Goal: Transaction & Acquisition: Book appointment/travel/reservation

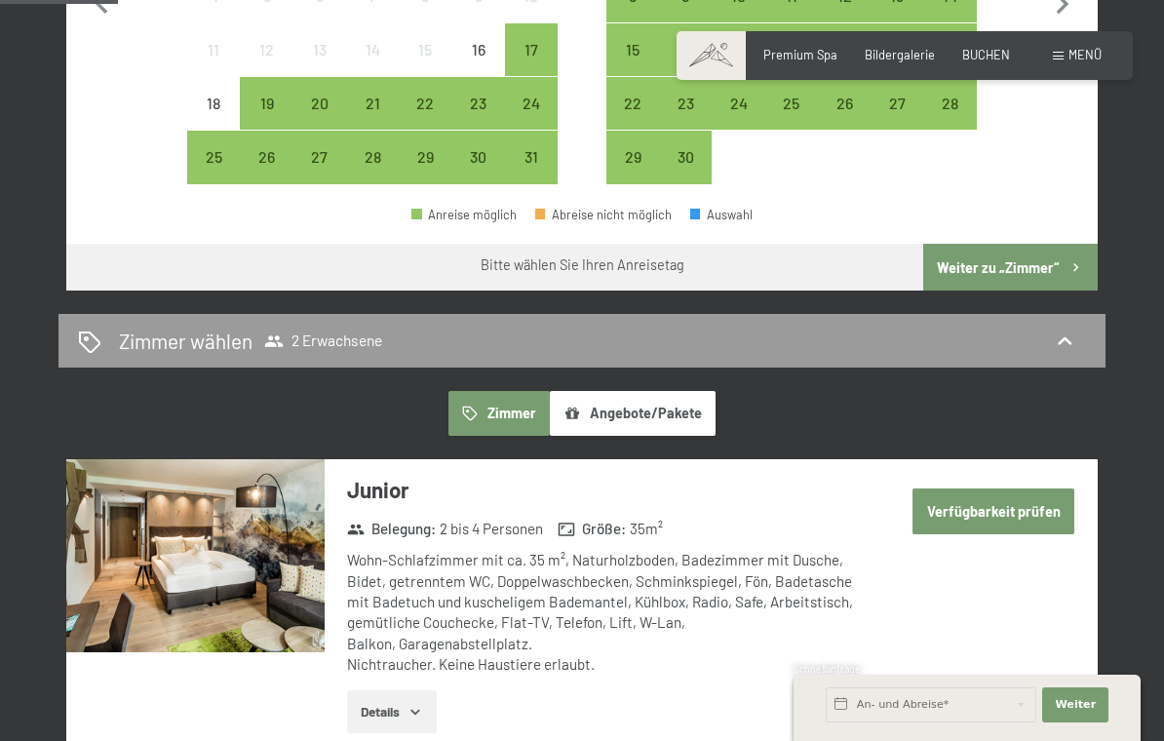
scroll to position [822, 0]
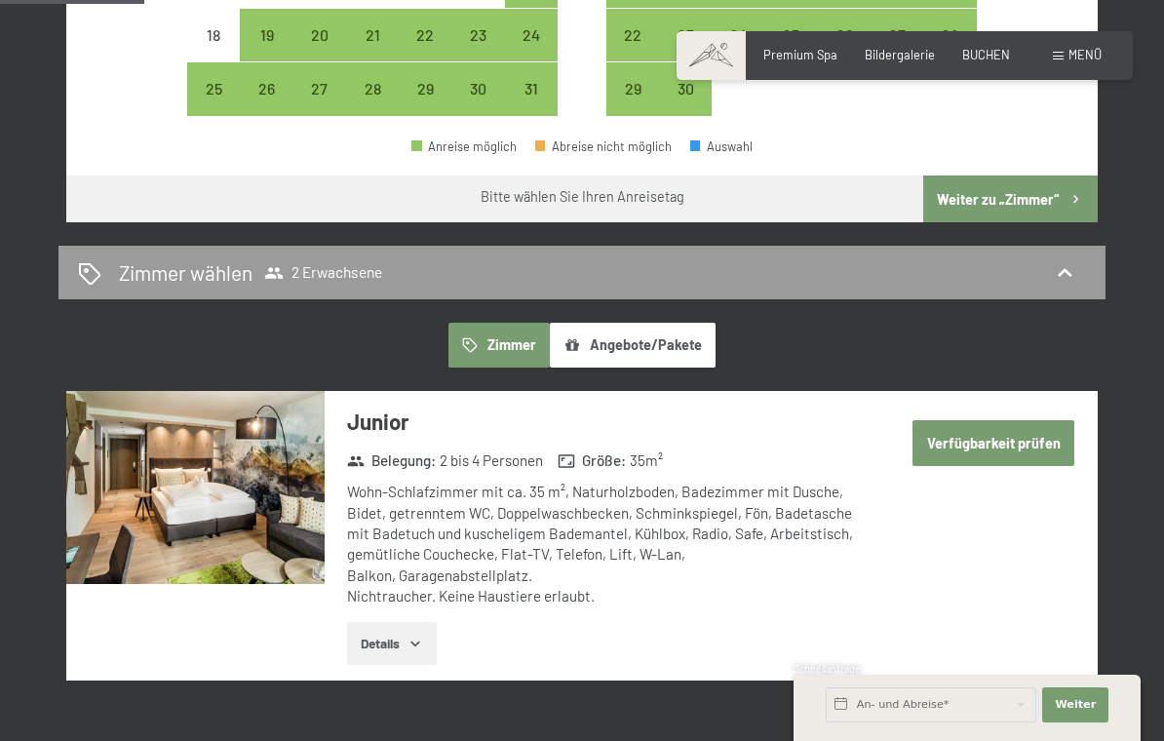
click at [514, 335] on button "Zimmer" at bounding box center [499, 345] width 101 height 45
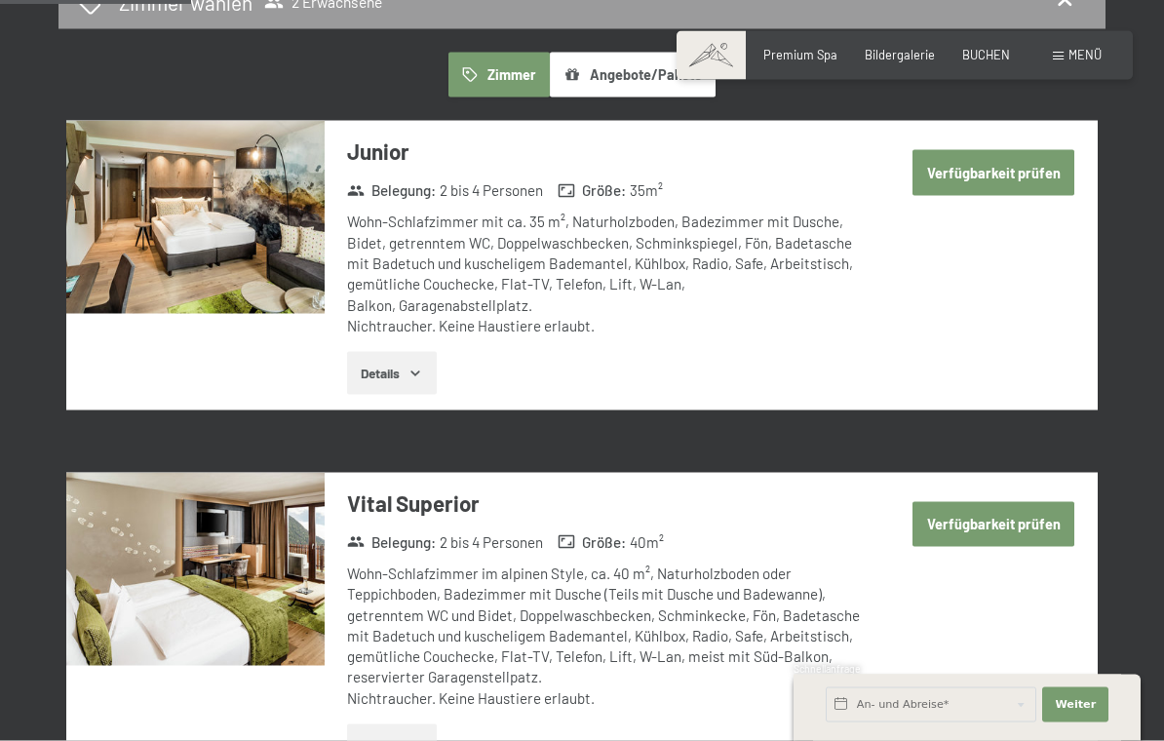
scroll to position [1095, 0]
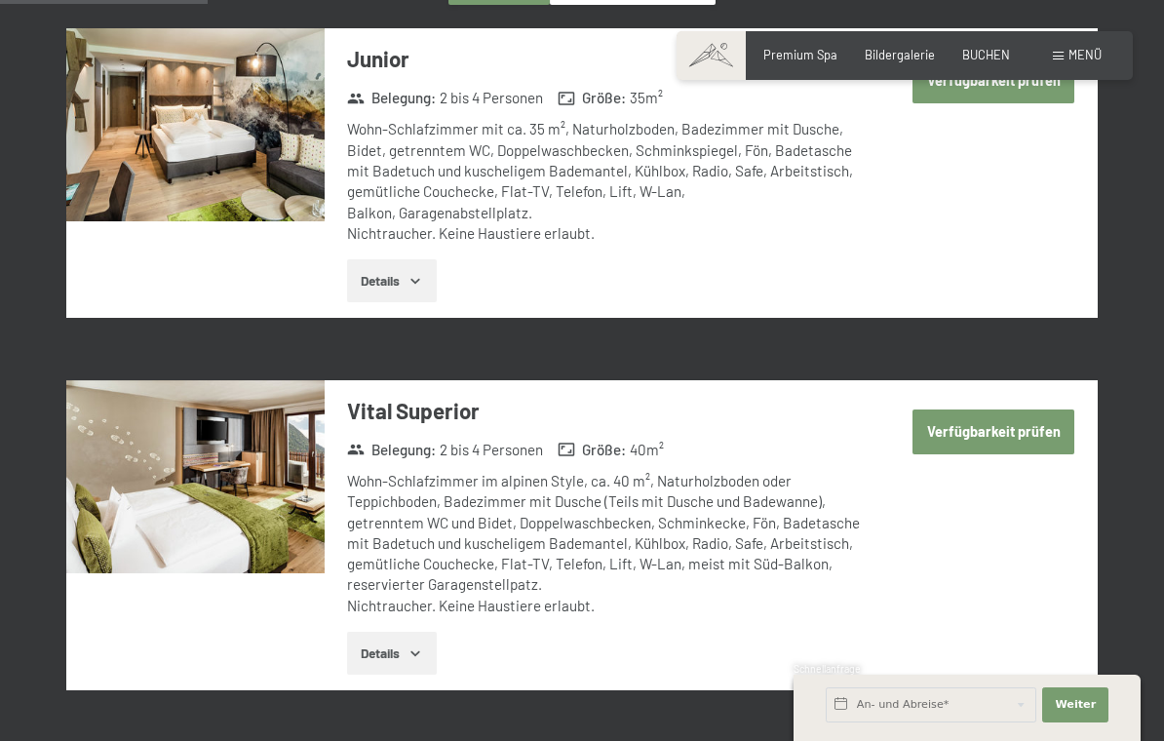
click at [1038, 414] on button "Verfügbarkeit prüfen" at bounding box center [994, 432] width 162 height 45
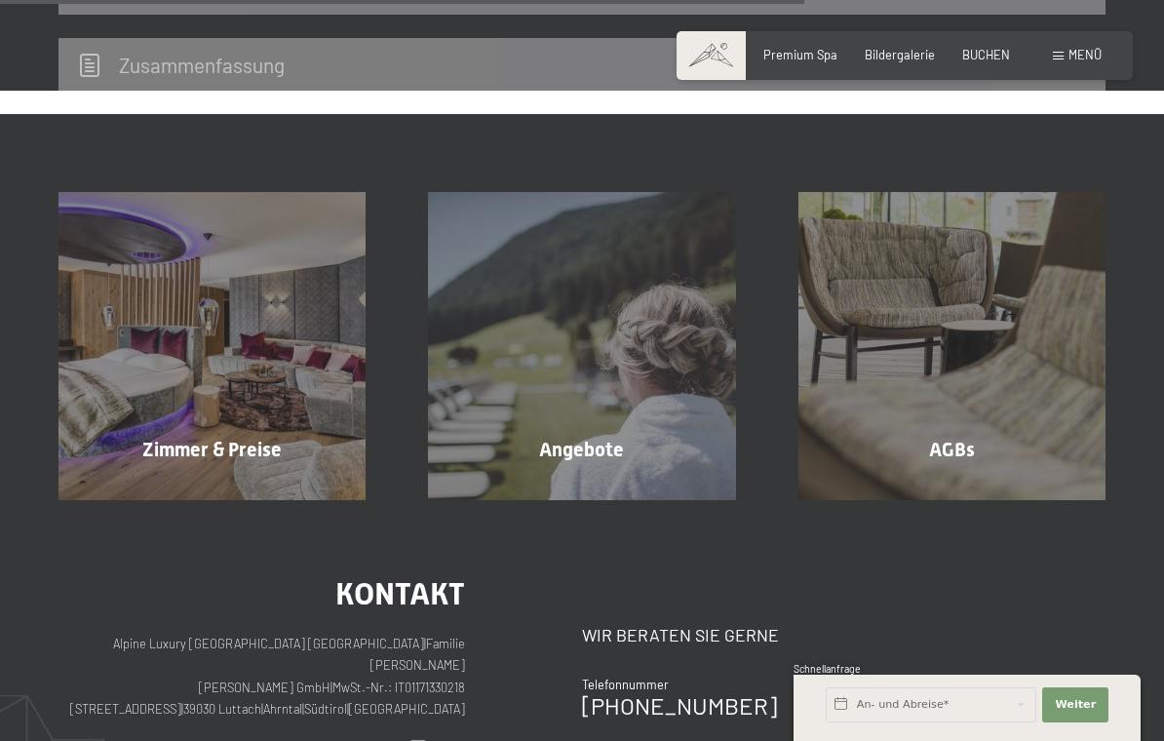
scroll to position [1240, 0]
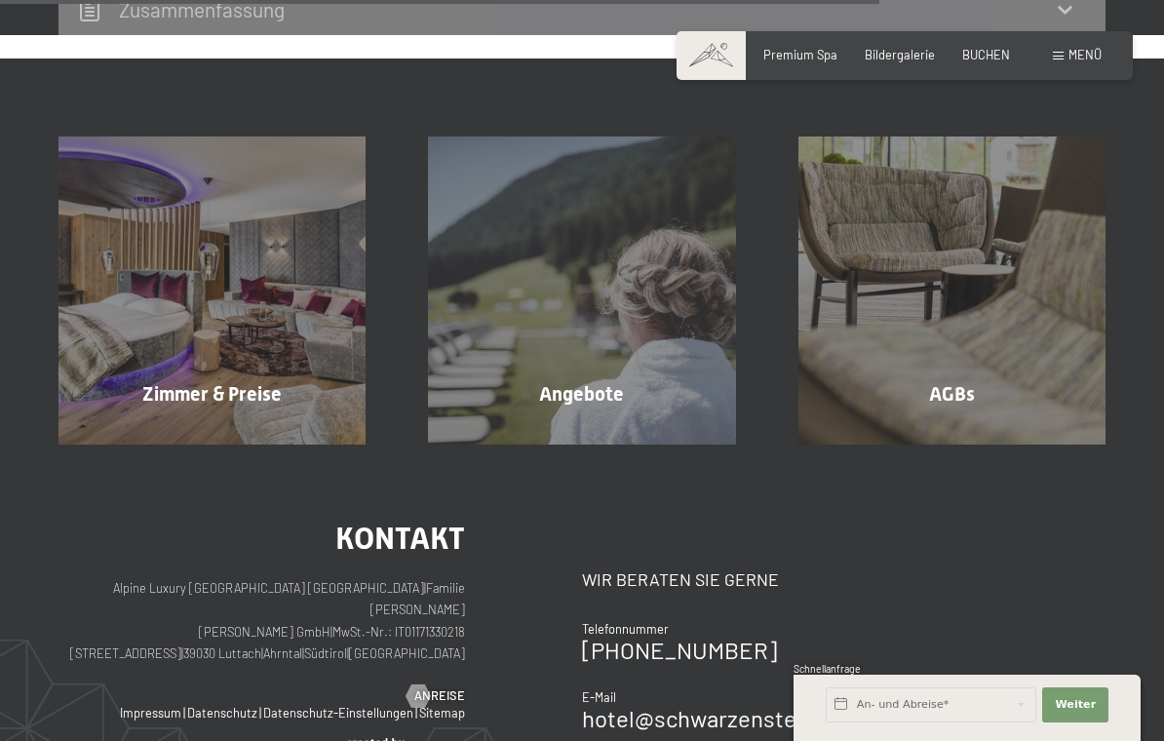
click at [604, 357] on div "Angebote Mehr erfahren" at bounding box center [582, 290] width 370 height 307
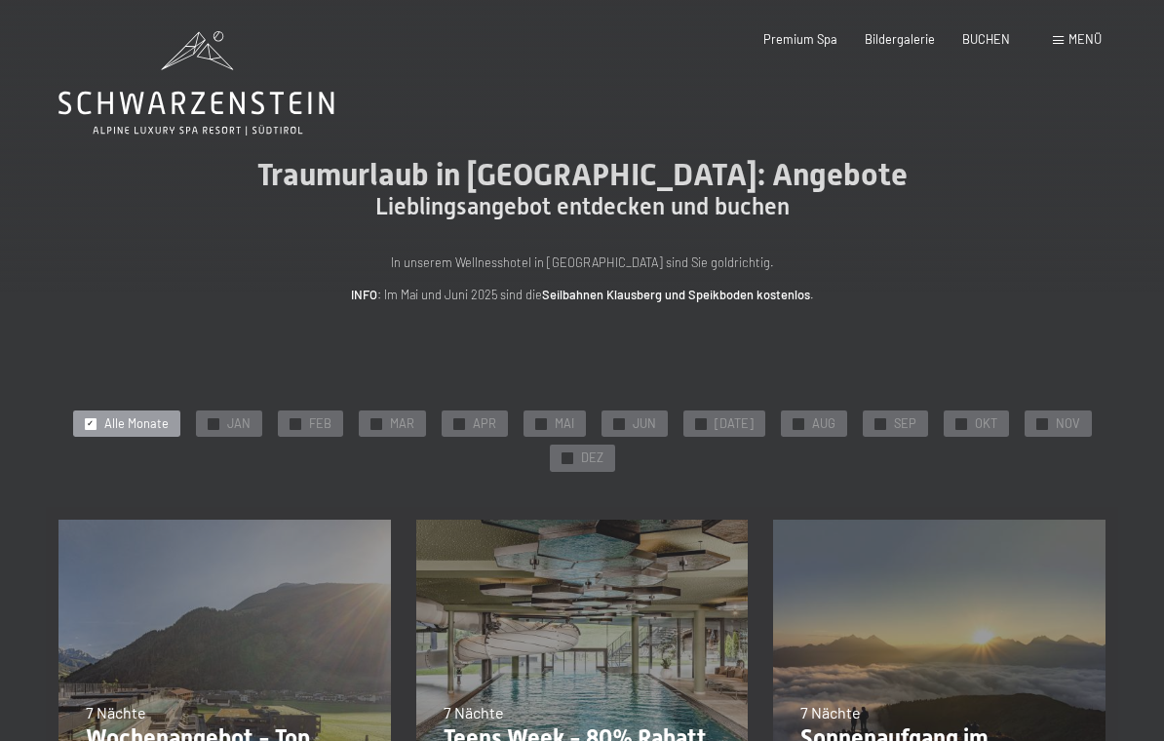
click at [931, 446] on div "✓ Alle Monate ✓ JAN ✓ FEB ✓ MAR ✓ APR ✓ MAI ✓ JUN ✓ JUL ✓ AUG ✓ SEP ✓ OKT ✓ NOV…" at bounding box center [582, 441] width 1047 height 69
click at [977, 419] on span "OKT" at bounding box center [986, 424] width 22 height 18
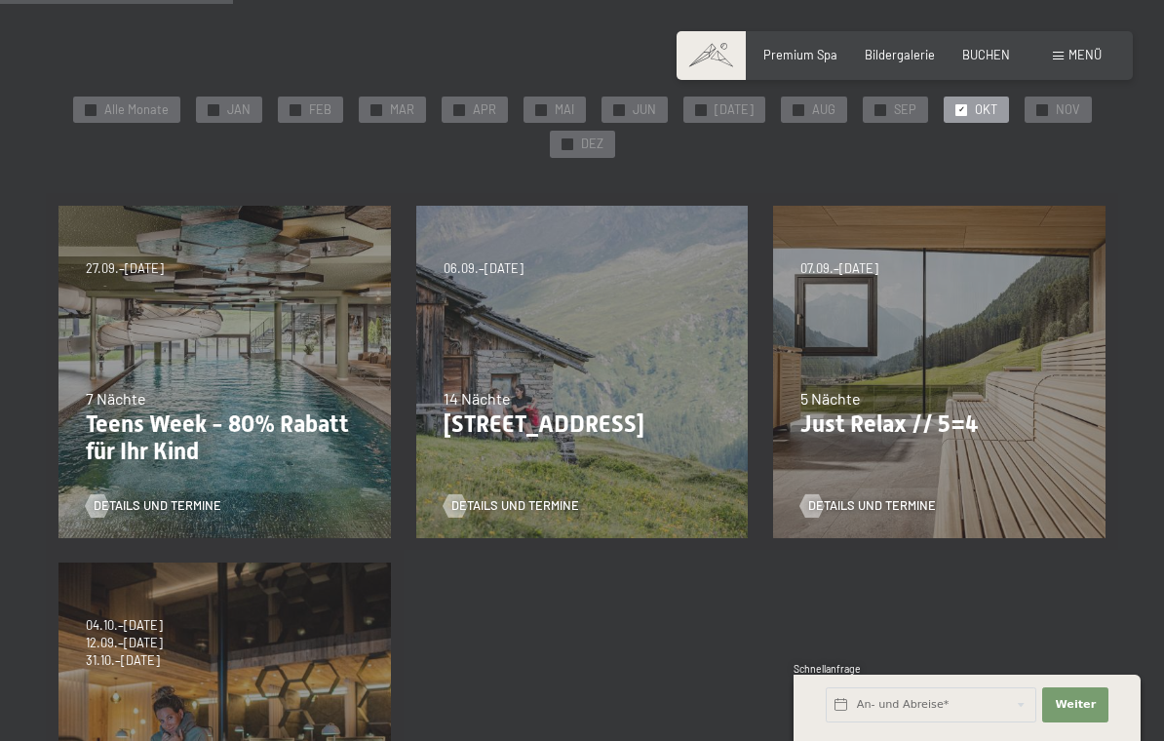
scroll to position [315, 0]
click at [986, 399] on div "5 Nächte" at bounding box center [940, 397] width 278 height 21
click at [887, 415] on p "Just Relax // 5=4" at bounding box center [940, 424] width 278 height 28
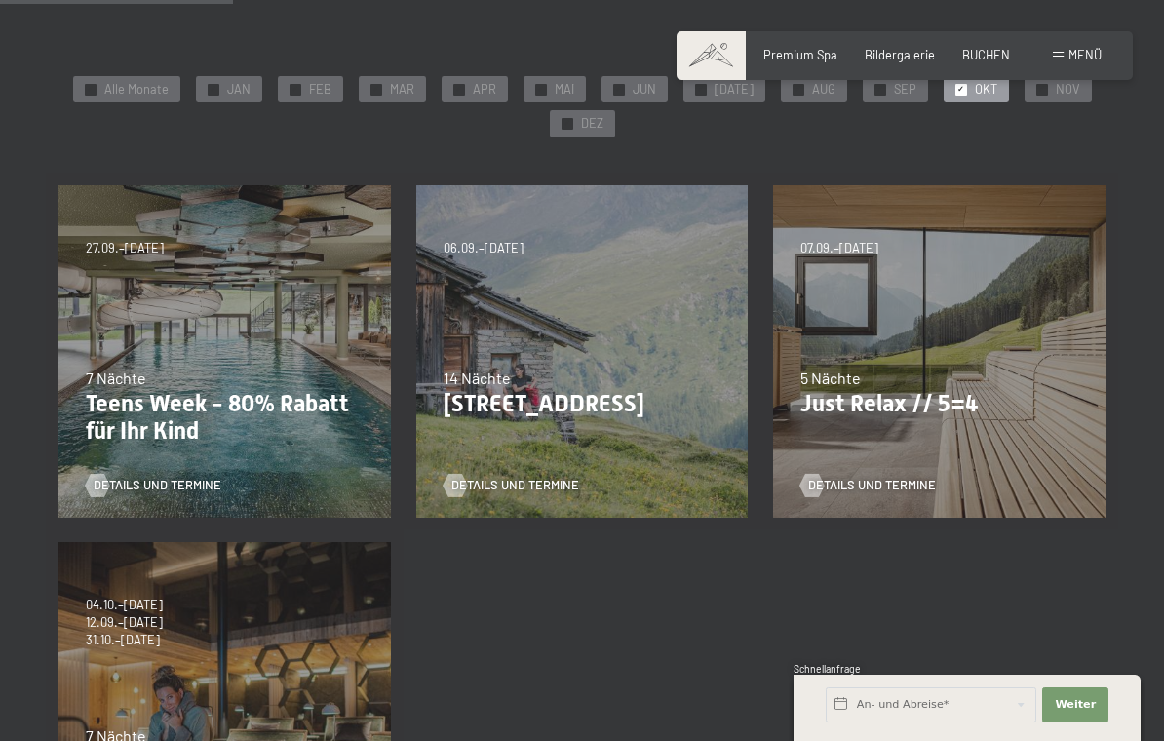
scroll to position [361, 0]
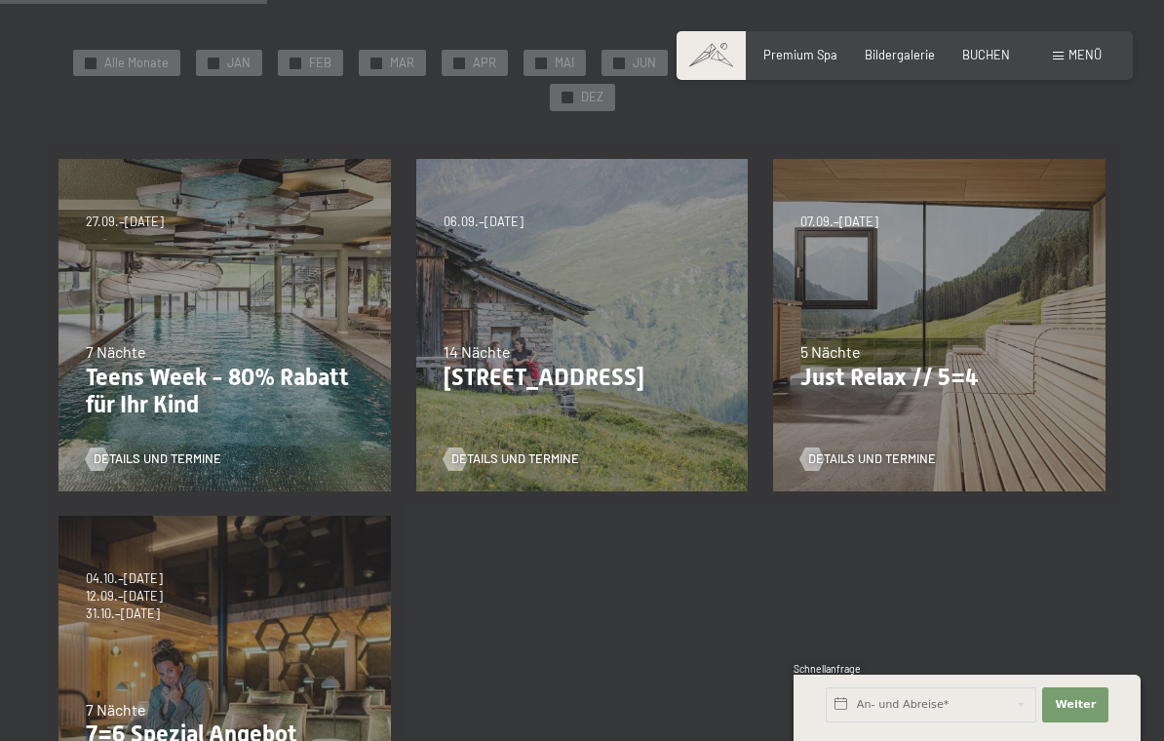
click at [929, 374] on p "Just Relax // 5=4" at bounding box center [940, 378] width 278 height 28
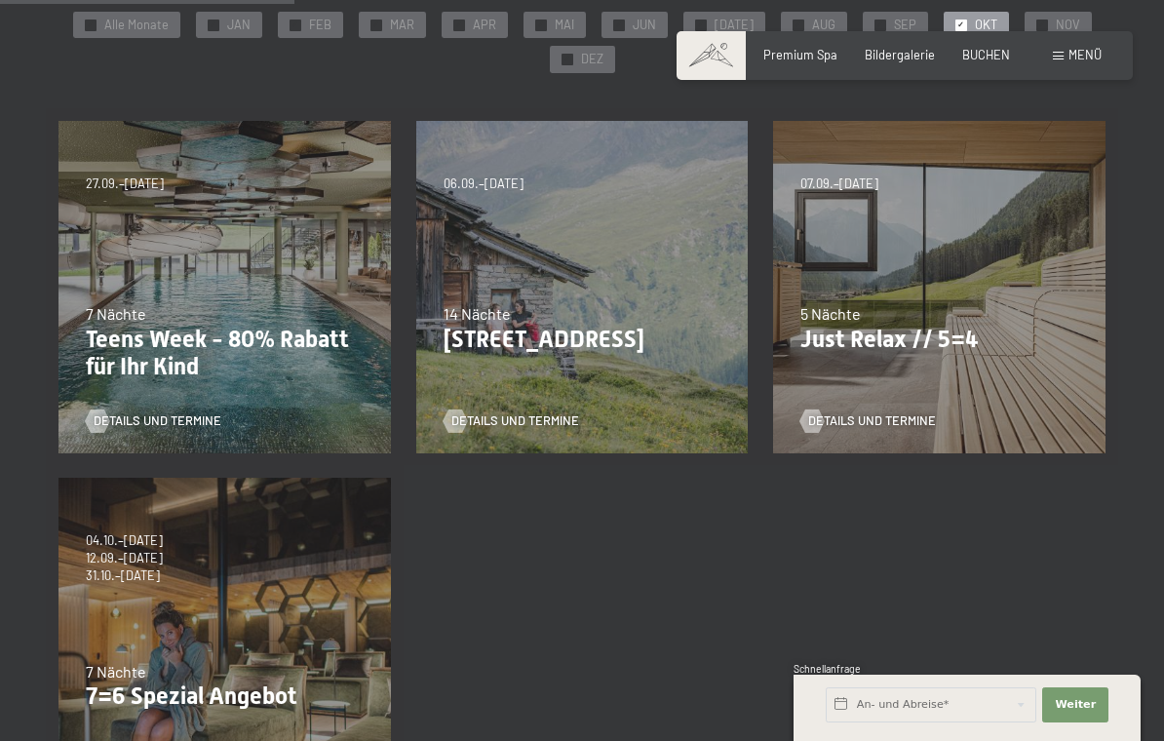
scroll to position [398, 0]
click at [892, 351] on div "07.09.–[DATE] 21.12.–[DATE] 11.01.–[DATE] 08.03.–[DATE] 08.11.–[DATE] 13.12.–[D…" at bounding box center [940, 288] width 358 height 358
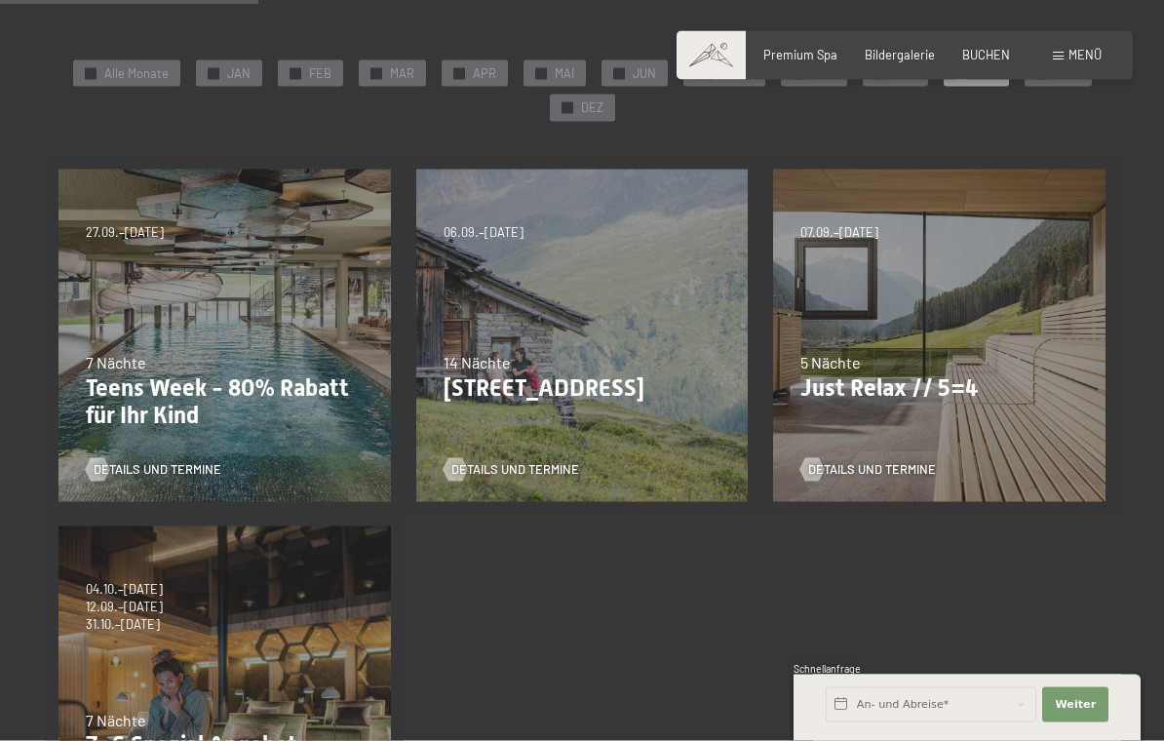
scroll to position [354, 0]
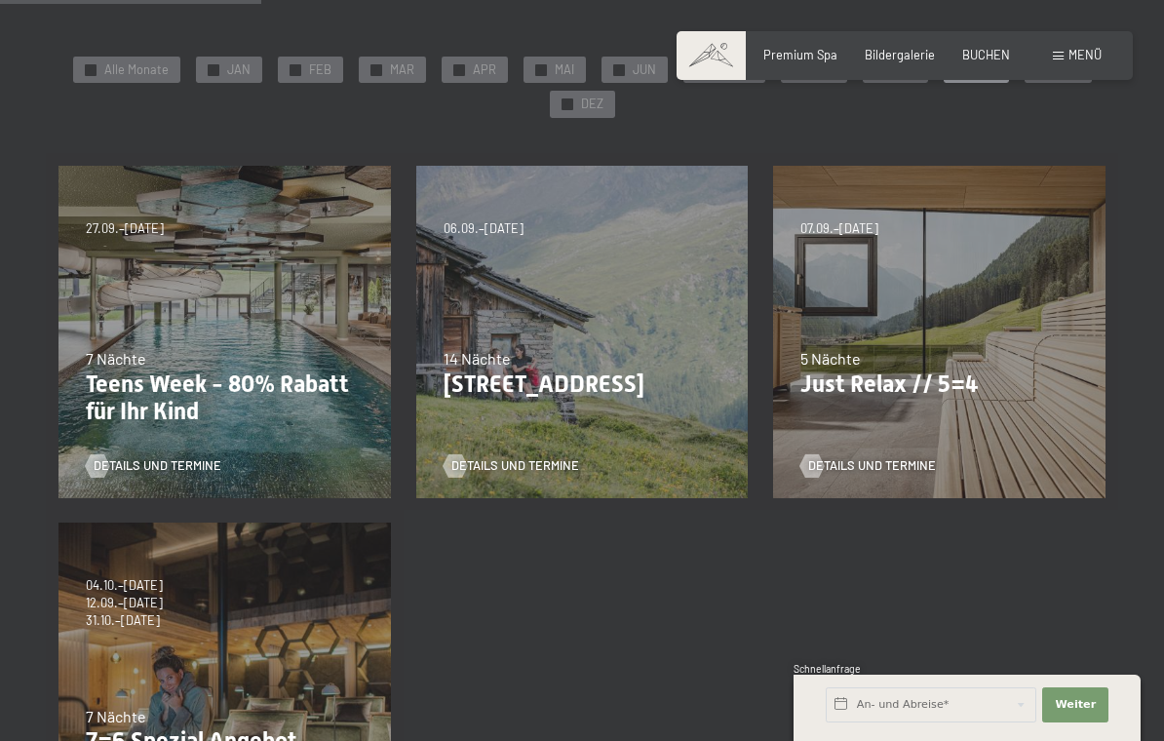
click at [946, 396] on div "07.09.–[DATE] 21.12.–[DATE] 11.01.–[DATE] 08.03.–[DATE] 08.11.–[DATE] 13.12.–[D…" at bounding box center [940, 332] width 358 height 358
click at [873, 444] on div "Details und Termine" at bounding box center [934, 454] width 266 height 41
click at [819, 471] on div at bounding box center [813, 465] width 14 height 23
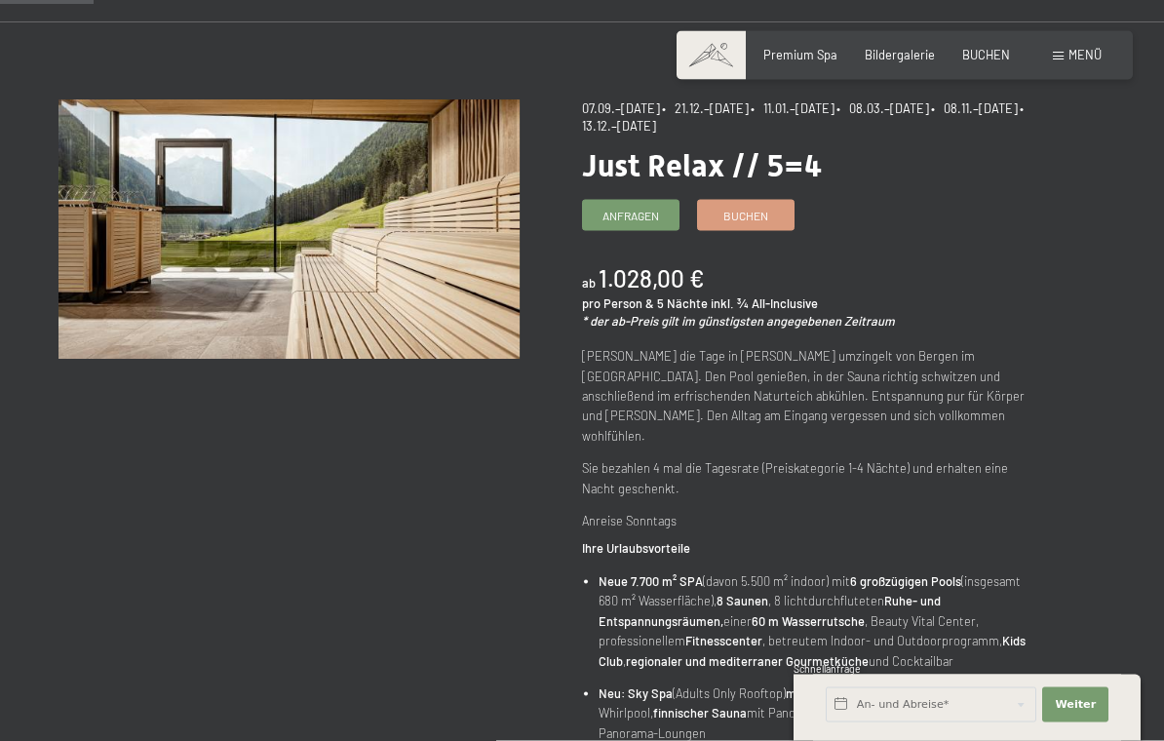
scroll to position [150, 0]
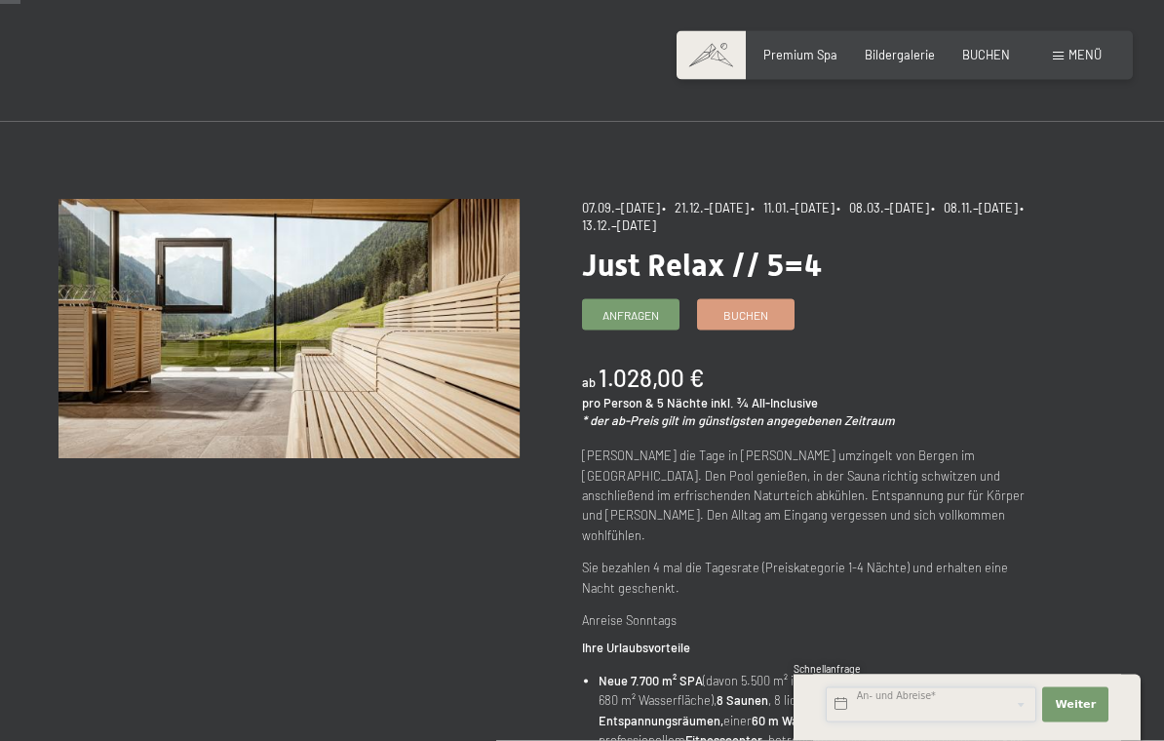
click at [1000, 699] on input "text" at bounding box center [931, 705] width 211 height 35
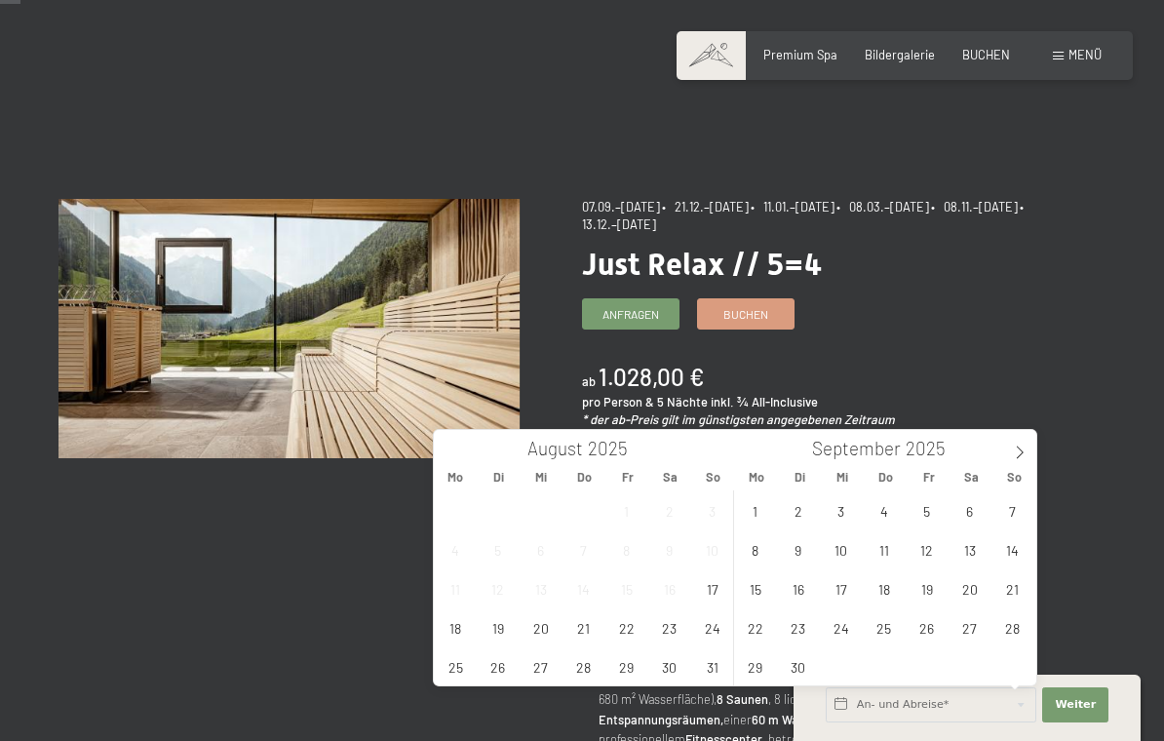
click at [1014, 450] on icon at bounding box center [1020, 453] width 14 height 14
click at [667, 605] on span "20" at bounding box center [670, 589] width 38 height 38
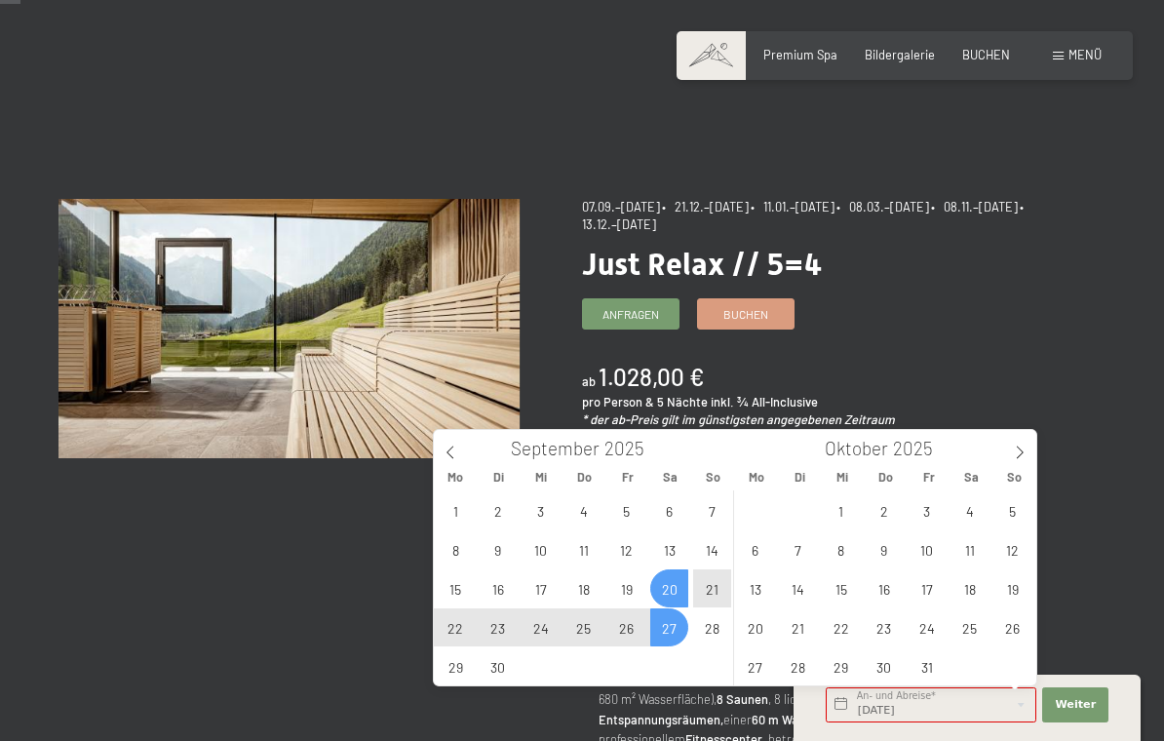
click at [662, 629] on span "27" at bounding box center [670, 628] width 38 height 38
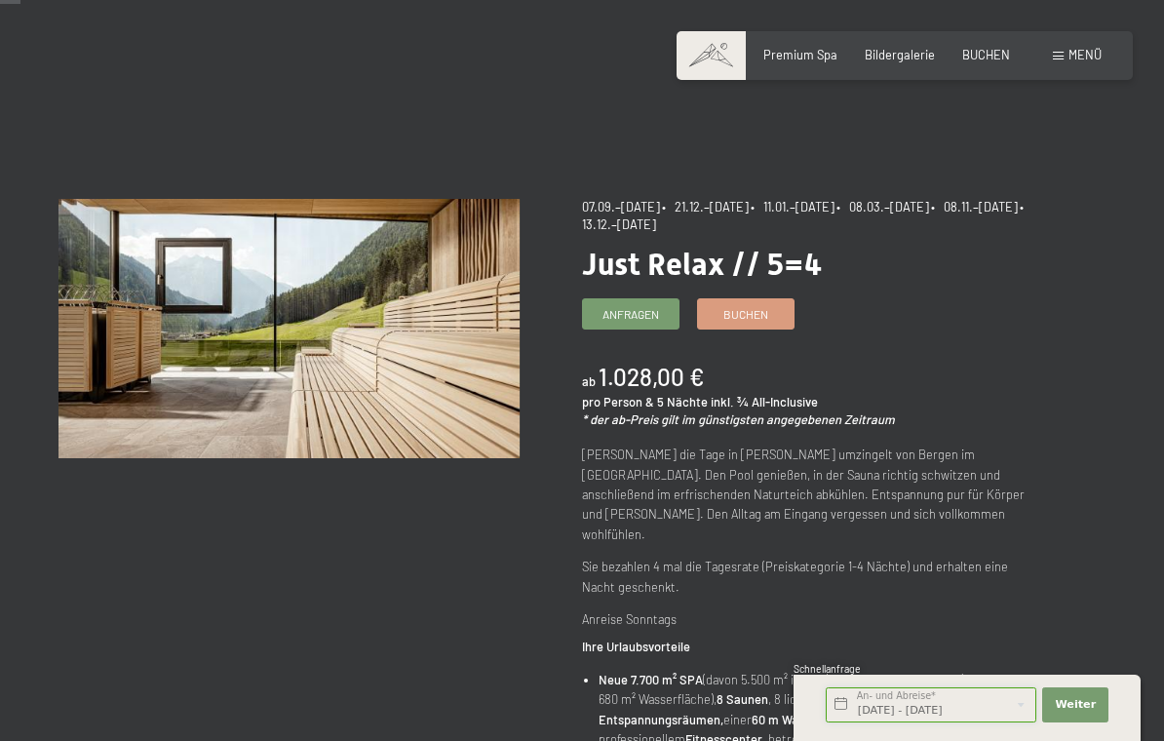
click at [997, 707] on input "Sa. 20.09.2025 - Sa. 27.09.2025" at bounding box center [931, 705] width 211 height 35
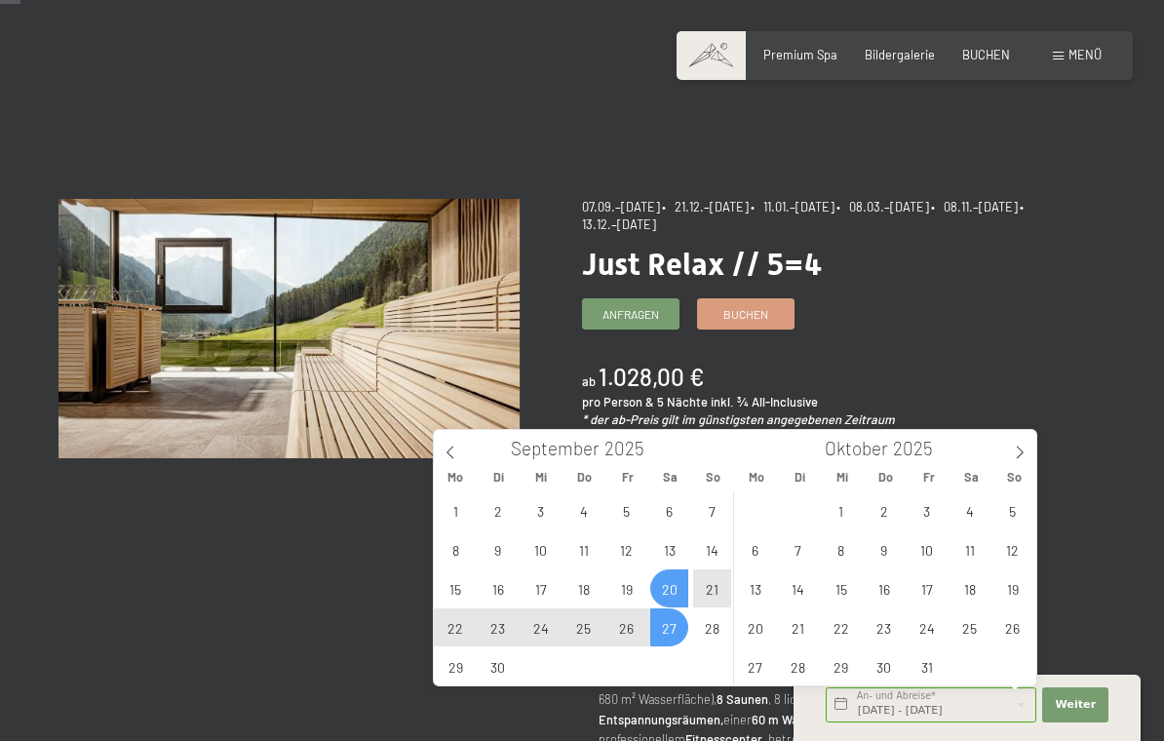
click at [687, 632] on span "27" at bounding box center [670, 628] width 38 height 38
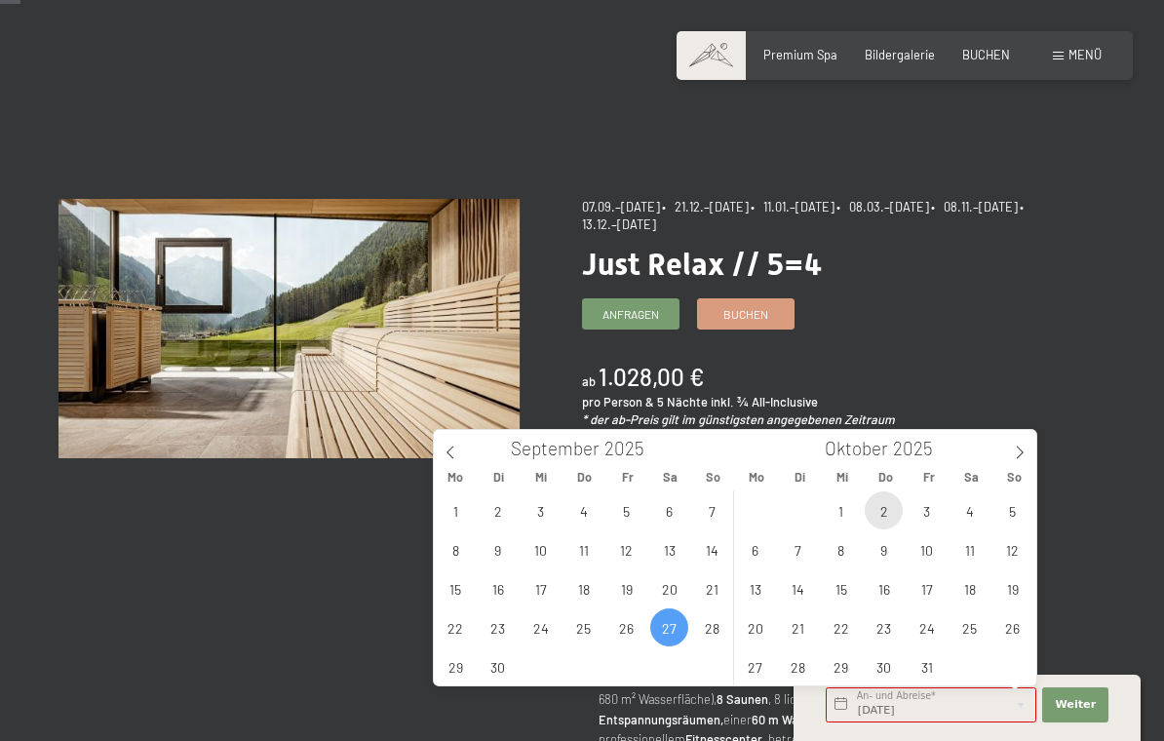
click at [877, 524] on span "2" at bounding box center [884, 511] width 38 height 38
type input "Sa. 27.09.2025 - Do. 02.10.2025"
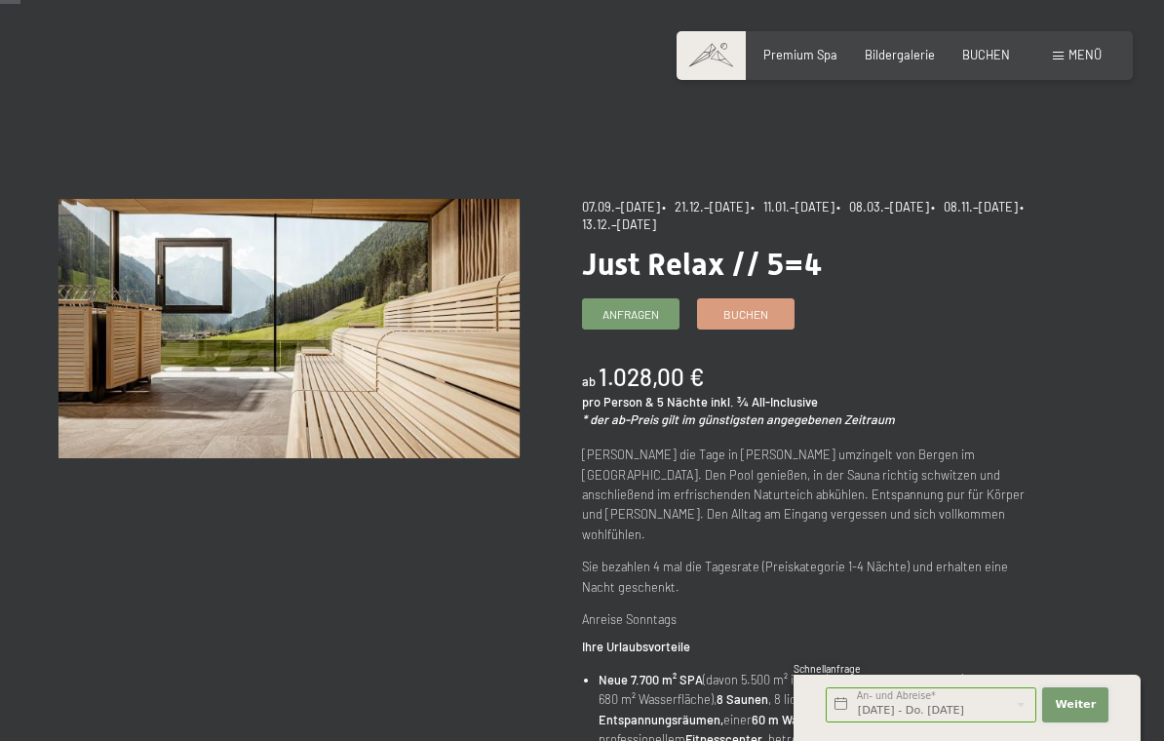
click at [1098, 722] on button "Weiter Adressfelder ausblenden" at bounding box center [1076, 705] width 66 height 35
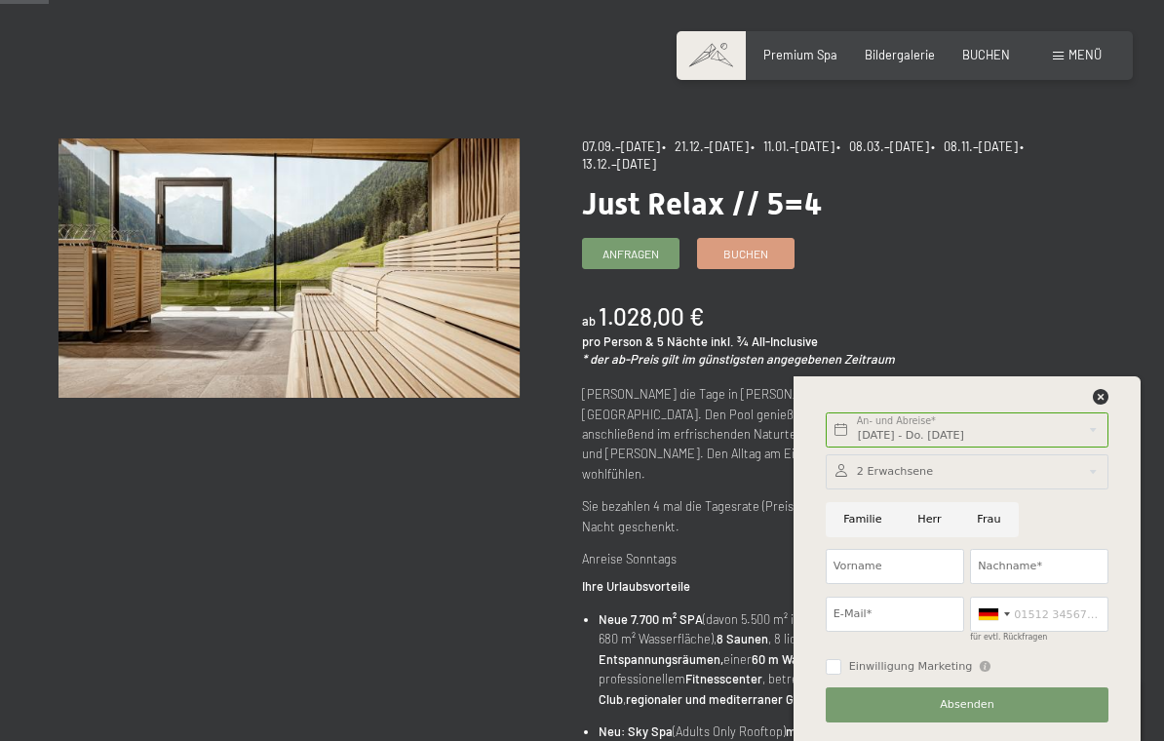
scroll to position [97, 0]
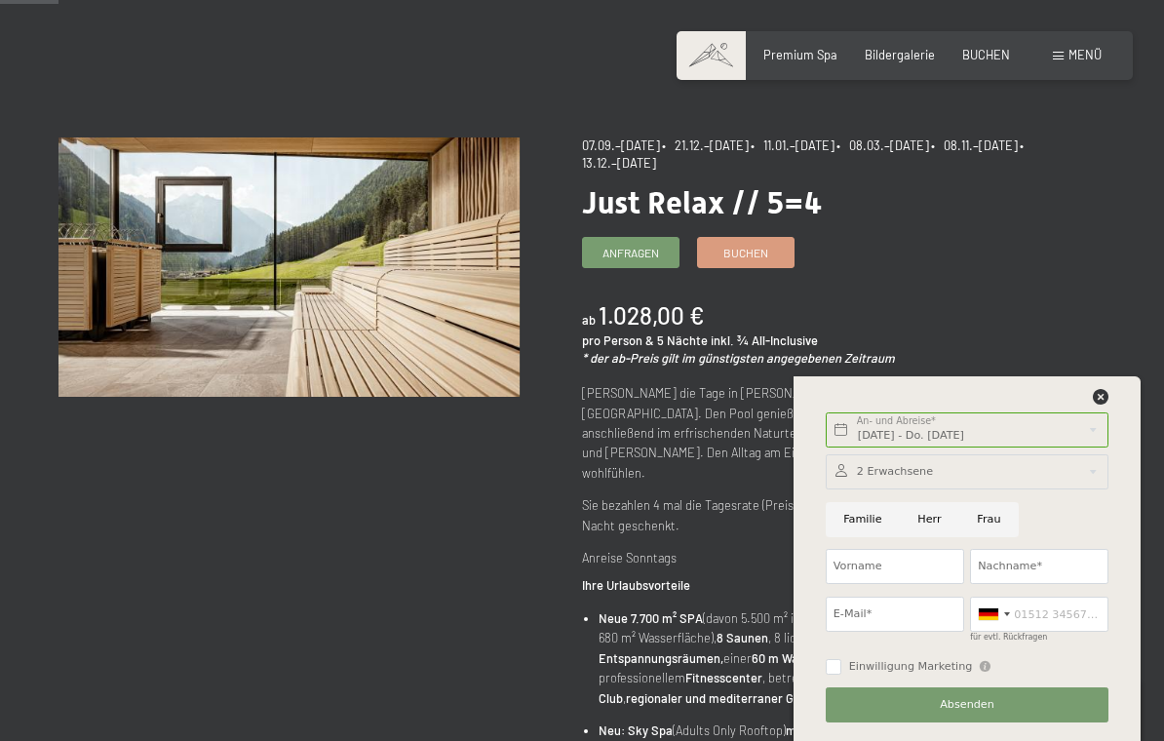
click at [648, 548] on p "Anreise Sonntags" at bounding box center [812, 558] width 461 height 20
click at [936, 317] on div "ab 1.028,00 € pro Person & 5 Nächte inkl. ¾ All-Inclusive * der ab-Preis gilt i…" at bounding box center [812, 333] width 461 height 68
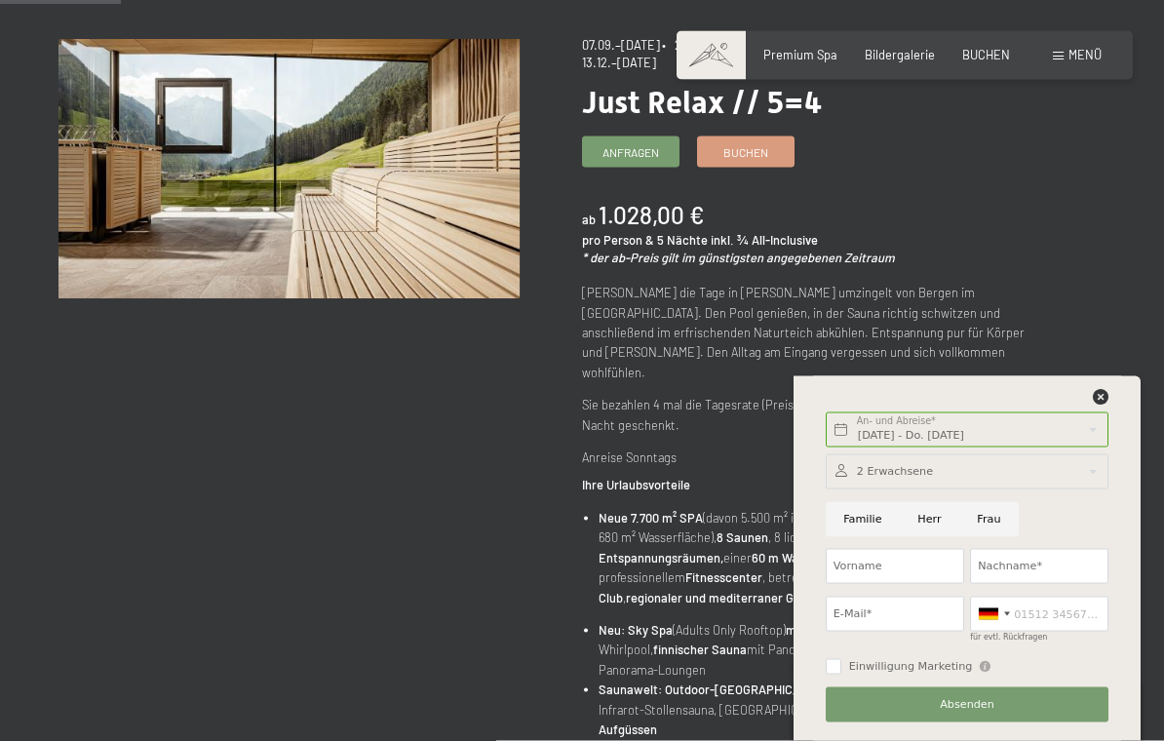
scroll to position [201, 0]
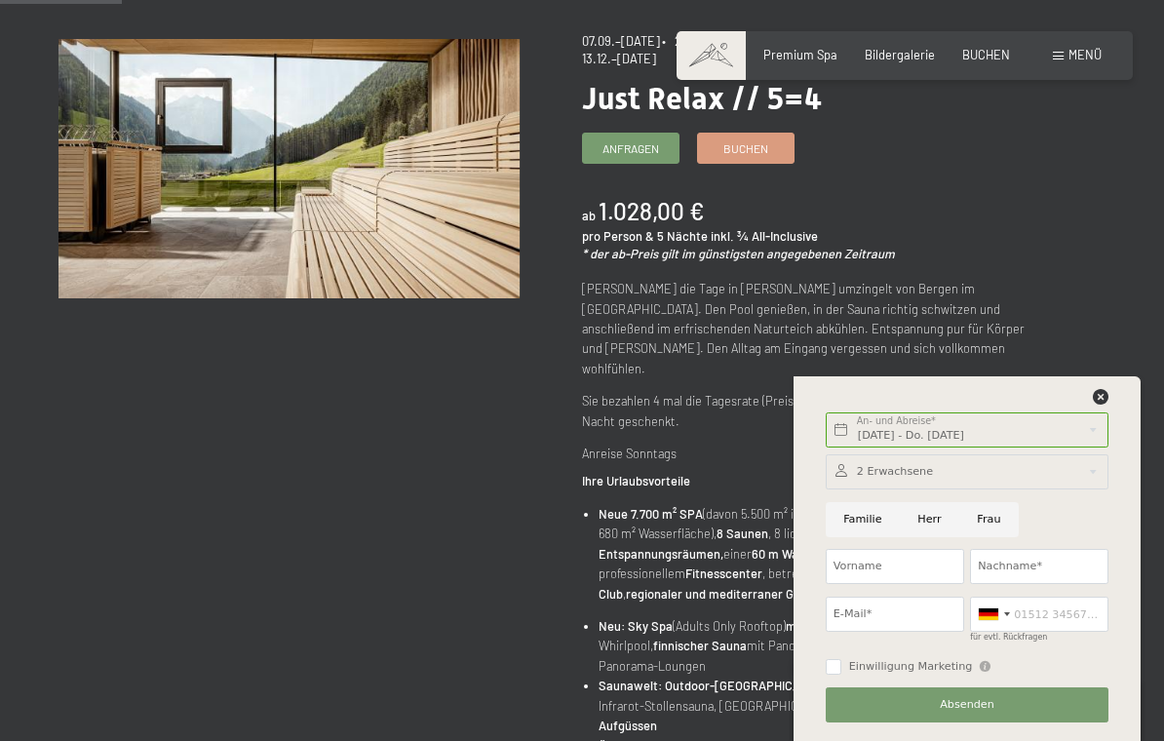
click at [1090, 437] on div "Sa. 27.09.2025 - Do. 02.10.2025 An- und Abreise* 5 Nächte" at bounding box center [968, 431] width 290 height 48
click at [1103, 407] on div at bounding box center [1101, 398] width 16 height 18
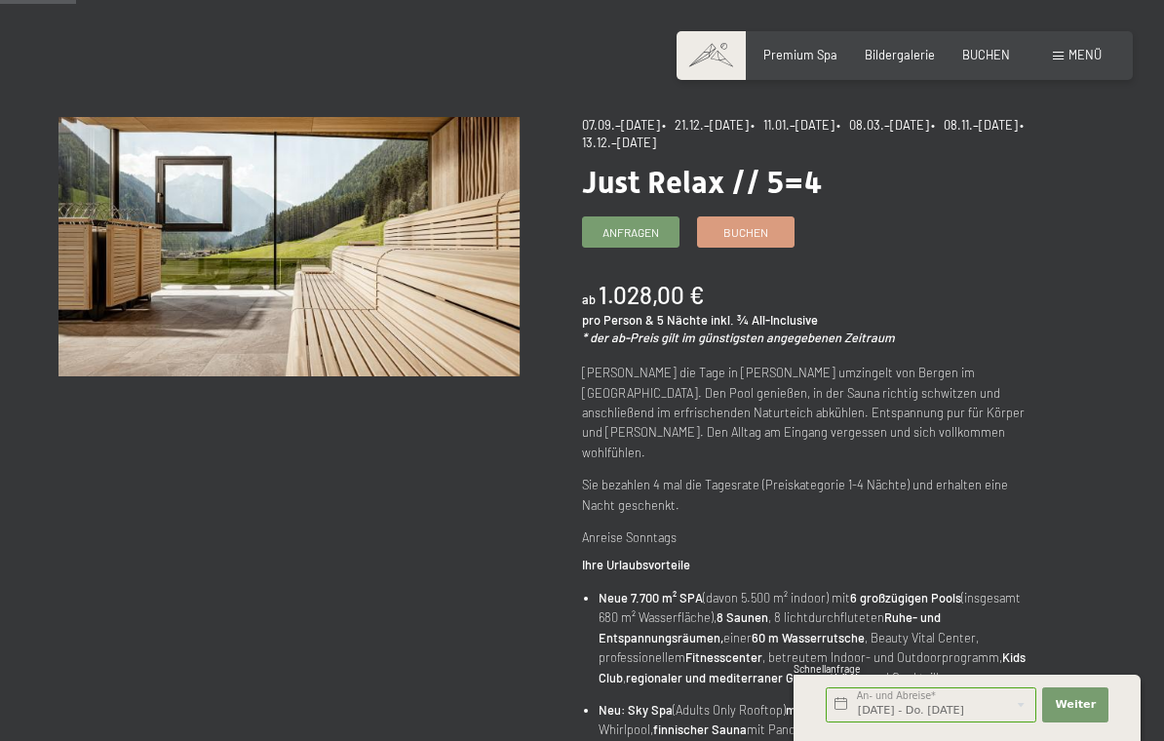
scroll to position [109, 0]
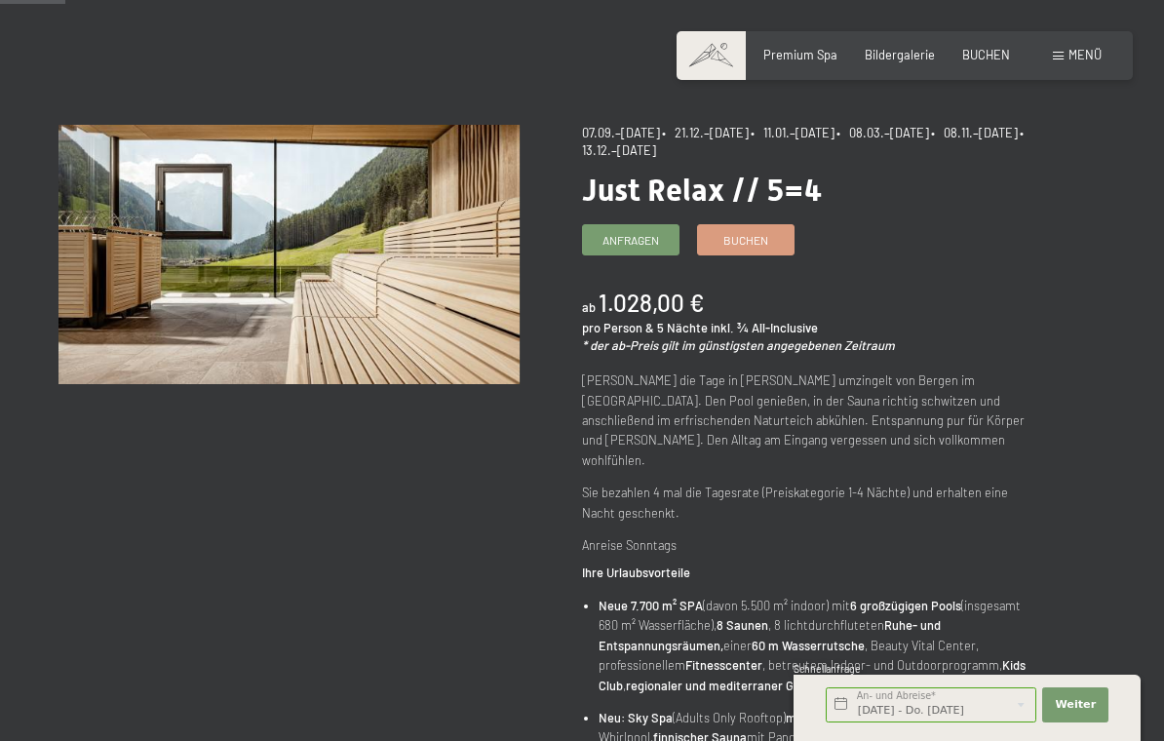
click at [757, 242] on span "Buchen" at bounding box center [746, 240] width 45 height 17
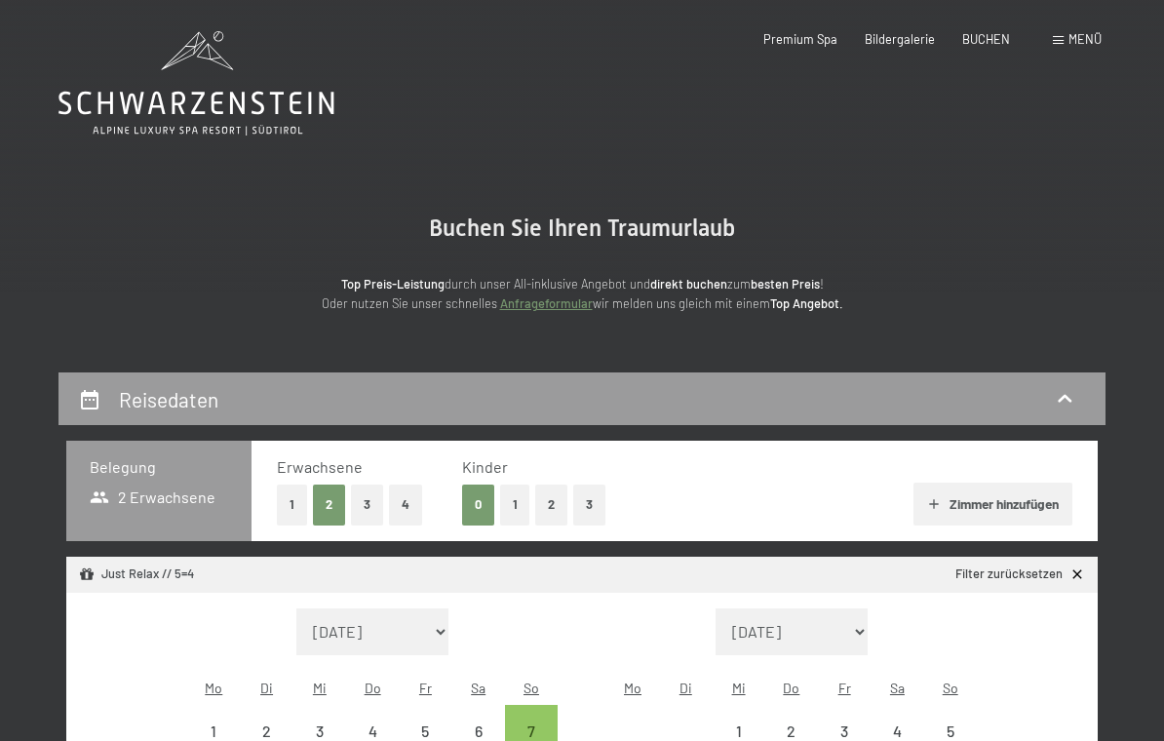
select select "2025-09-01"
select select "2025-10-01"
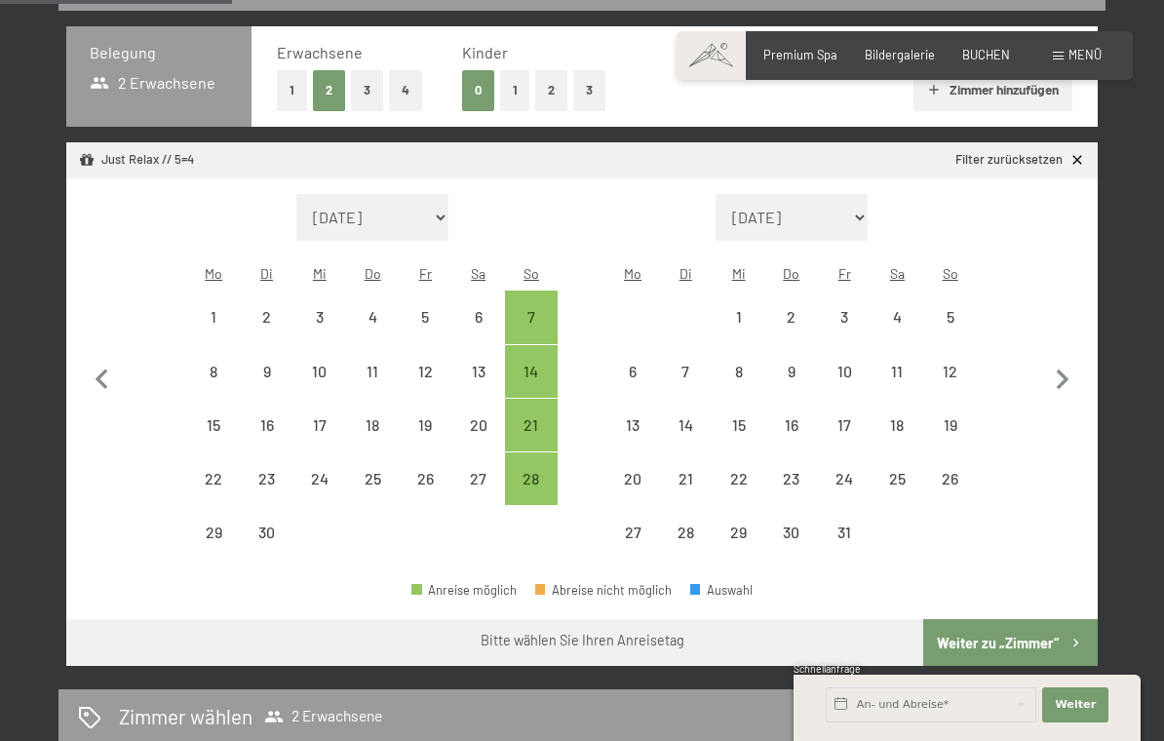
scroll to position [419, 0]
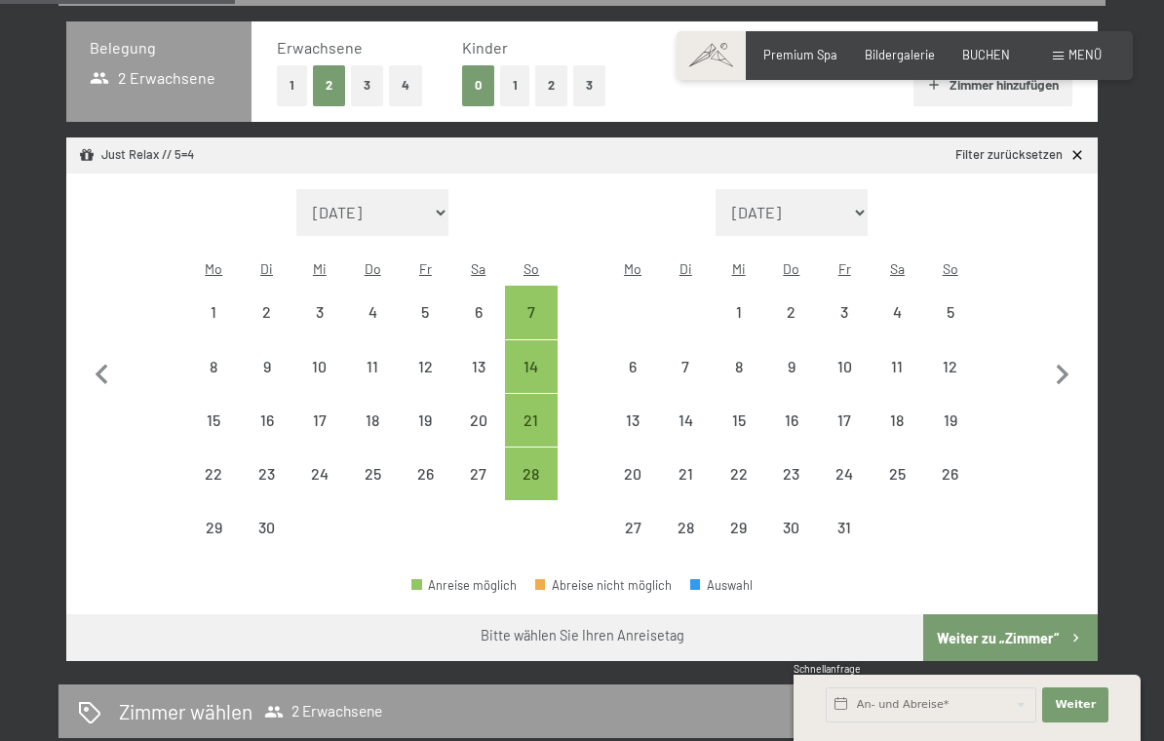
click at [479, 466] on div "27" at bounding box center [478, 490] width 49 height 49
select select "2025-09-01"
select select "2025-10-01"
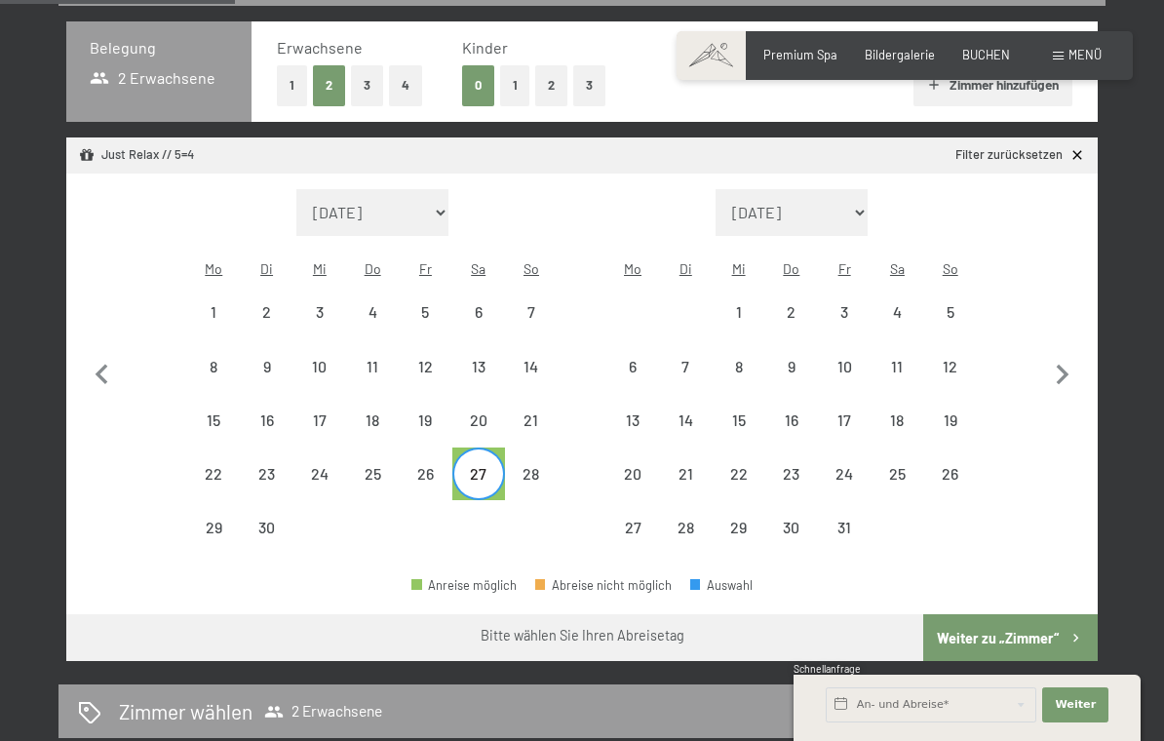
click at [793, 306] on div "2" at bounding box center [792, 328] width 49 height 49
select select "2025-09-01"
select select "2025-10-01"
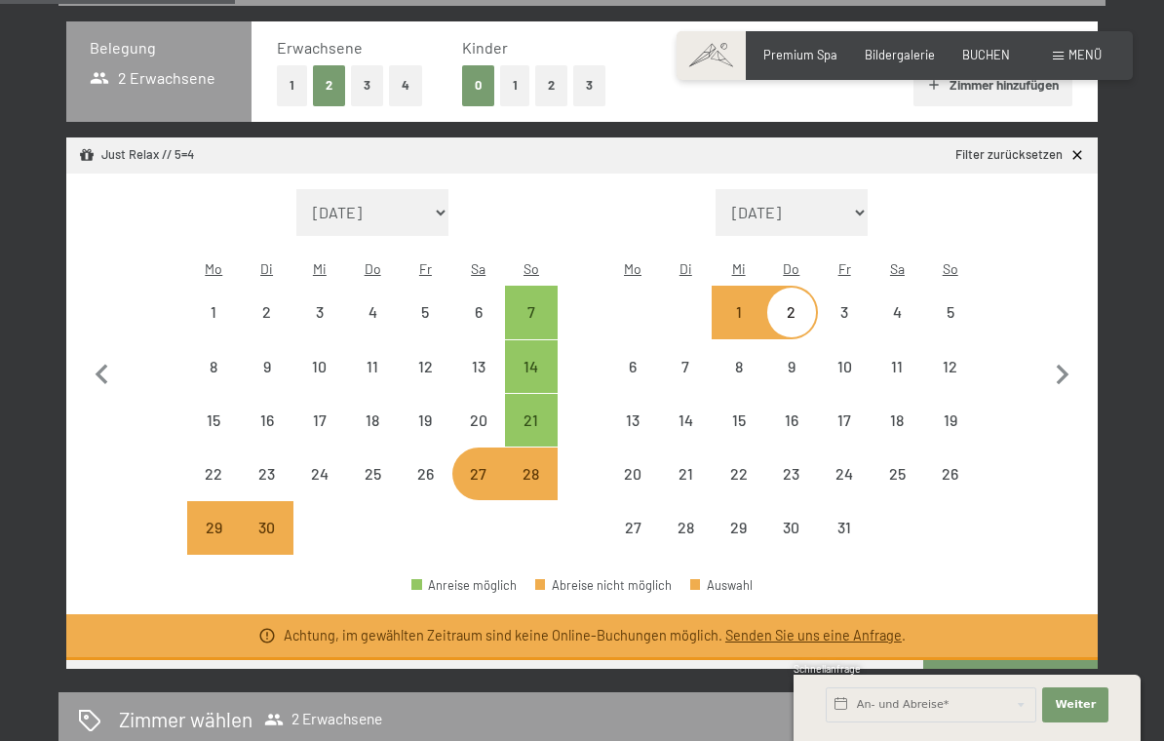
select select "2025-09-01"
select select "2025-10-01"
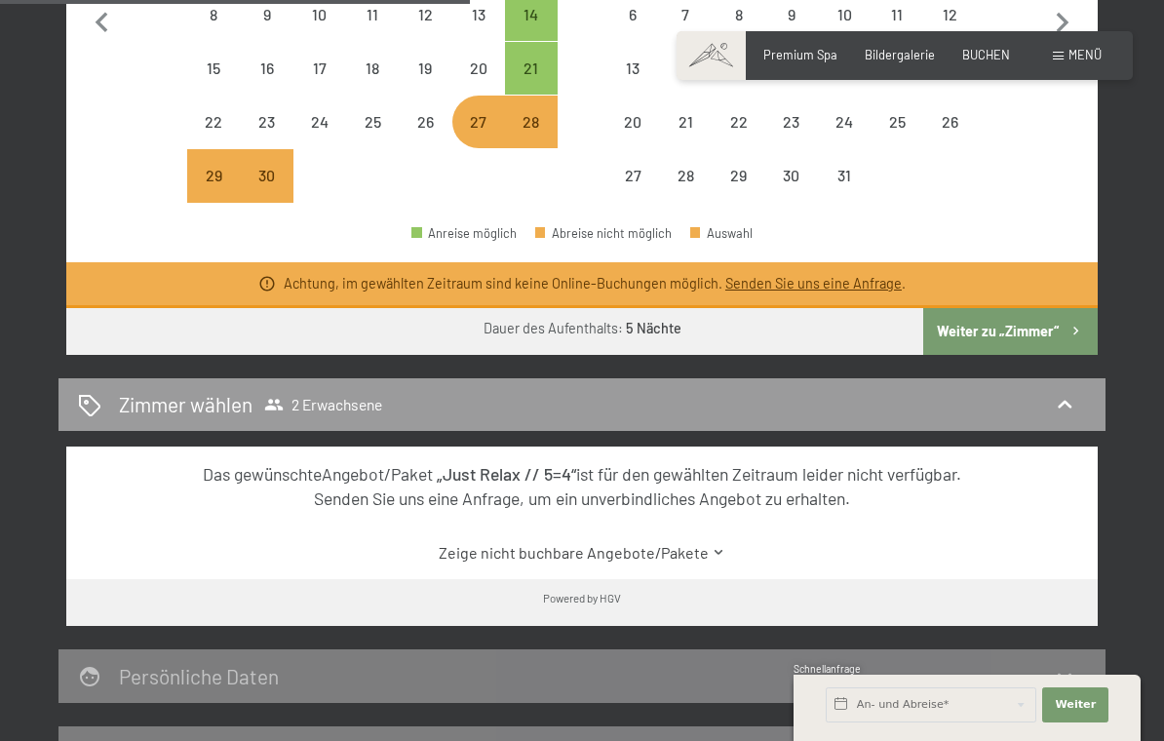
scroll to position [770, 0]
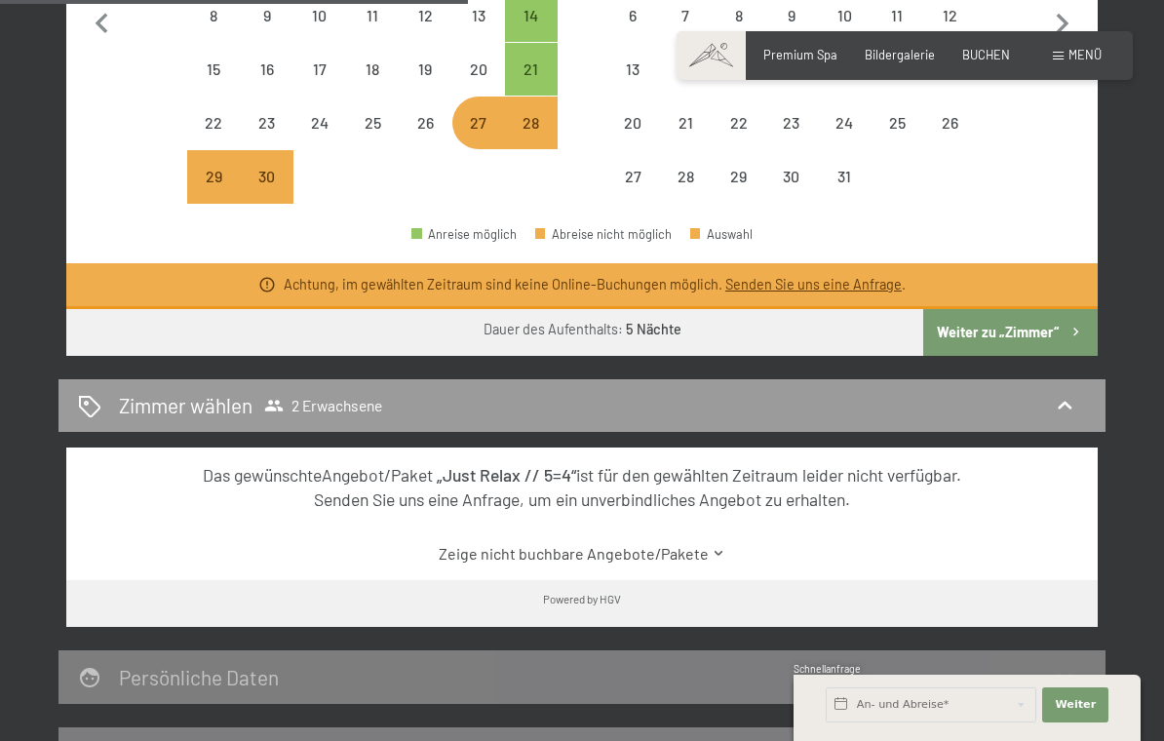
click at [690, 543] on link "Zeige nicht buchbare Angebote/Pakete" at bounding box center [583, 553] width 970 height 21
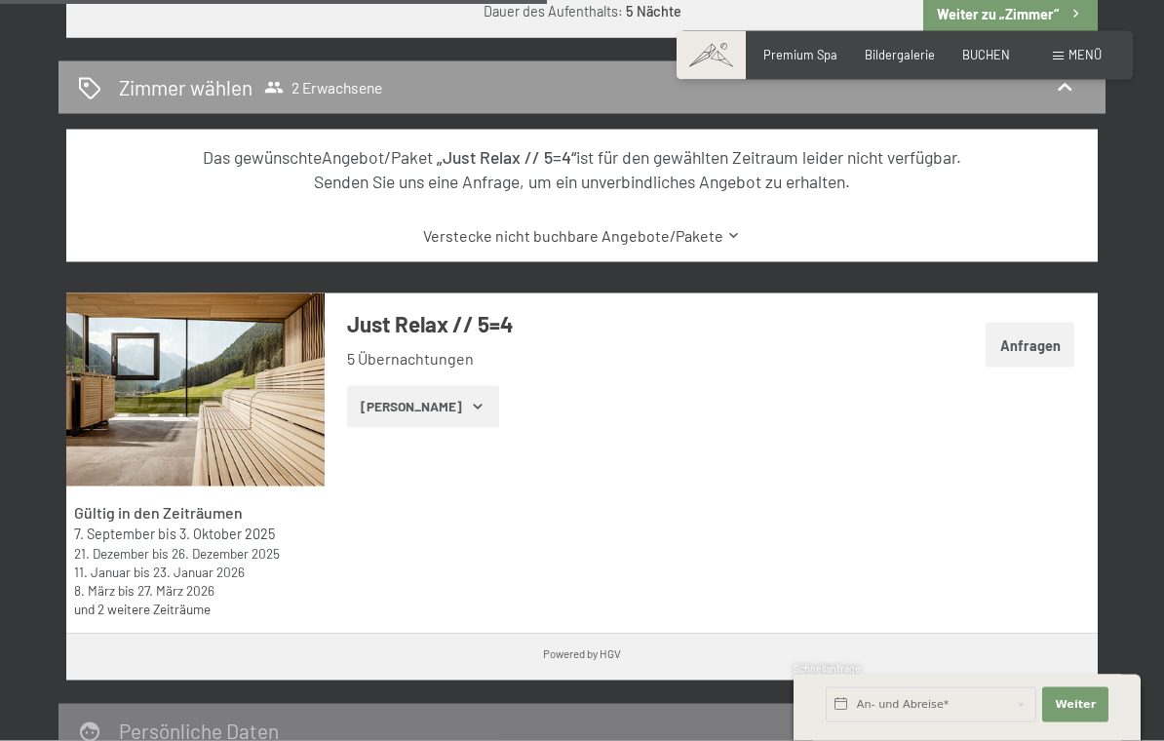
scroll to position [1094, 0]
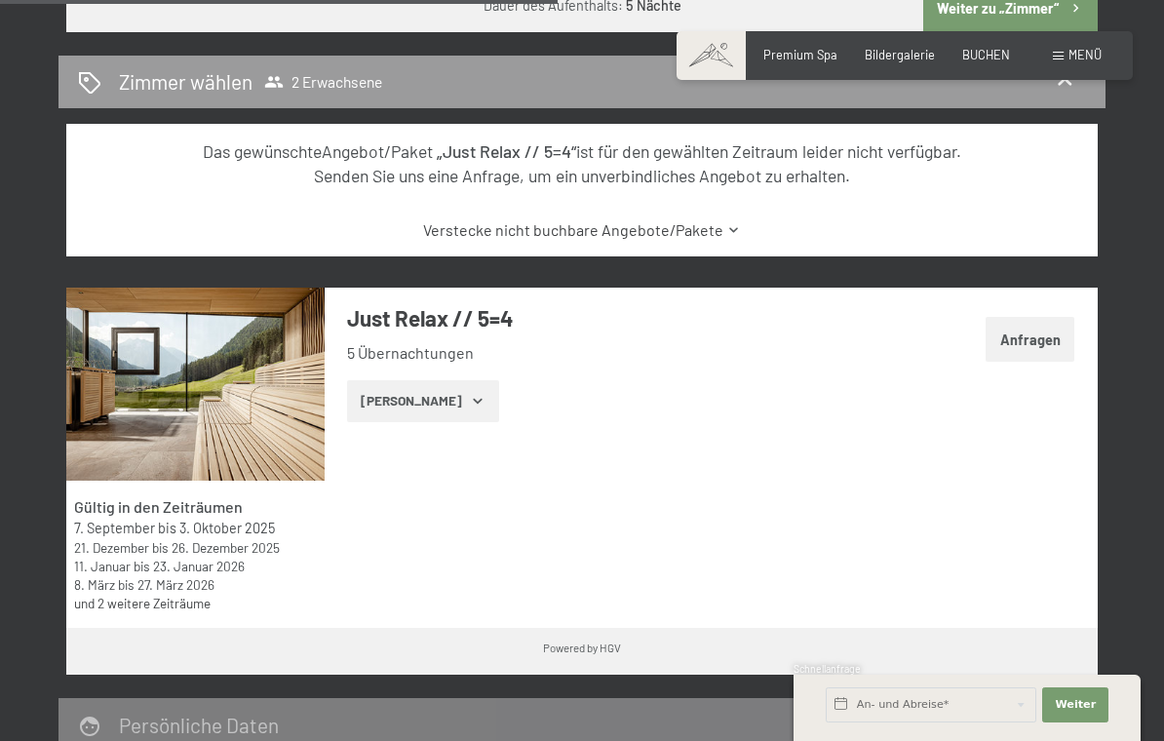
click at [473, 399] on icon "button" at bounding box center [477, 401] width 9 height 5
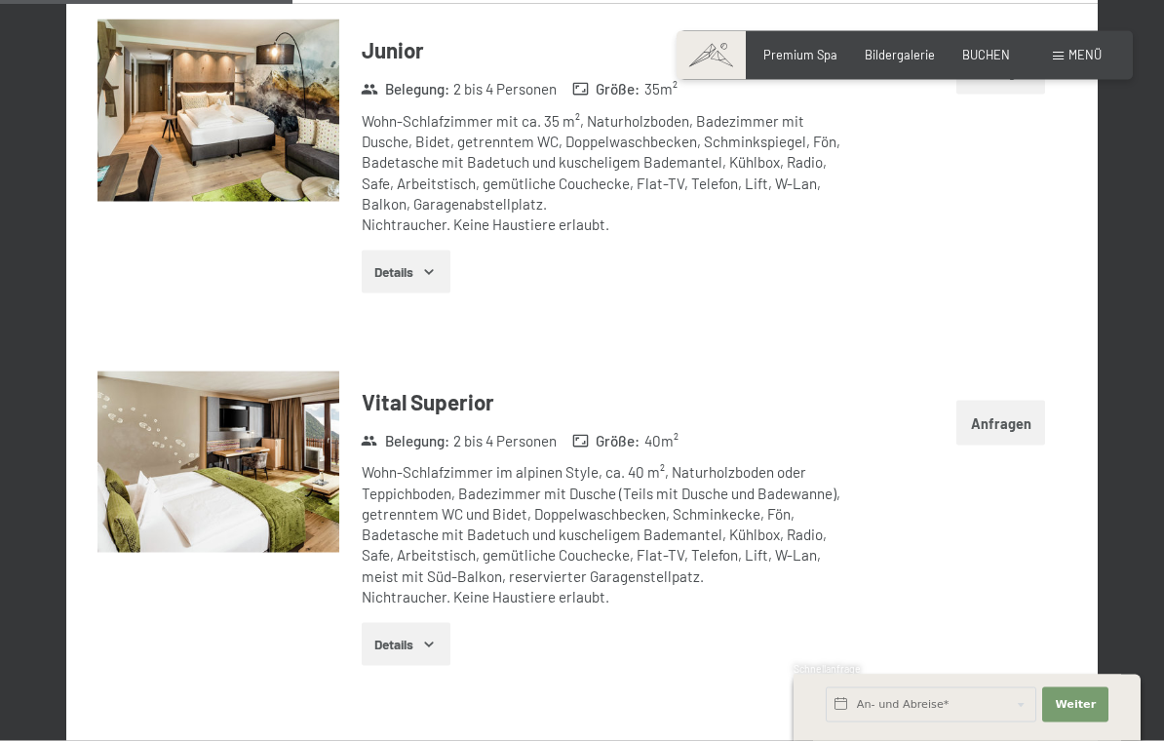
scroll to position [1879, 0]
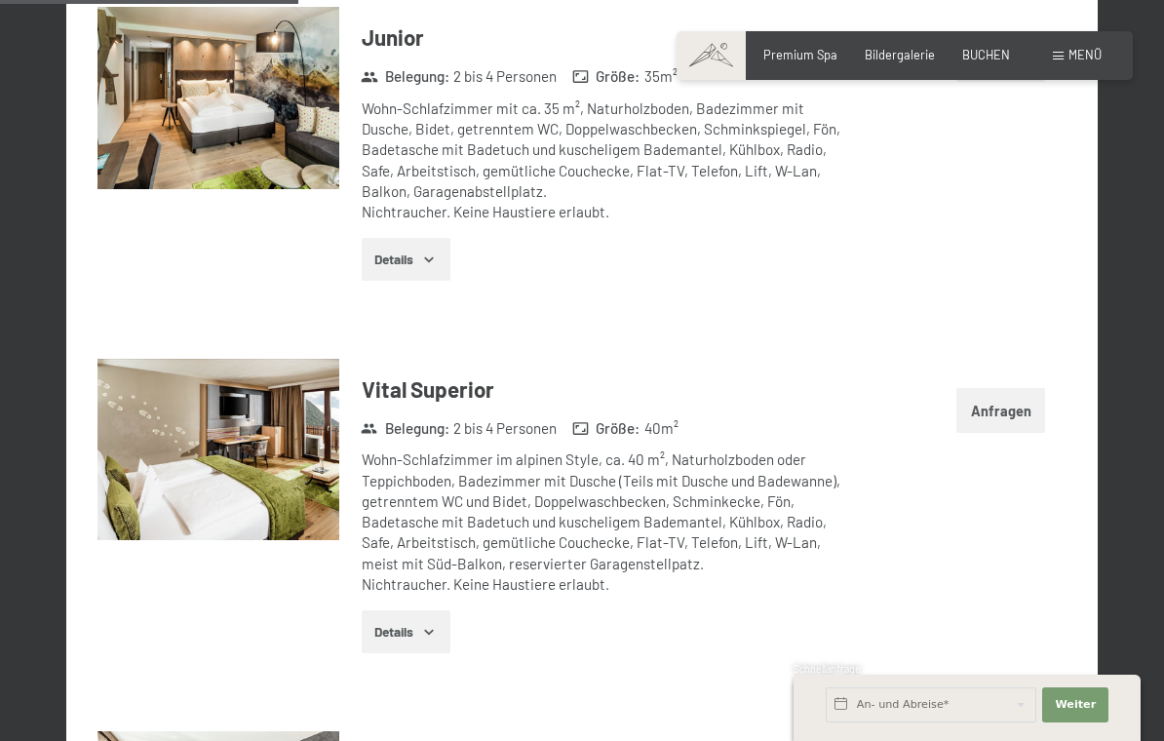
click at [1005, 388] on button "Anfragen" at bounding box center [1001, 410] width 89 height 45
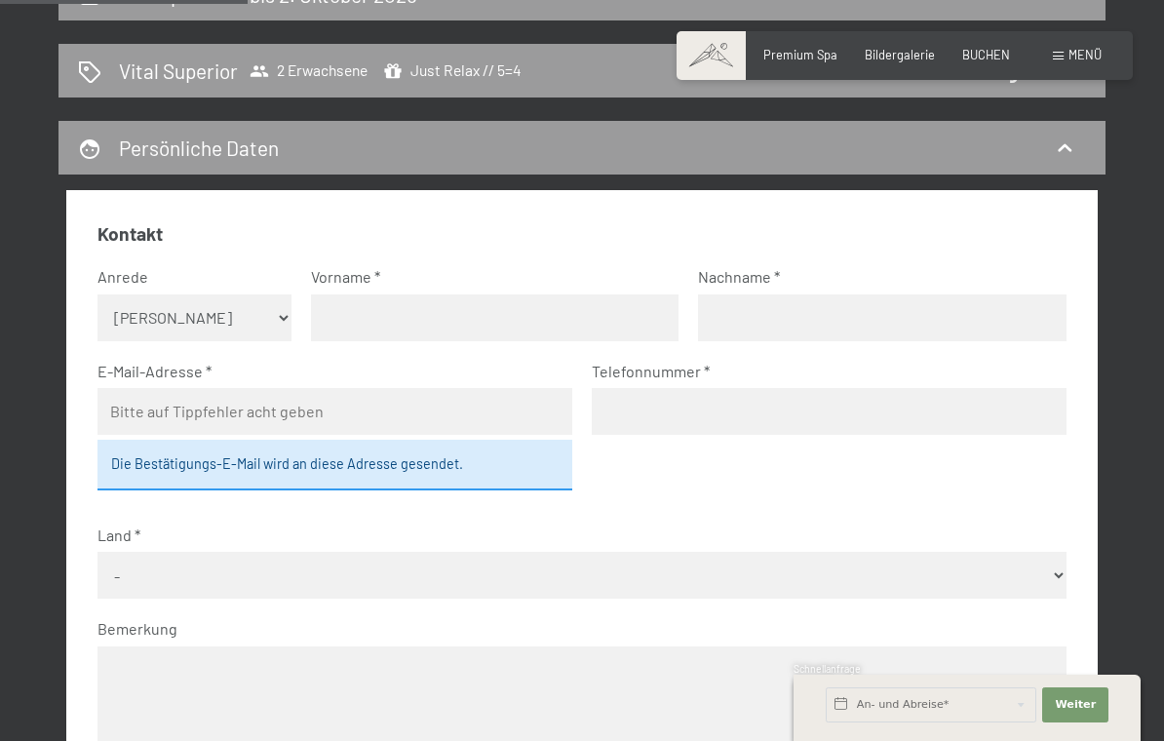
scroll to position [0, 0]
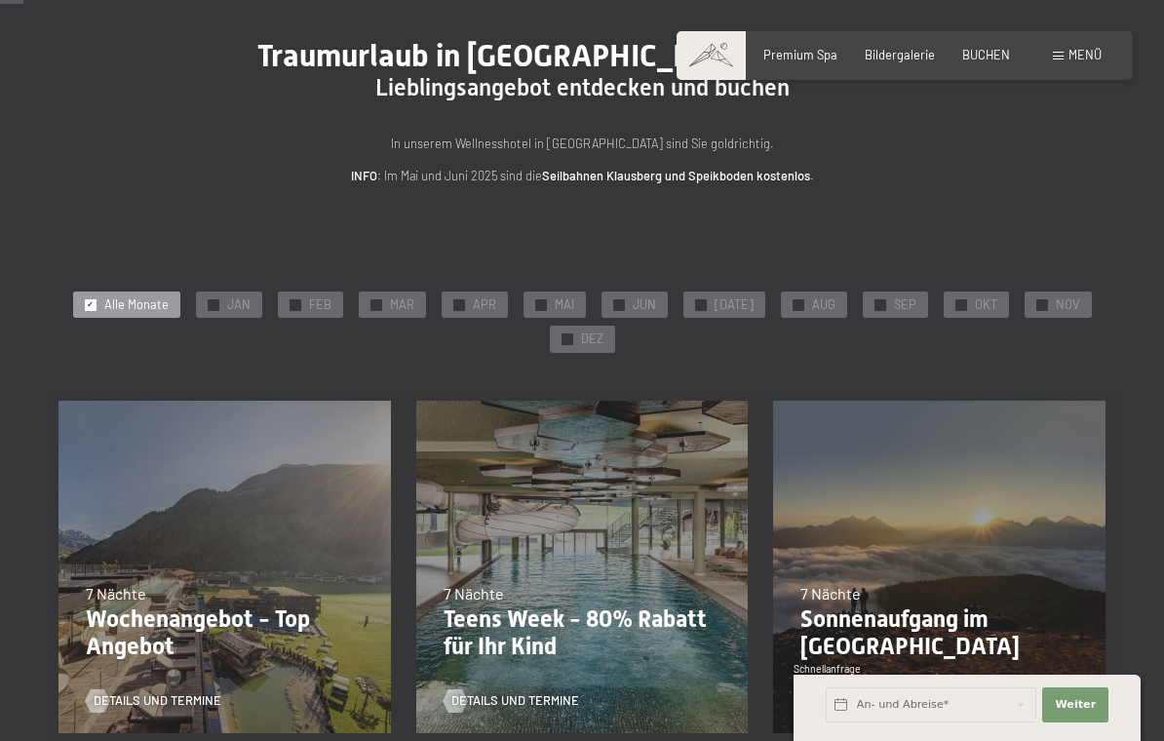
scroll to position [117, 0]
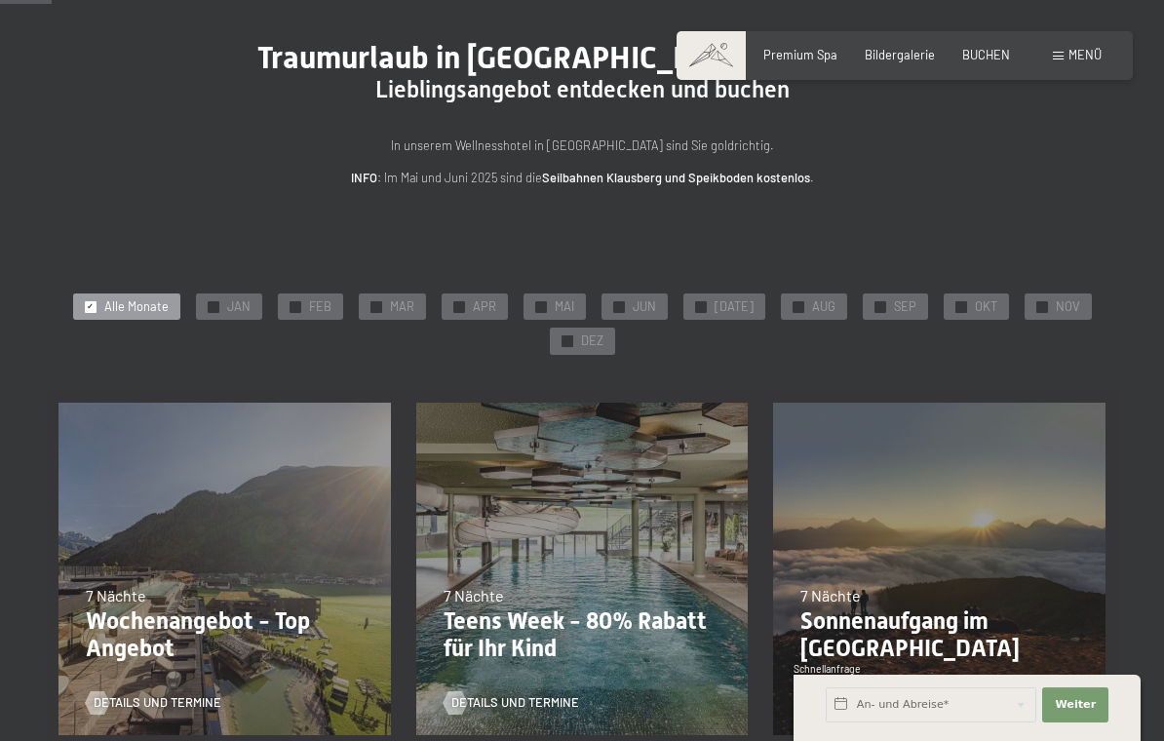
click at [957, 311] on div "✓ OKT" at bounding box center [976, 307] width 65 height 27
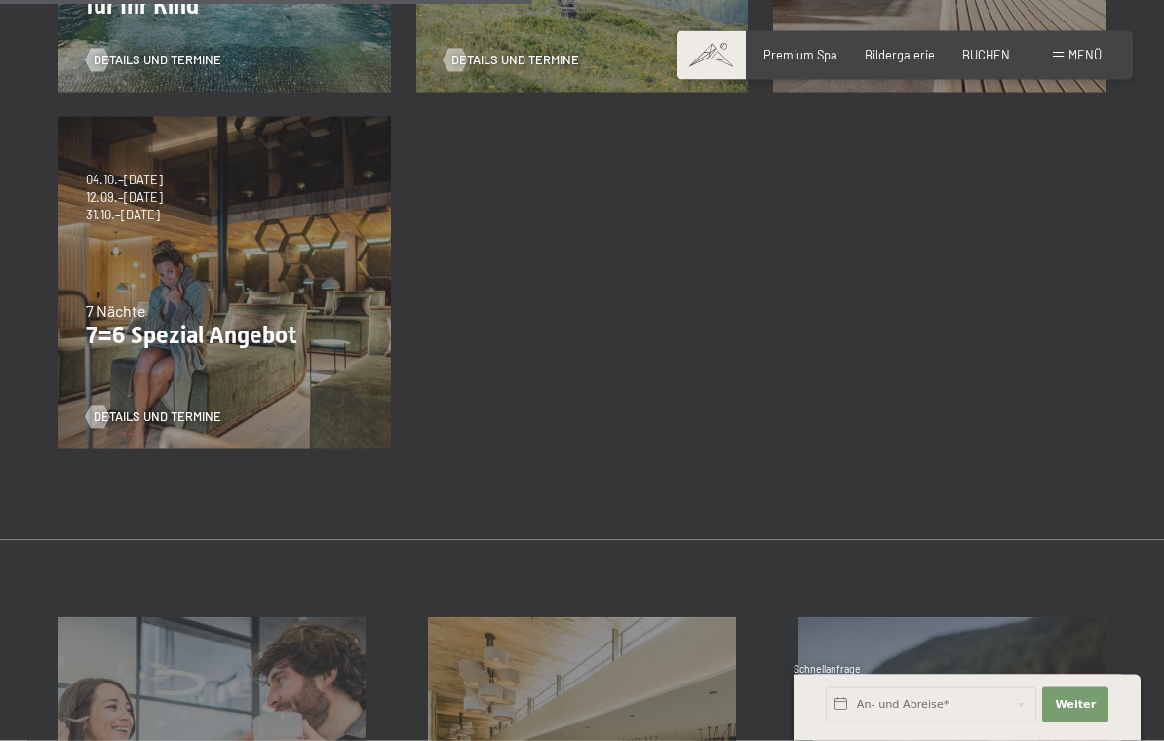
scroll to position [761, 0]
click at [109, 417] on span "Details und Termine" at bounding box center [158, 417] width 128 height 18
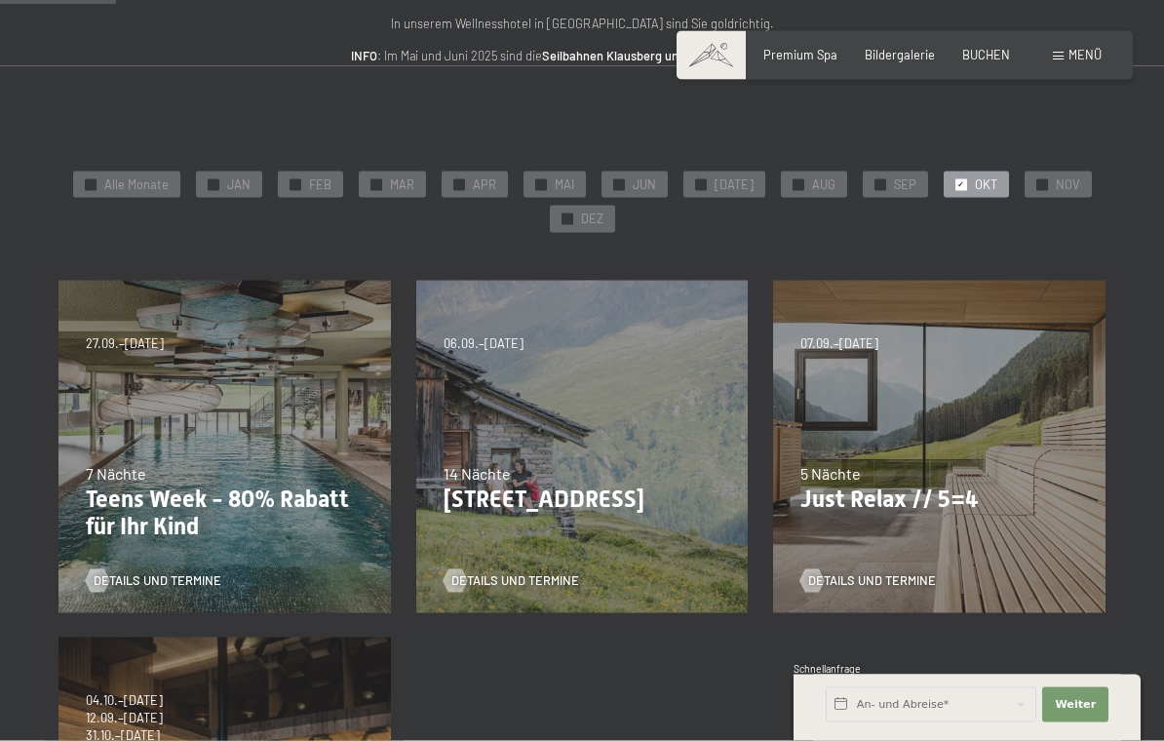
scroll to position [450, 0]
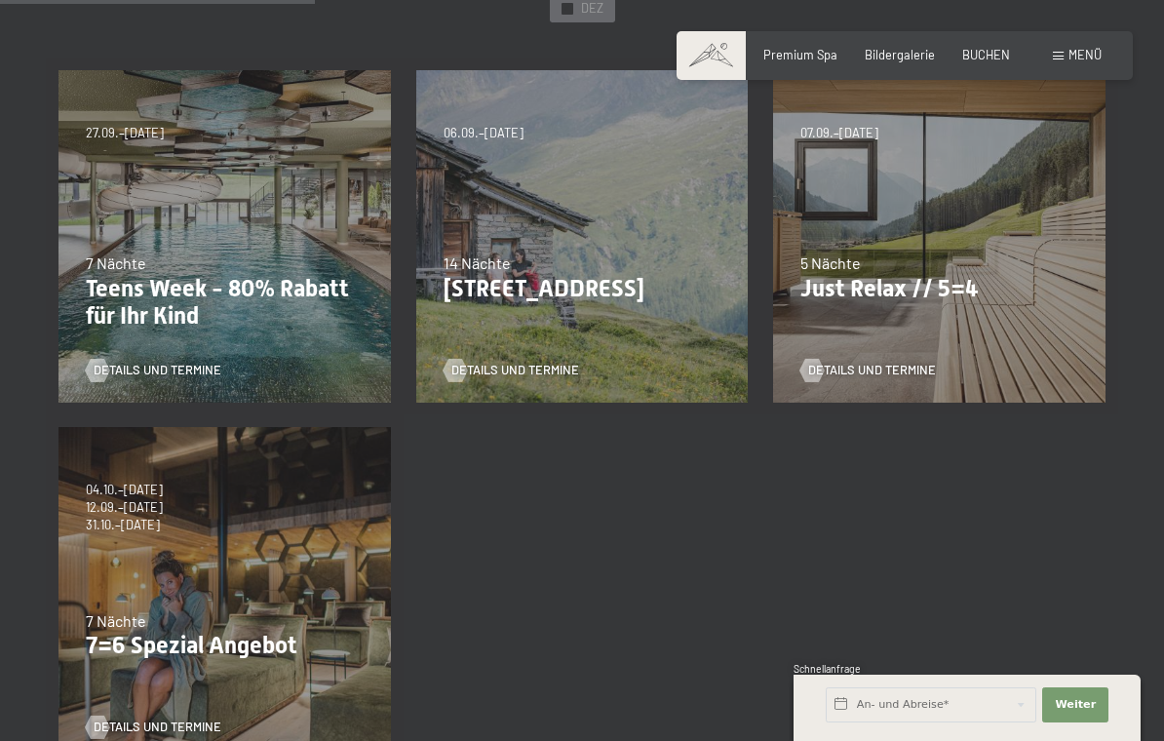
click at [1049, 220] on div "07.09.–03.10.2025 21.12.–26.12.2025 11.01.–23.01.2026 08.03.–27.03.2026 08.11.–…" at bounding box center [940, 237] width 358 height 358
click at [891, 365] on span "Details und Termine" at bounding box center [872, 371] width 128 height 18
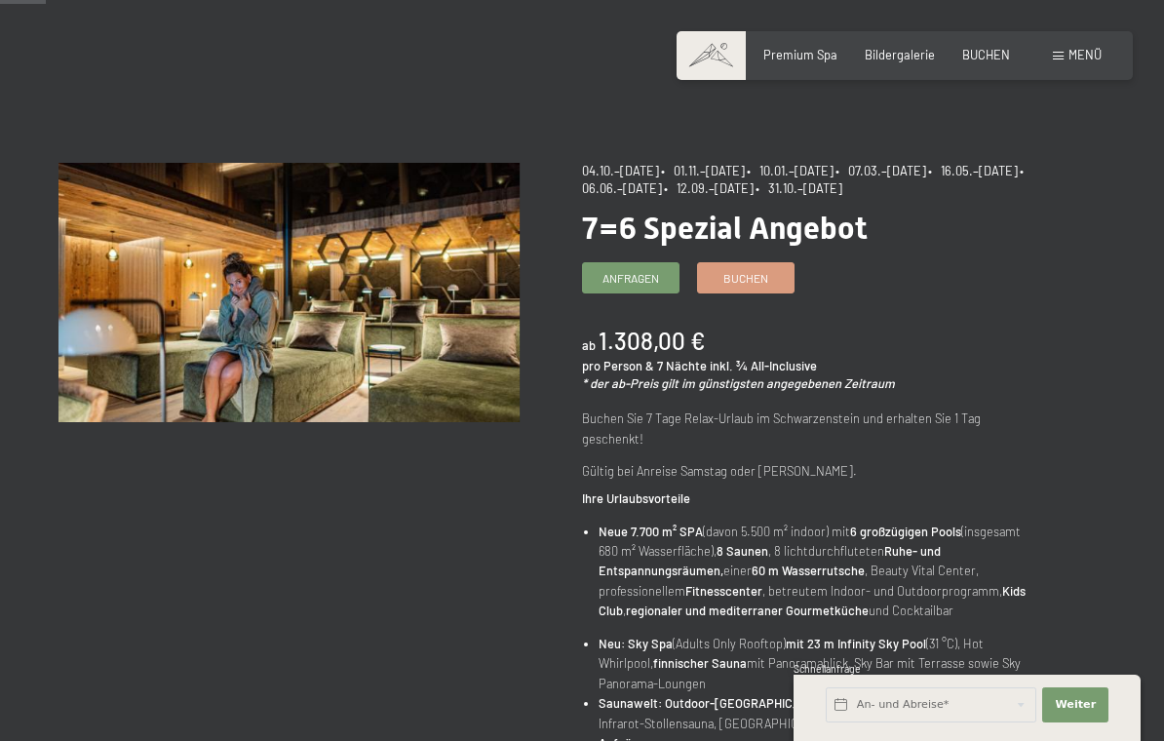
scroll to position [72, 0]
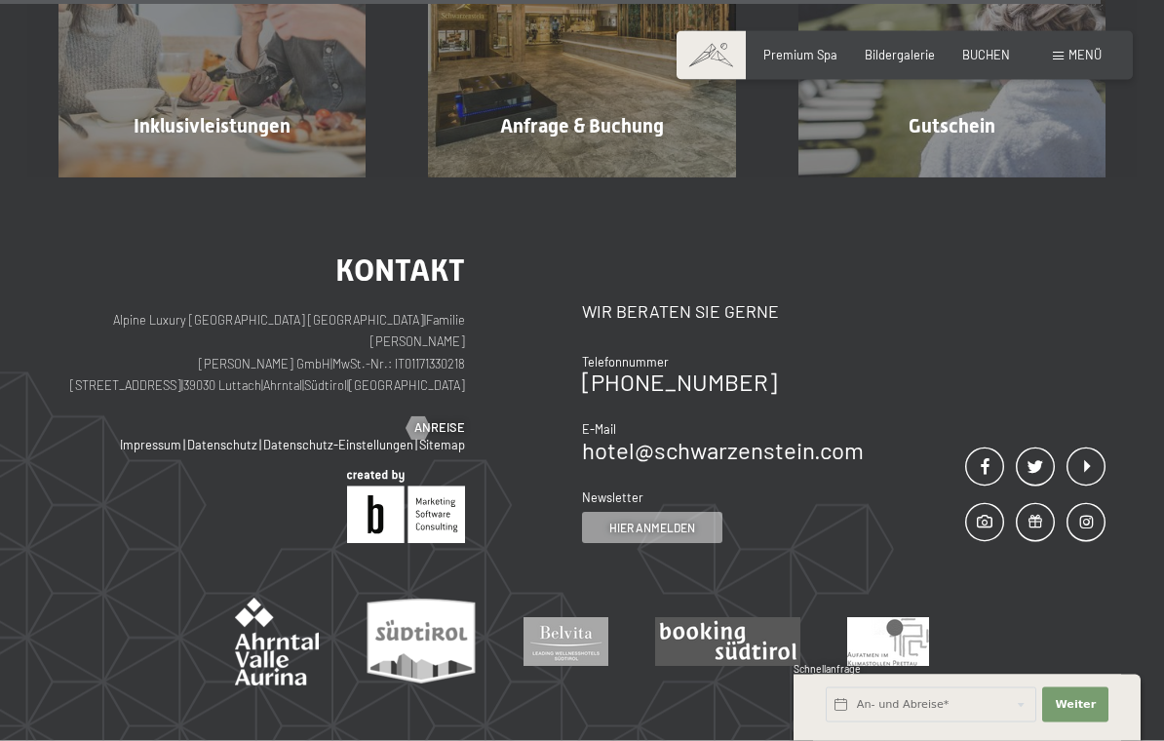
scroll to position [1836, 0]
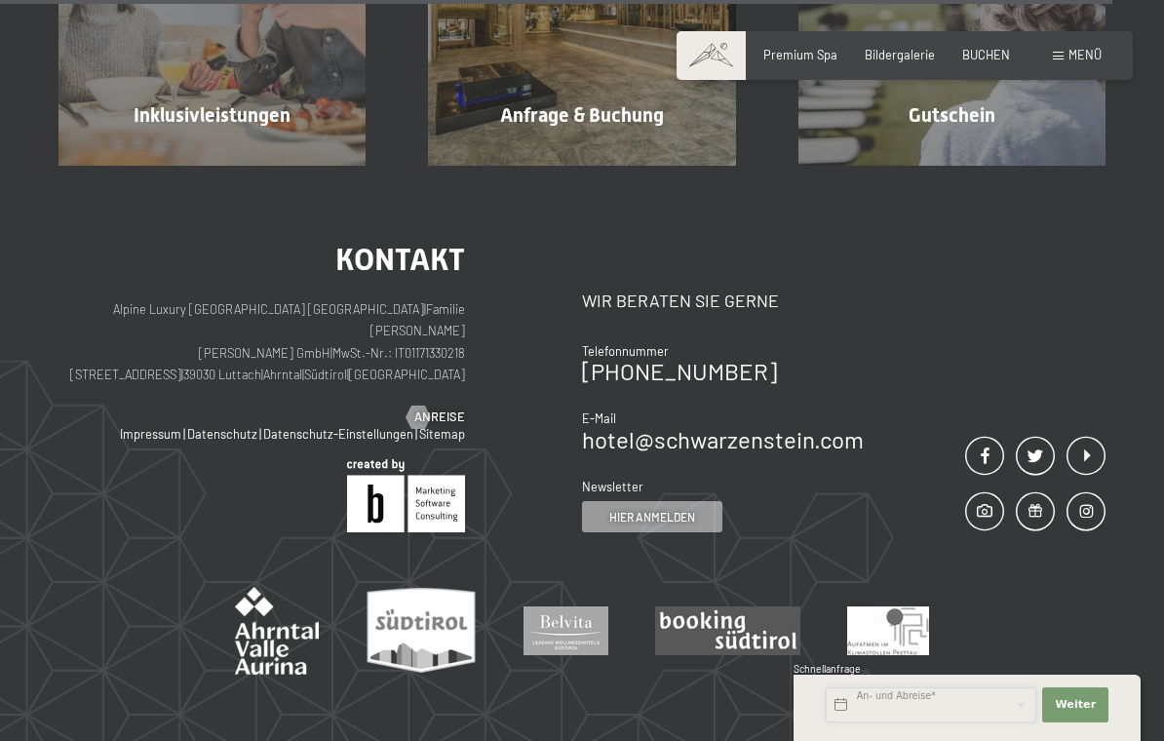
click at [935, 723] on input "text" at bounding box center [931, 705] width 211 height 35
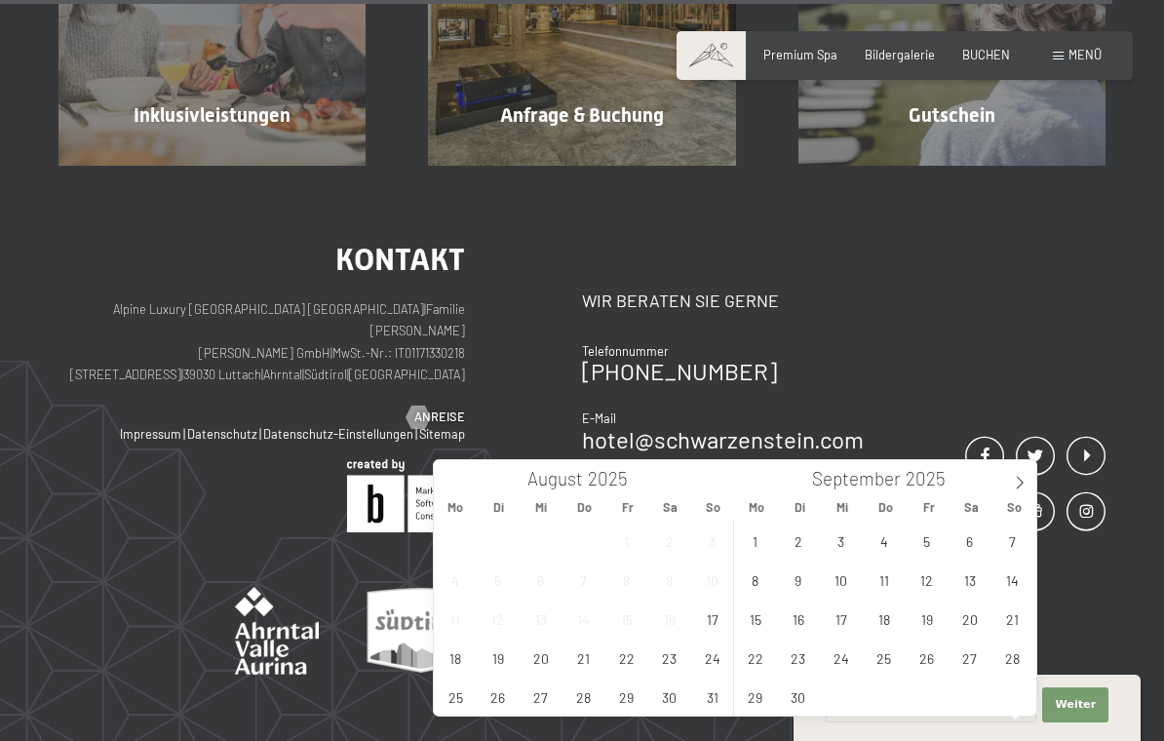
click at [1021, 486] on icon at bounding box center [1020, 483] width 14 height 14
click at [463, 708] on span "29" at bounding box center [456, 697] width 38 height 38
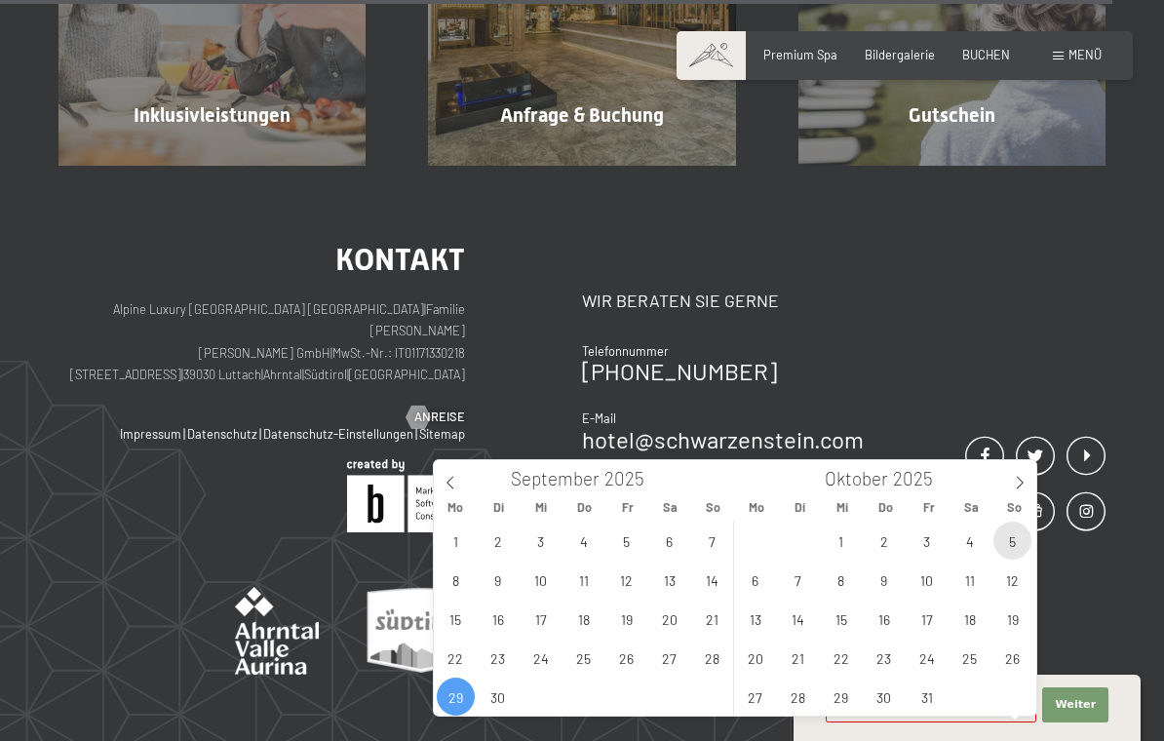
click at [1015, 549] on span "5" at bounding box center [1013, 541] width 38 height 38
type input "Mo. 29.09.2025 - So. 05.10.2025"
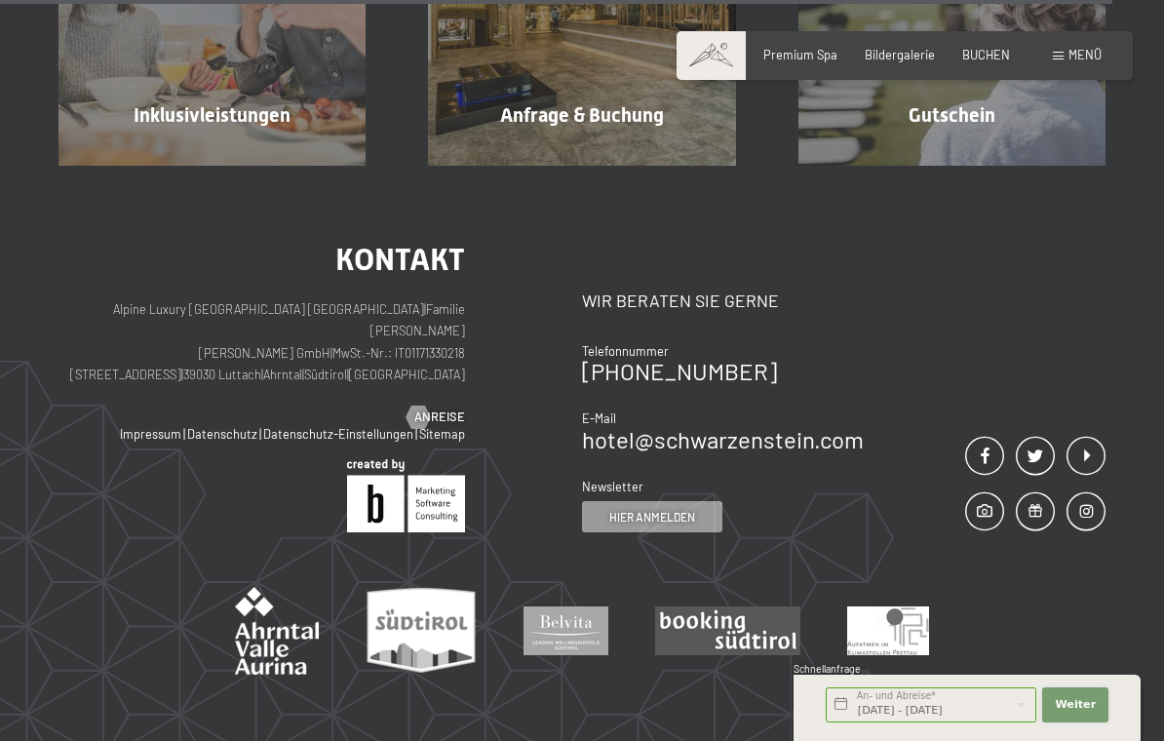
click at [1096, 723] on button "Weiter Adressfelder ausblenden" at bounding box center [1076, 705] width 66 height 35
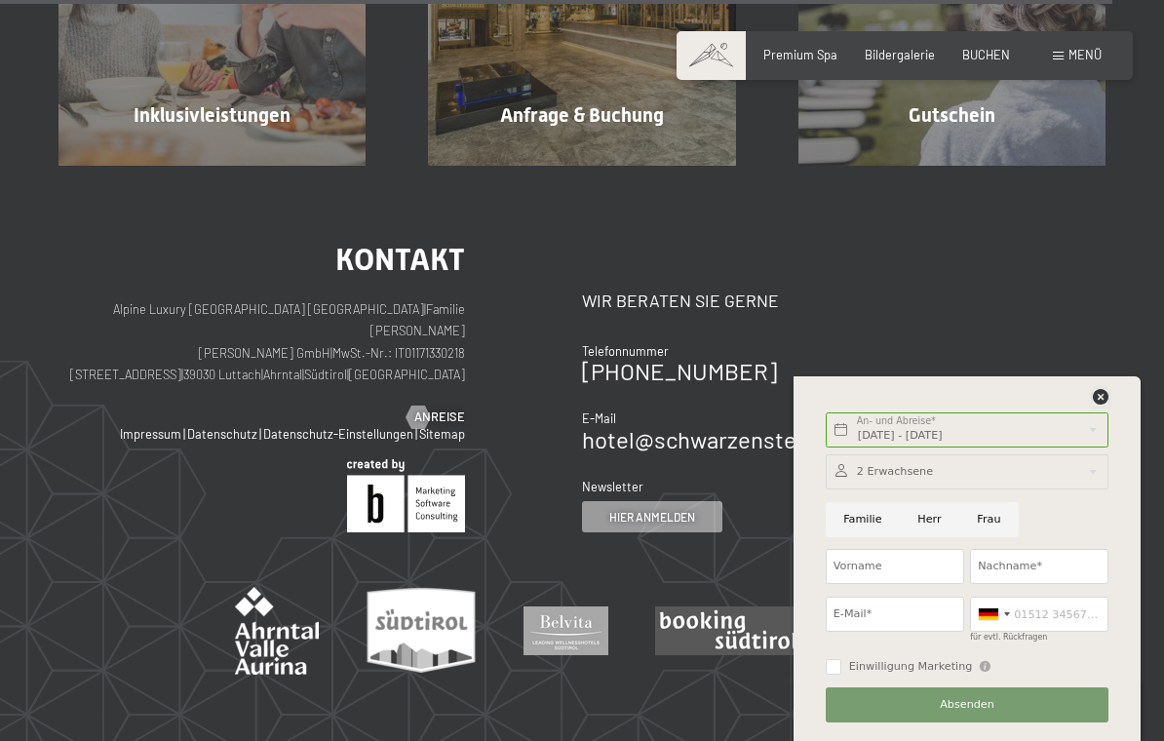
click at [1108, 405] on icon at bounding box center [1101, 397] width 16 height 16
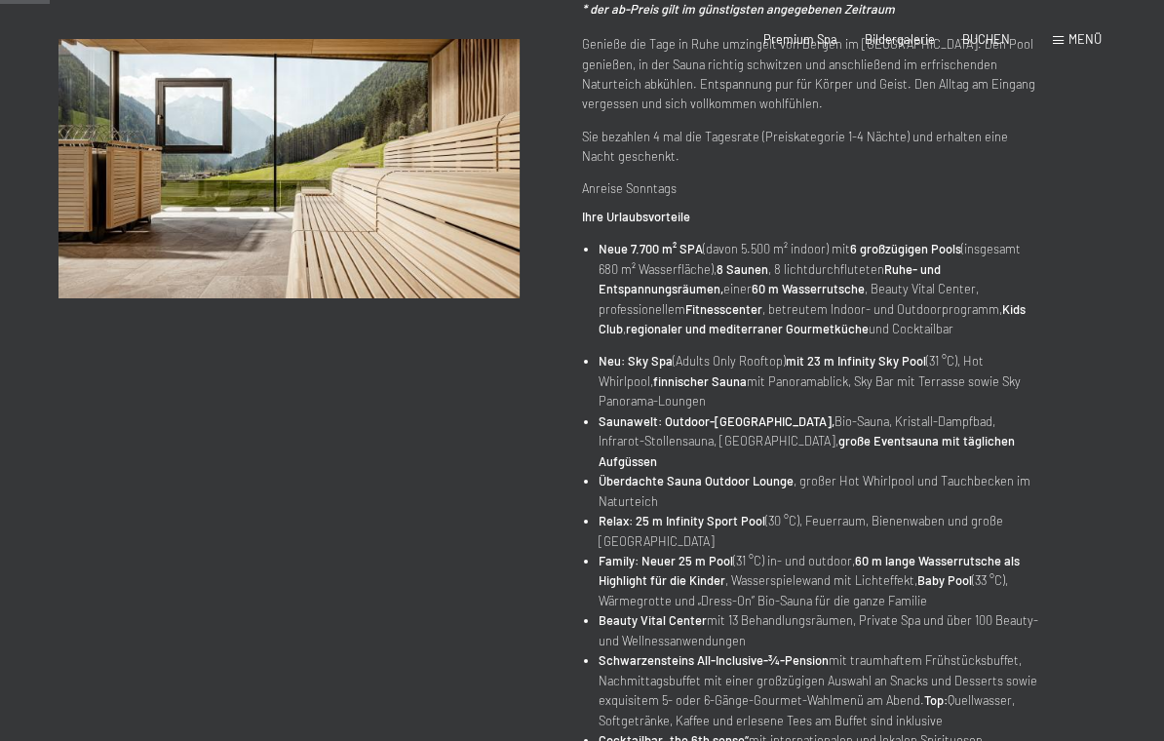
scroll to position [0, 0]
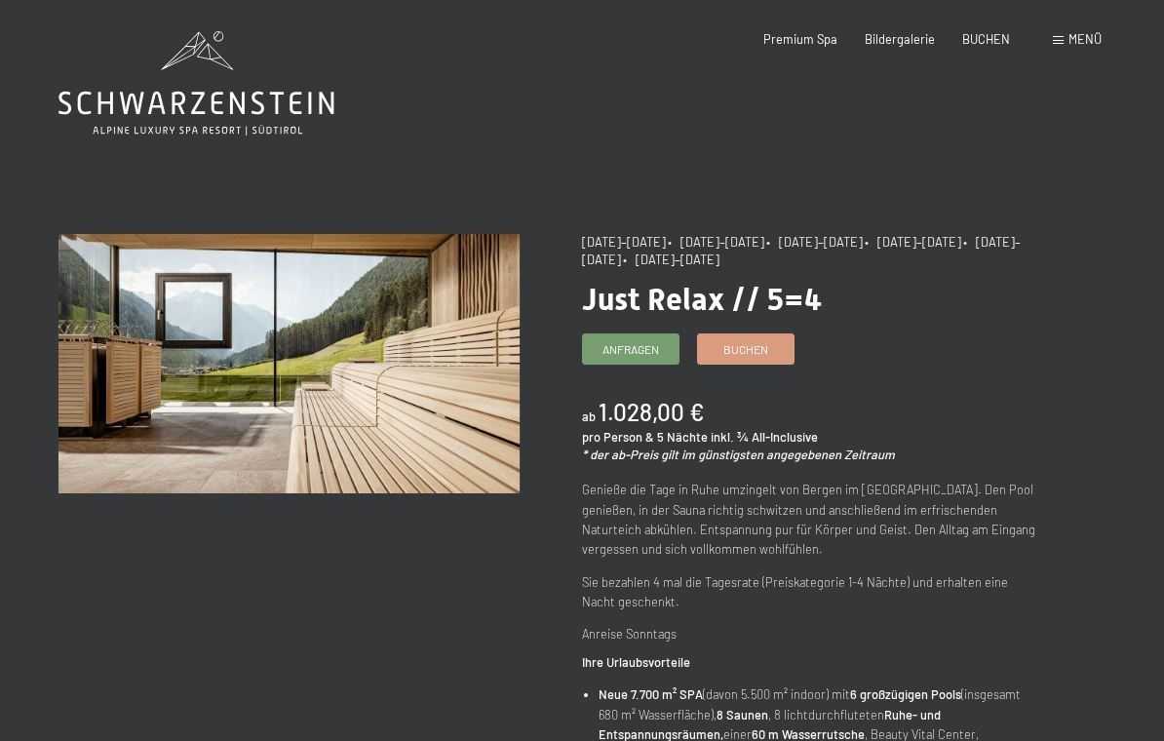
click at [759, 355] on link "Buchen" at bounding box center [746, 349] width 96 height 29
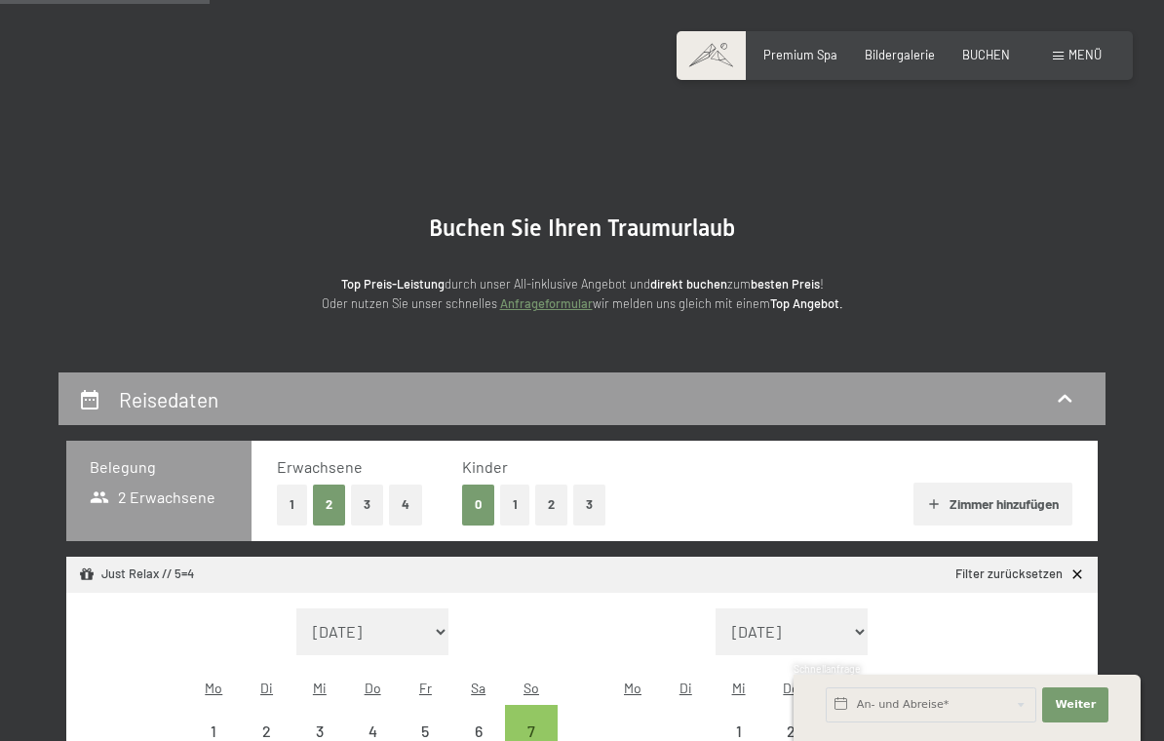
select select "[DATE]"
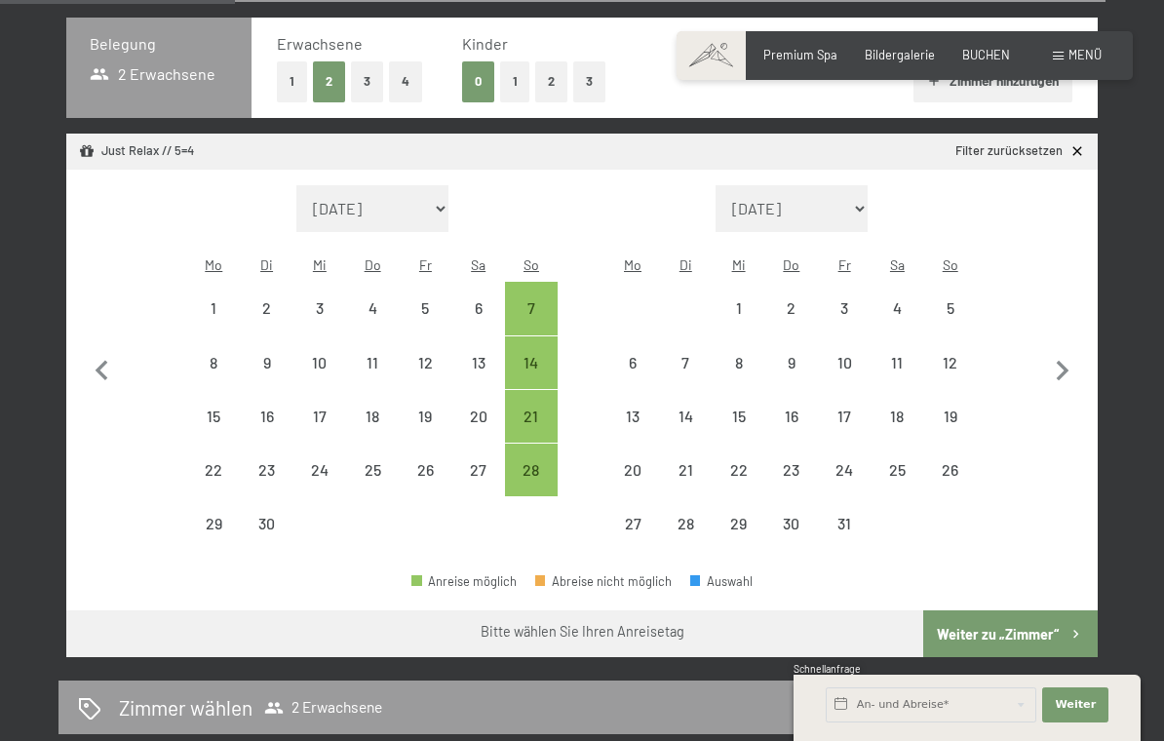
scroll to position [425, 0]
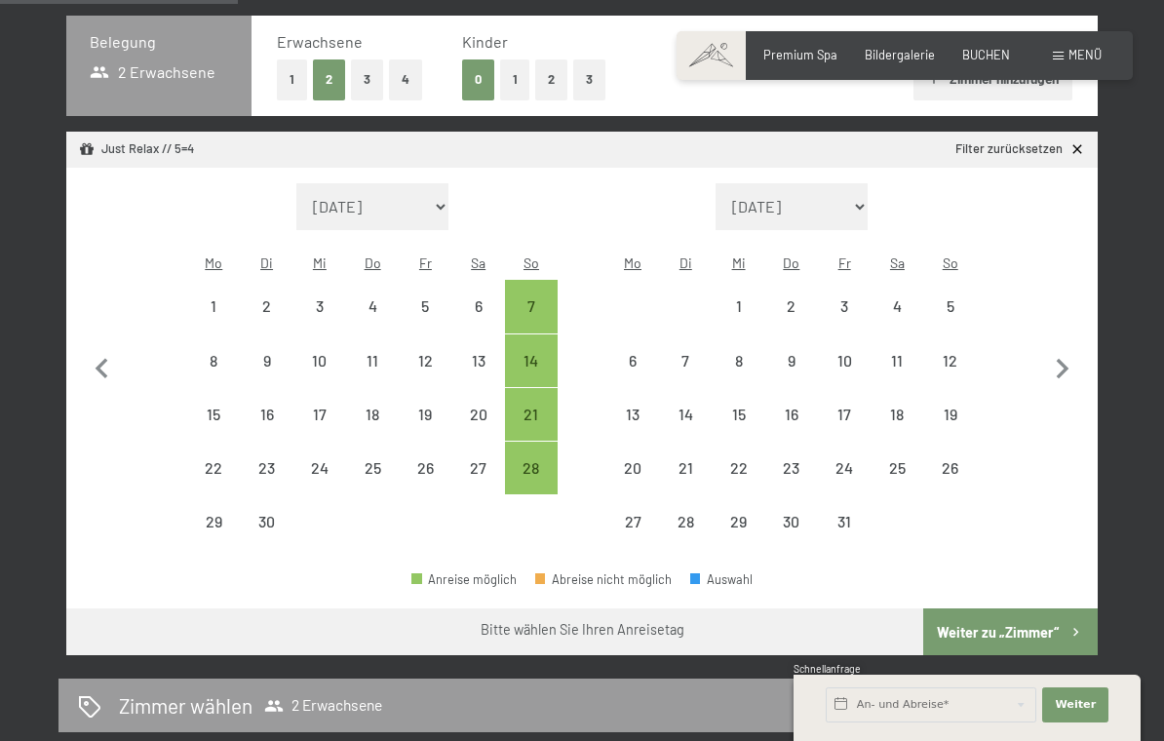
click at [538, 464] on div "28" at bounding box center [531, 484] width 49 height 49
select select "[DATE]"
select select "2025-10-01"
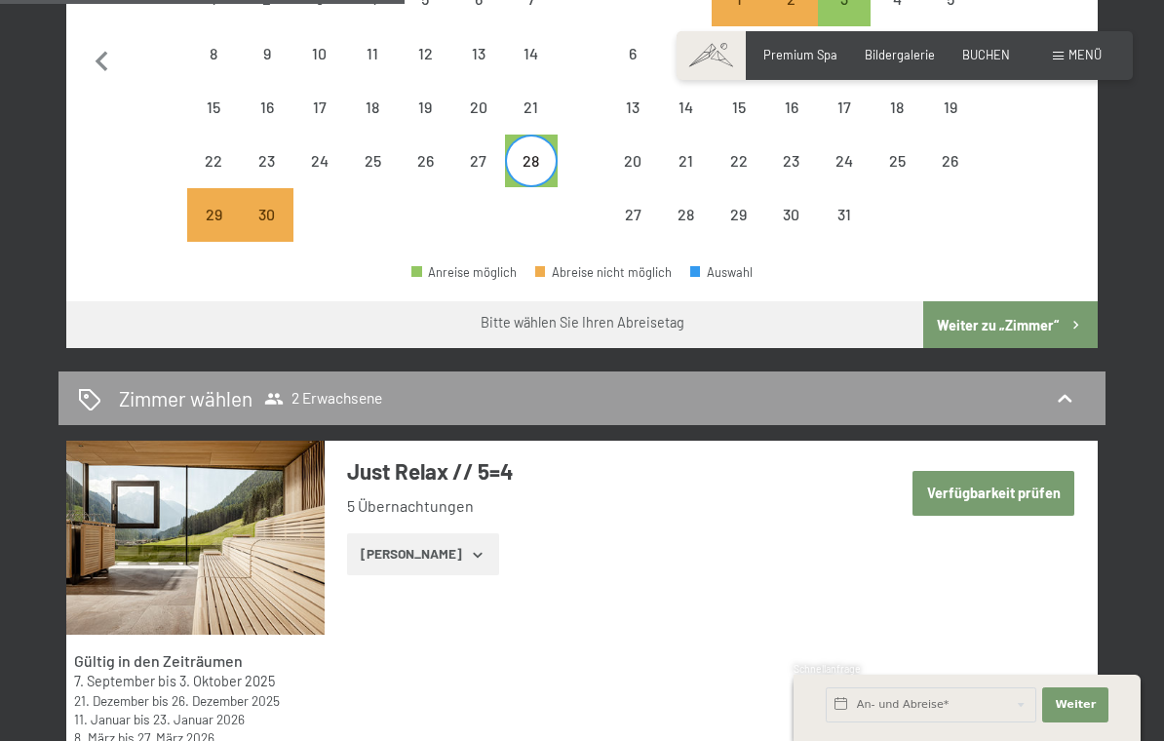
click at [1056, 301] on button "Weiter zu „Zimmer“" at bounding box center [1011, 324] width 175 height 47
select select "2025-09-01"
select select "2025-10-01"
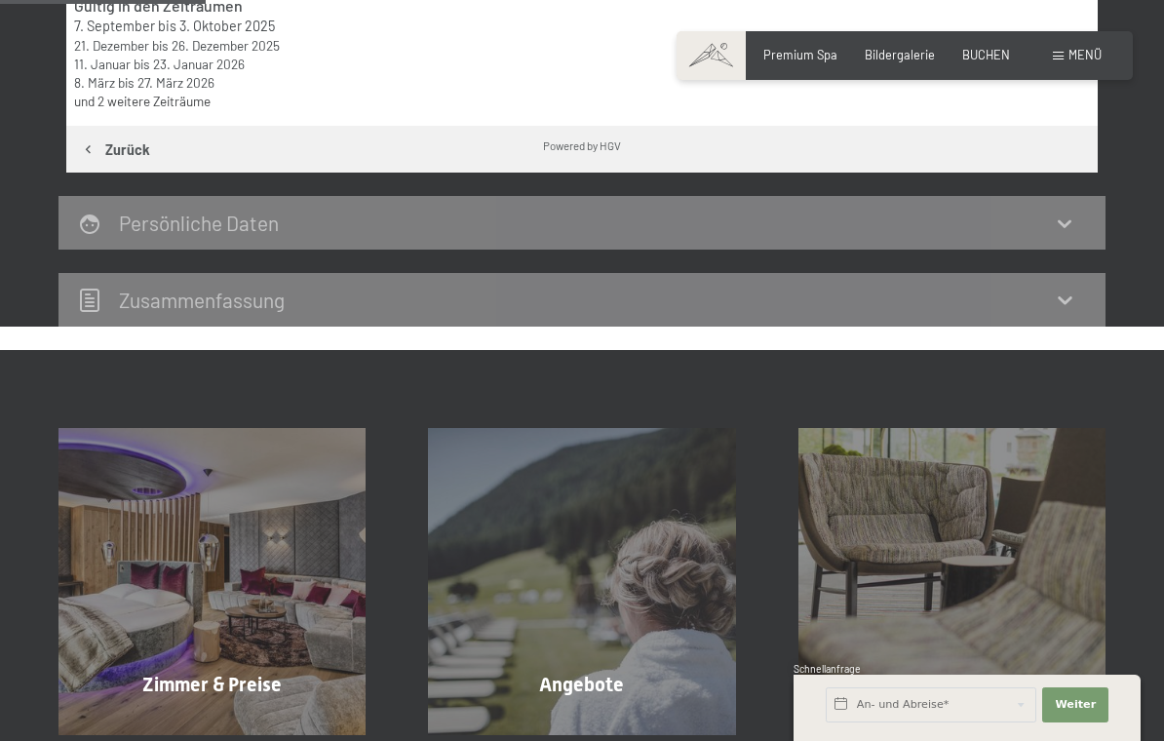
scroll to position [371, 0]
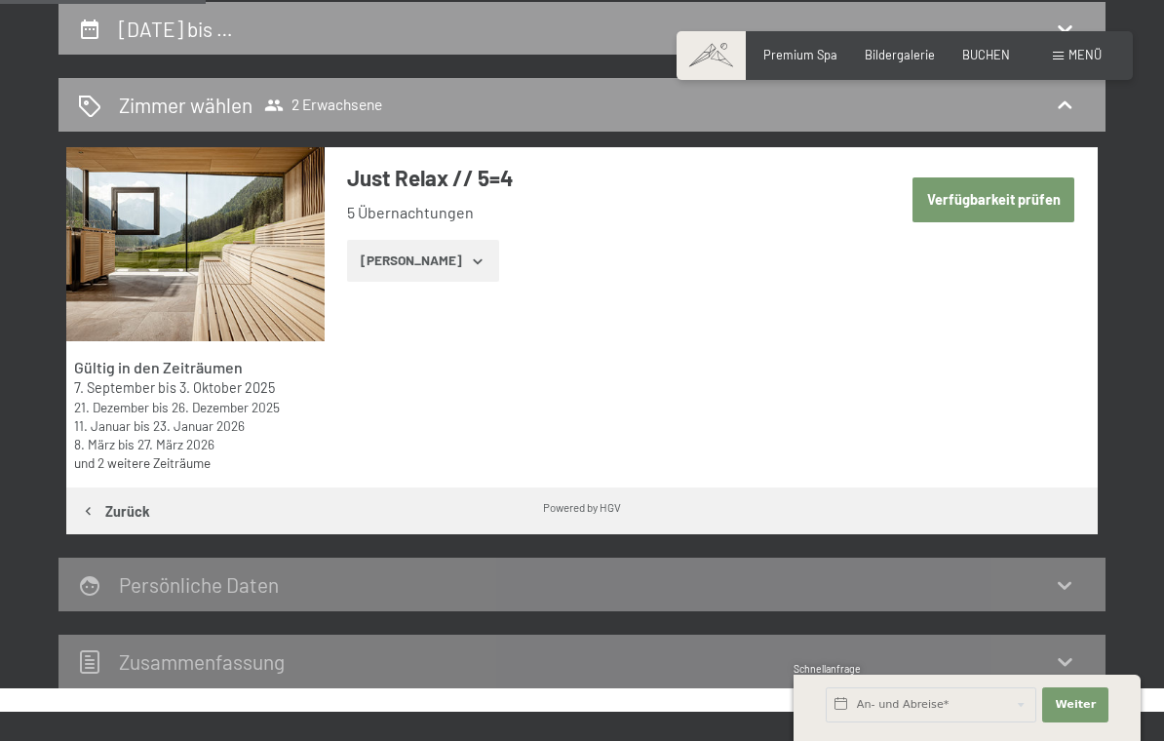
click at [1028, 213] on button "Verfügbarkeit prüfen" at bounding box center [994, 199] width 162 height 45
select select "2025-09-01"
select select "2025-10-01"
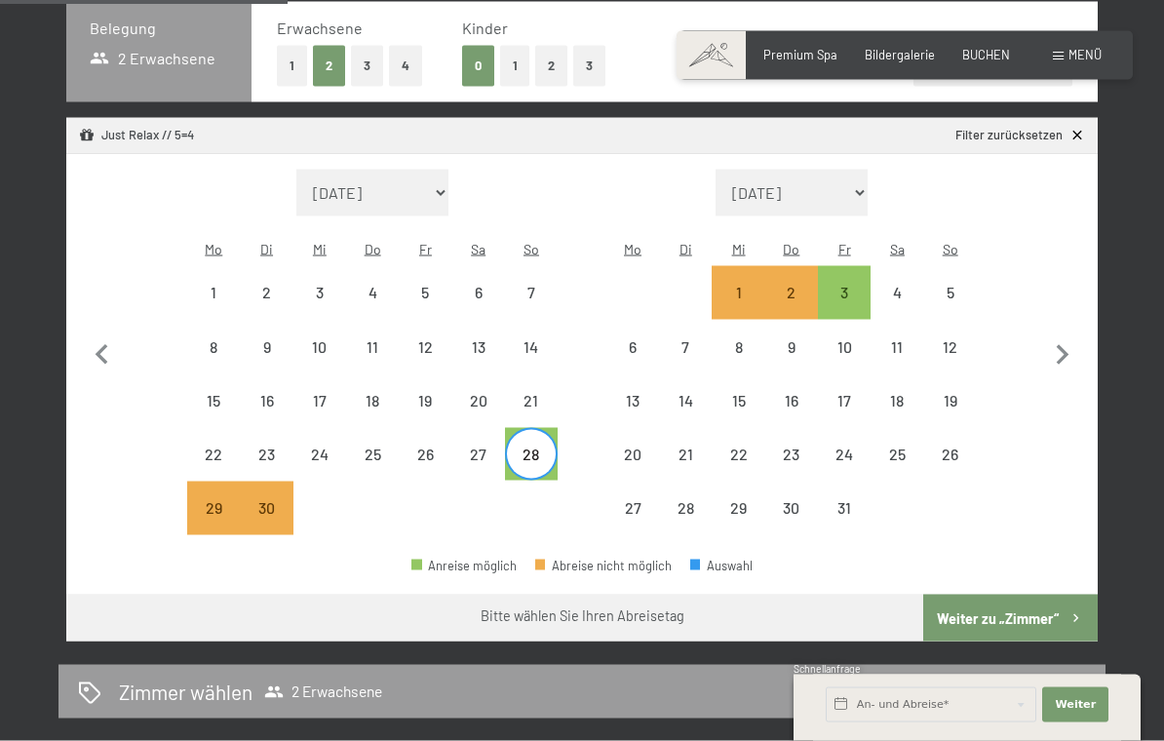
scroll to position [445, 0]
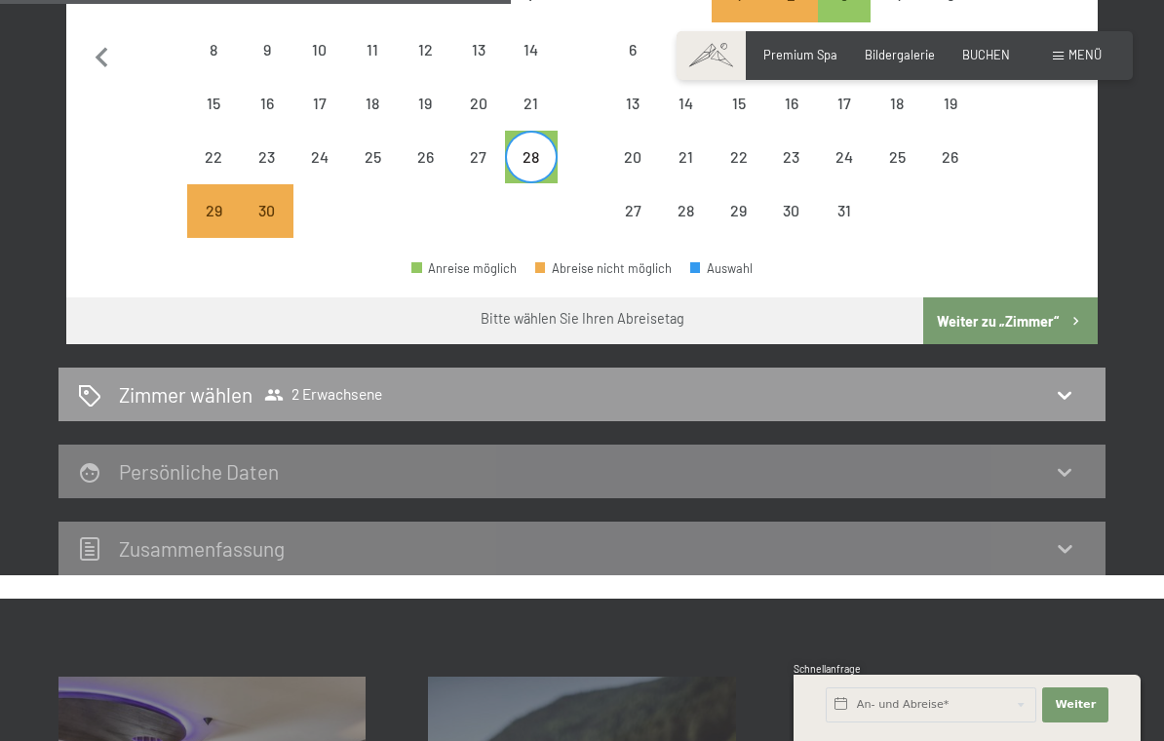
click at [1052, 309] on button "Weiter zu „Zimmer“" at bounding box center [1011, 320] width 175 height 47
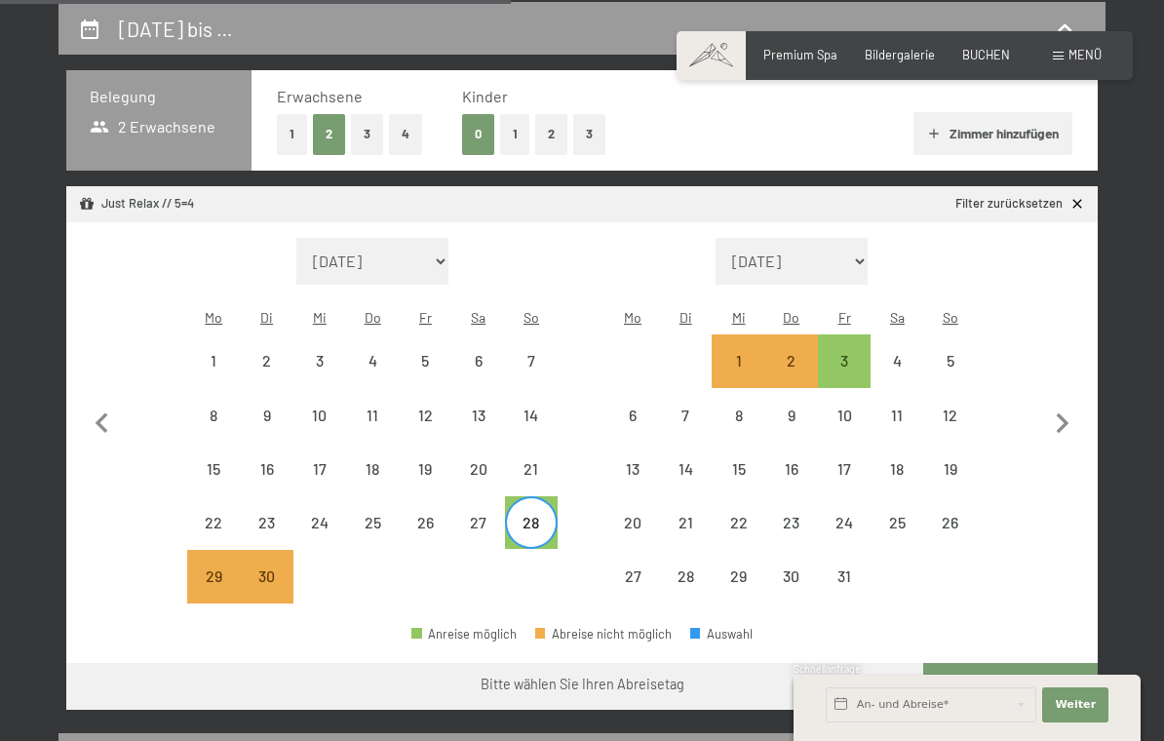
select select "2025-09-01"
select select "2025-10-01"
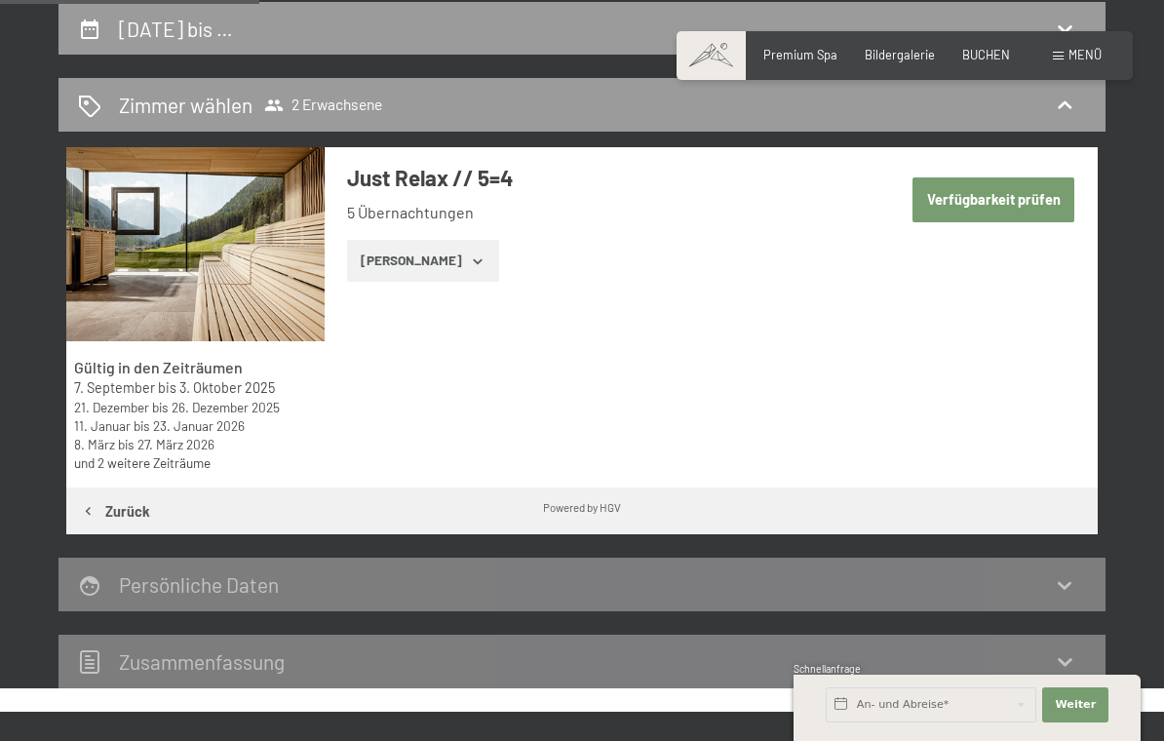
click at [415, 273] on button "Zeige Zimmer" at bounding box center [422, 261] width 151 height 43
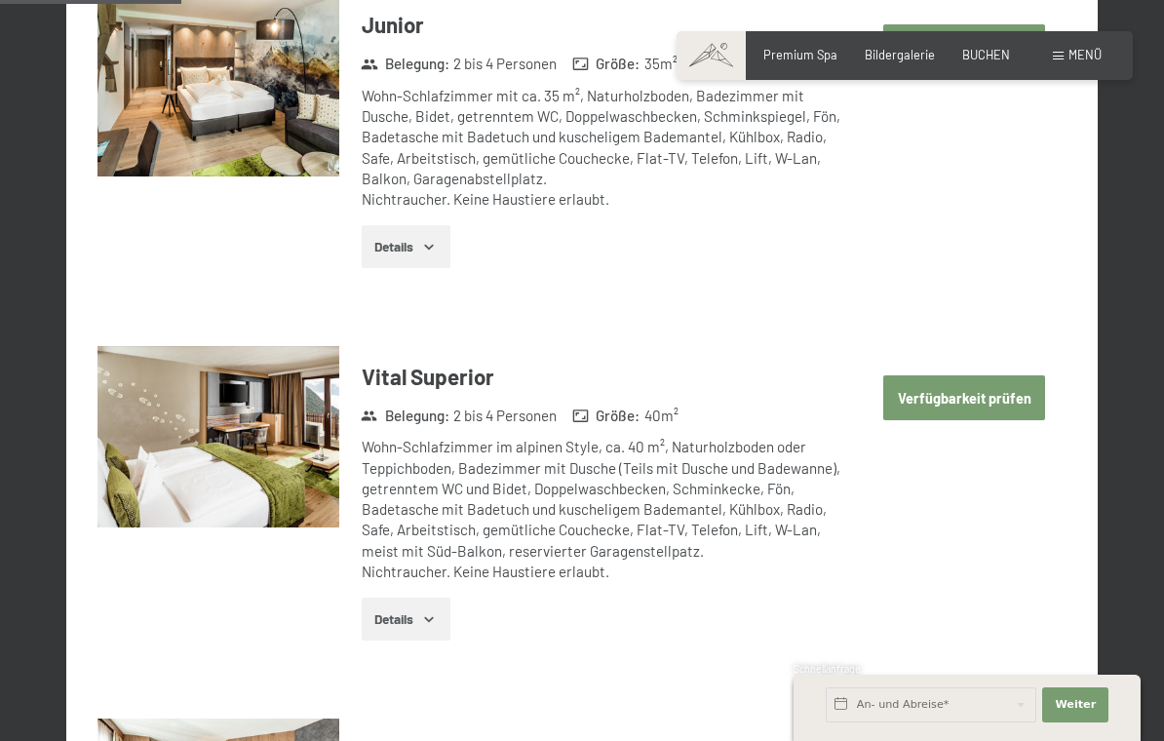
click at [1011, 390] on button "Verfügbarkeit prüfen" at bounding box center [965, 397] width 162 height 45
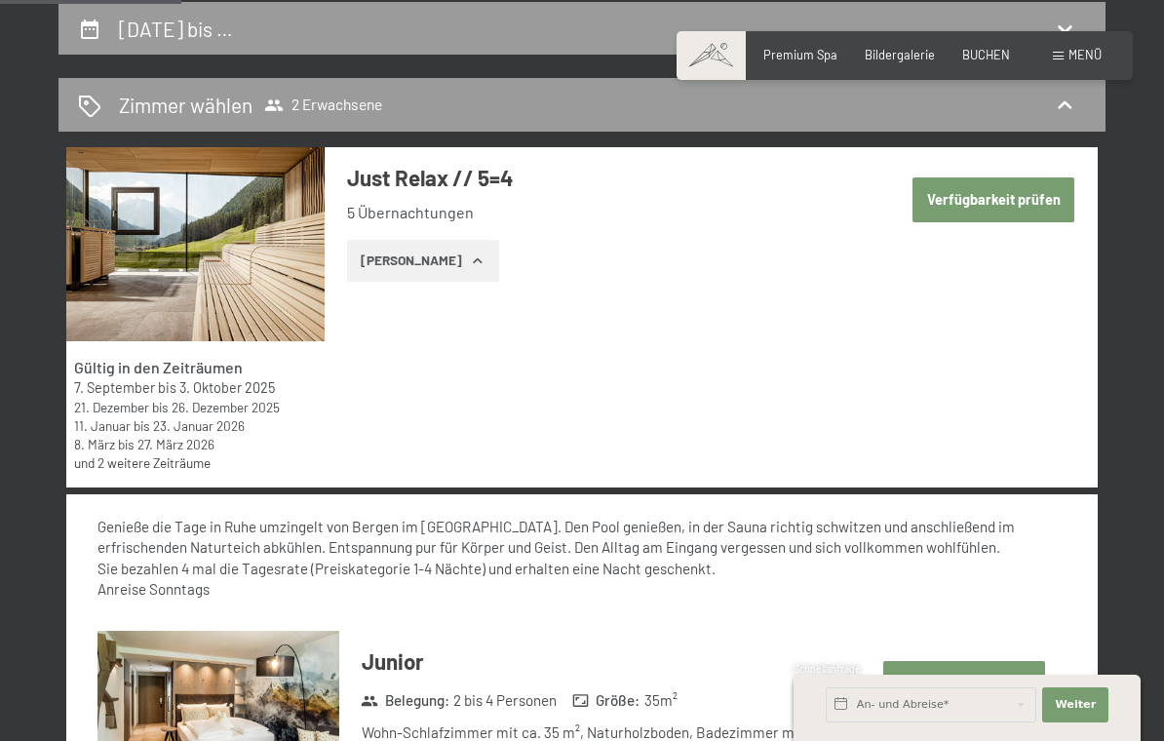
select select "2025-09-01"
select select "2025-10-01"
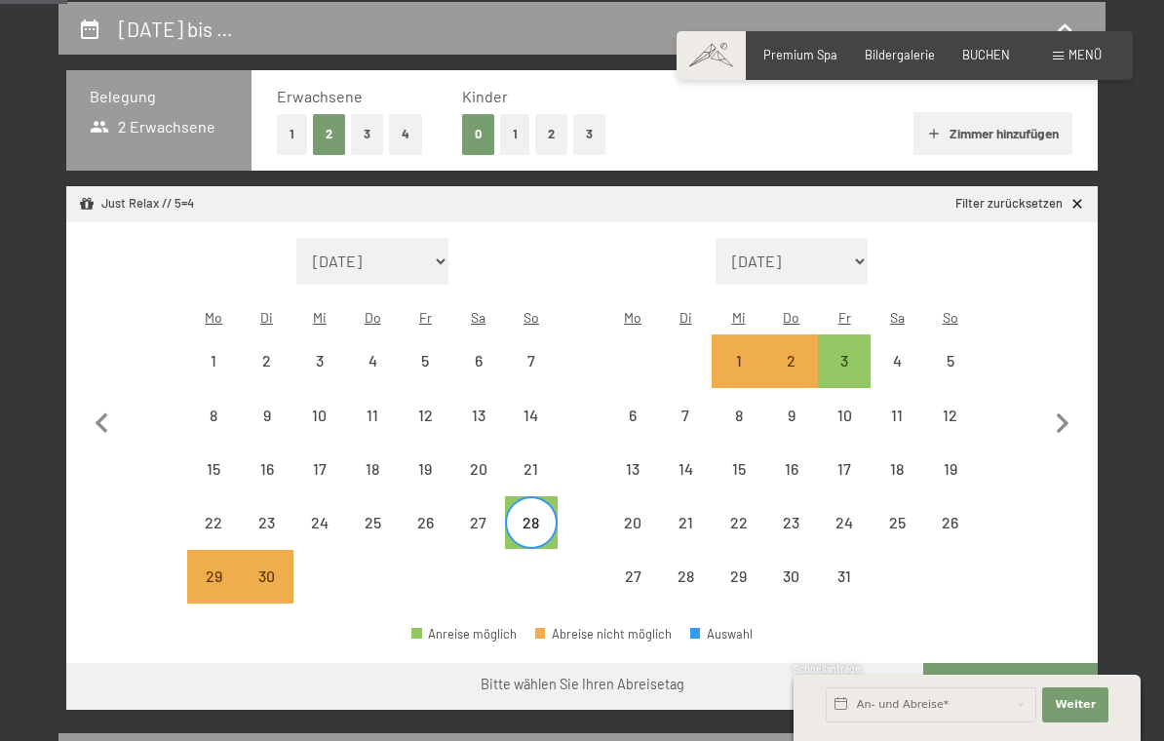
click at [1078, 679] on icon "button" at bounding box center [1076, 687] width 17 height 17
select select "2025-09-01"
select select "2025-10-01"
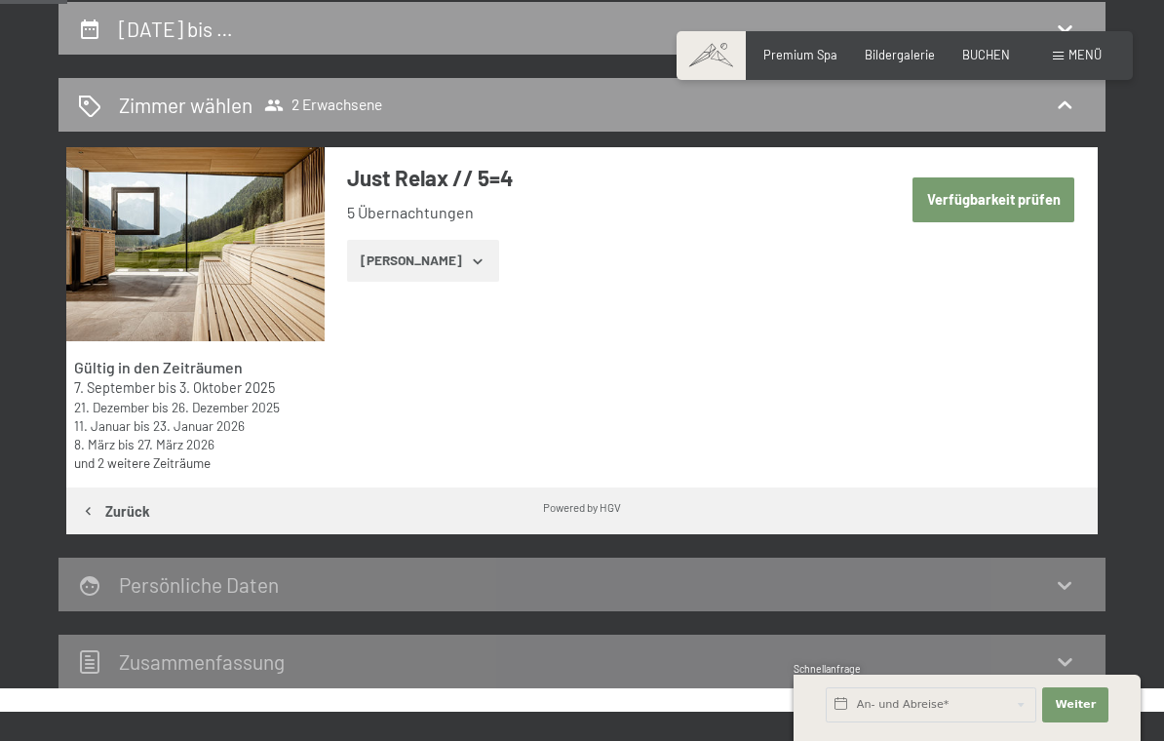
click at [1019, 198] on button "Verfügbarkeit prüfen" at bounding box center [994, 199] width 162 height 45
select select "2025-09-01"
select select "2025-10-01"
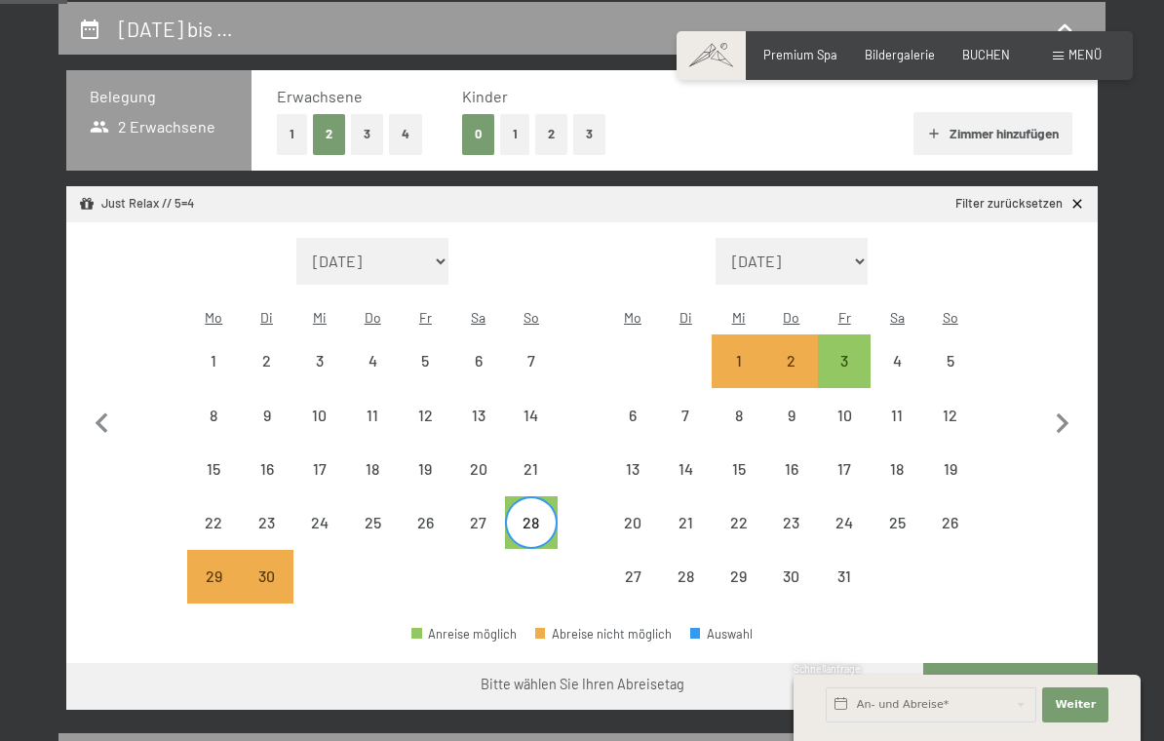
click at [843, 353] on div "3" at bounding box center [844, 377] width 49 height 49
select select "2025-09-01"
select select "2025-10-01"
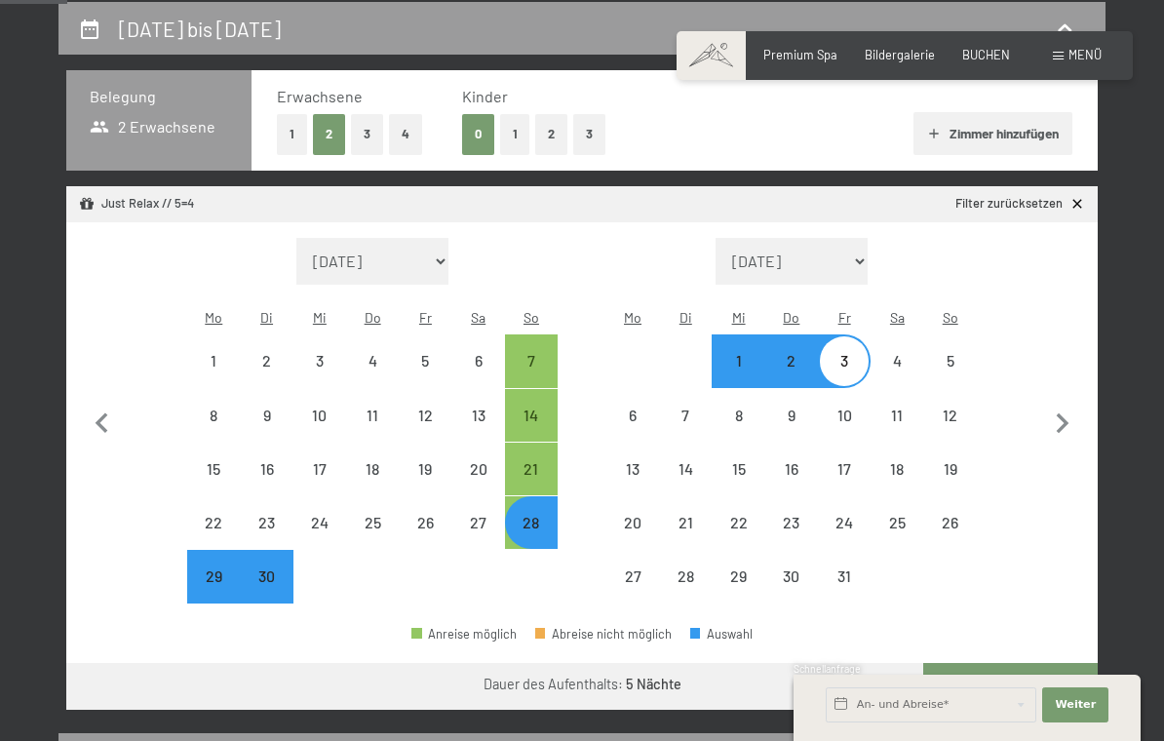
select select "2025-09-01"
select select "2025-10-01"
click at [1019, 668] on button "Weiter zu „Zimmer“" at bounding box center [1011, 686] width 175 height 47
select select "2025-09-01"
select select "2025-10-01"
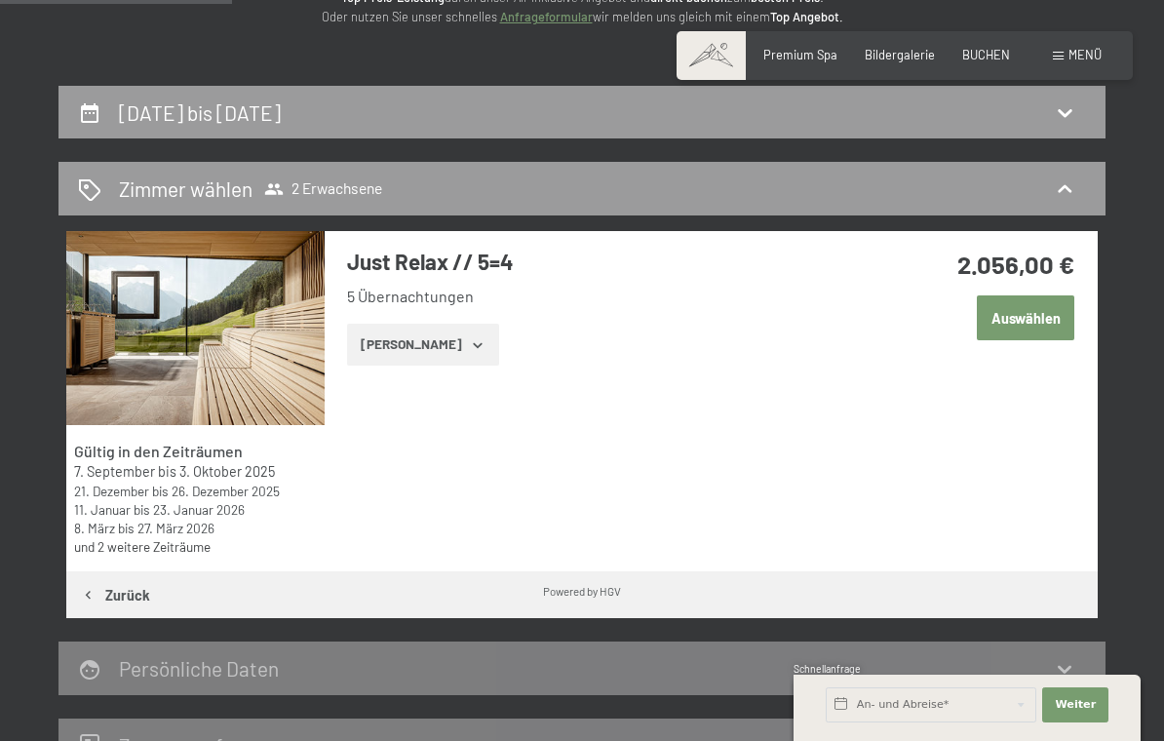
scroll to position [288, 0]
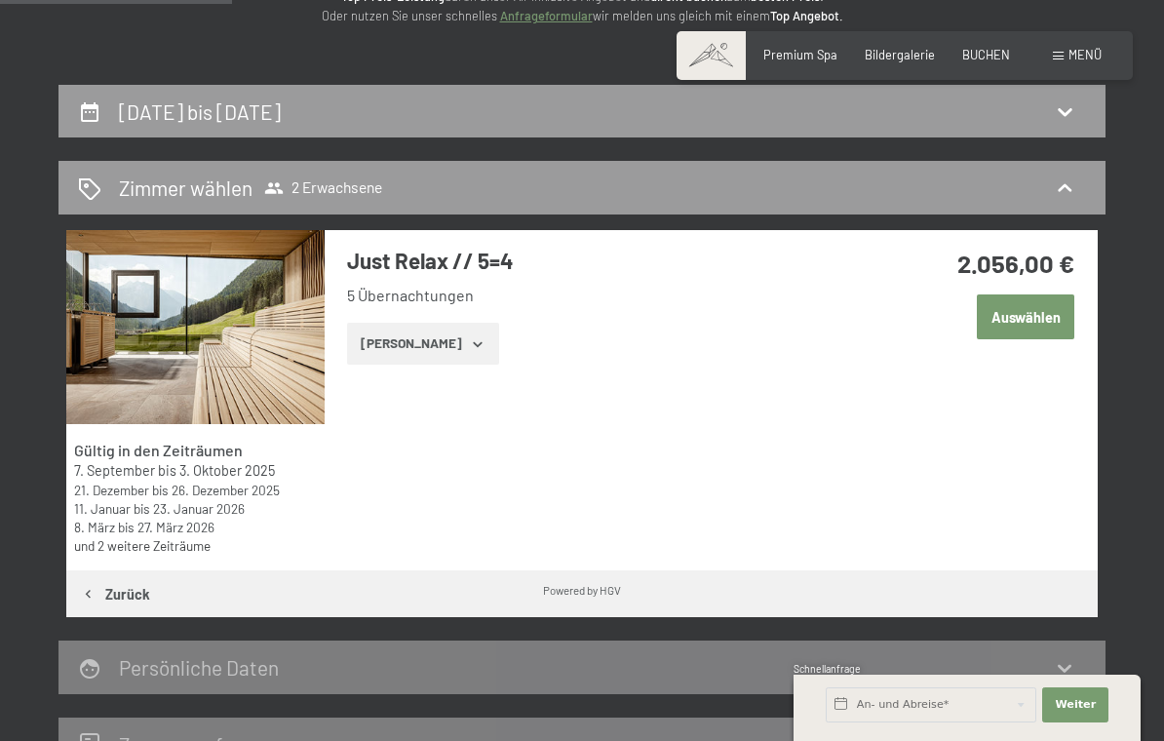
click at [114, 595] on button "Zurück" at bounding box center [115, 594] width 98 height 47
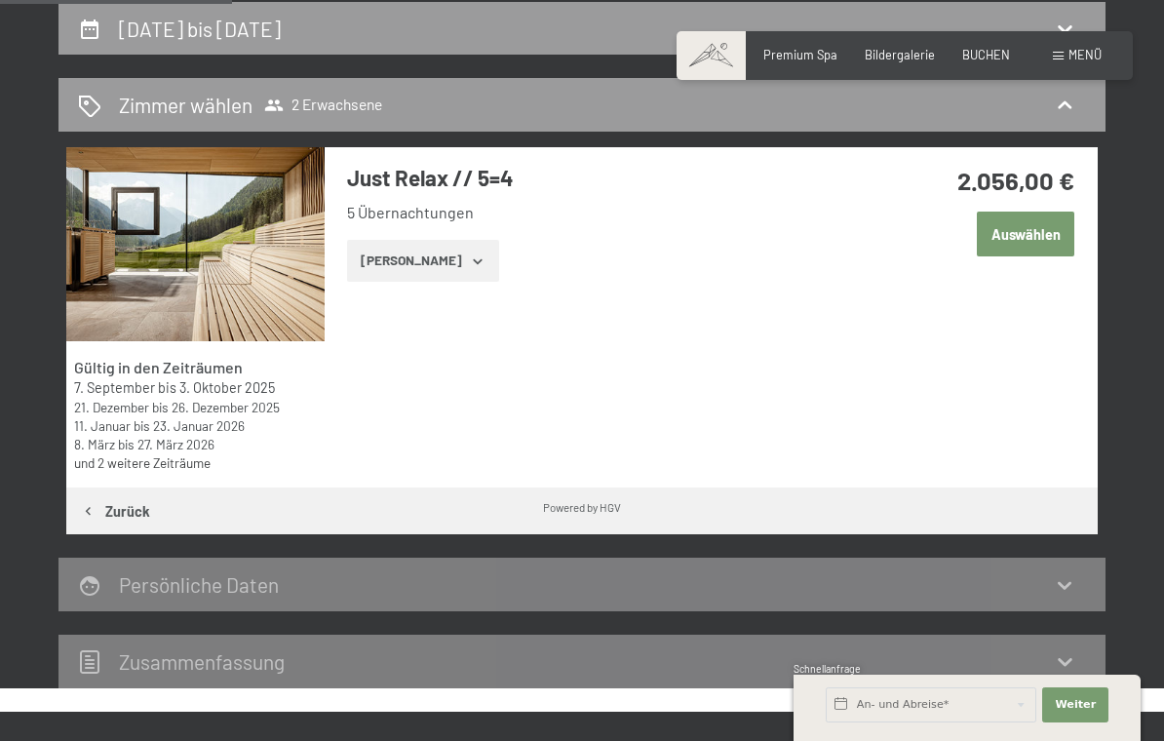
select select "2025-09-01"
select select "2025-10-01"
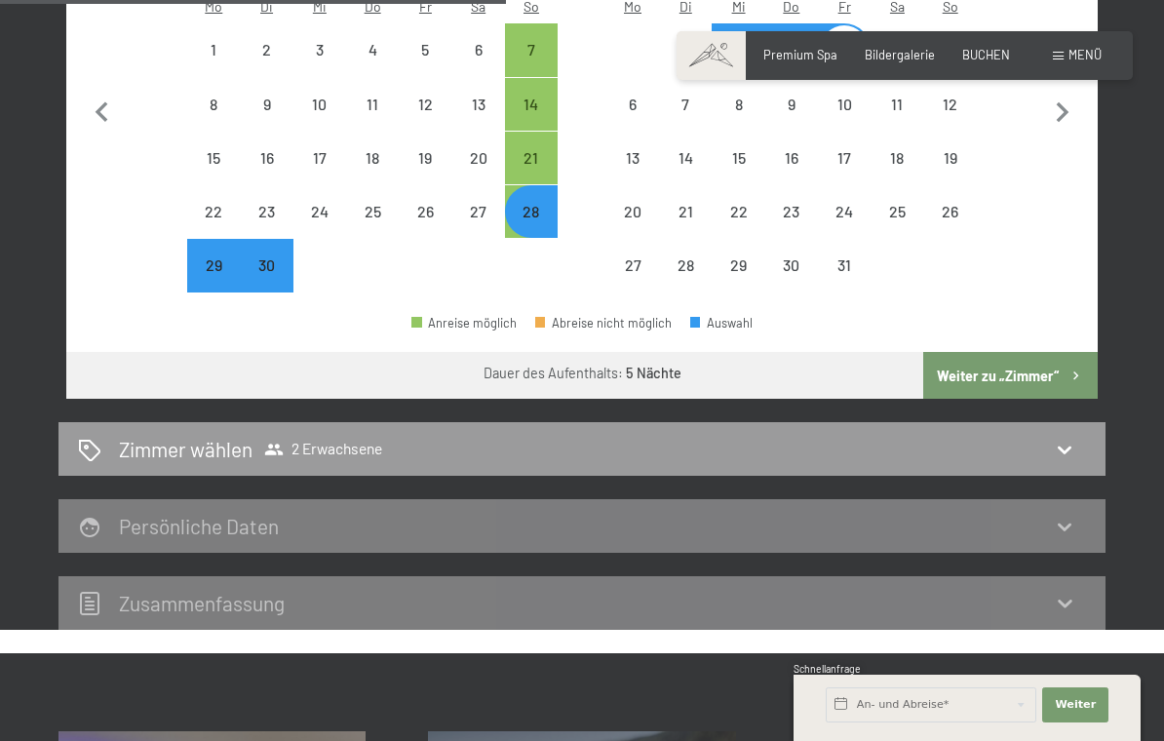
scroll to position [800, 0]
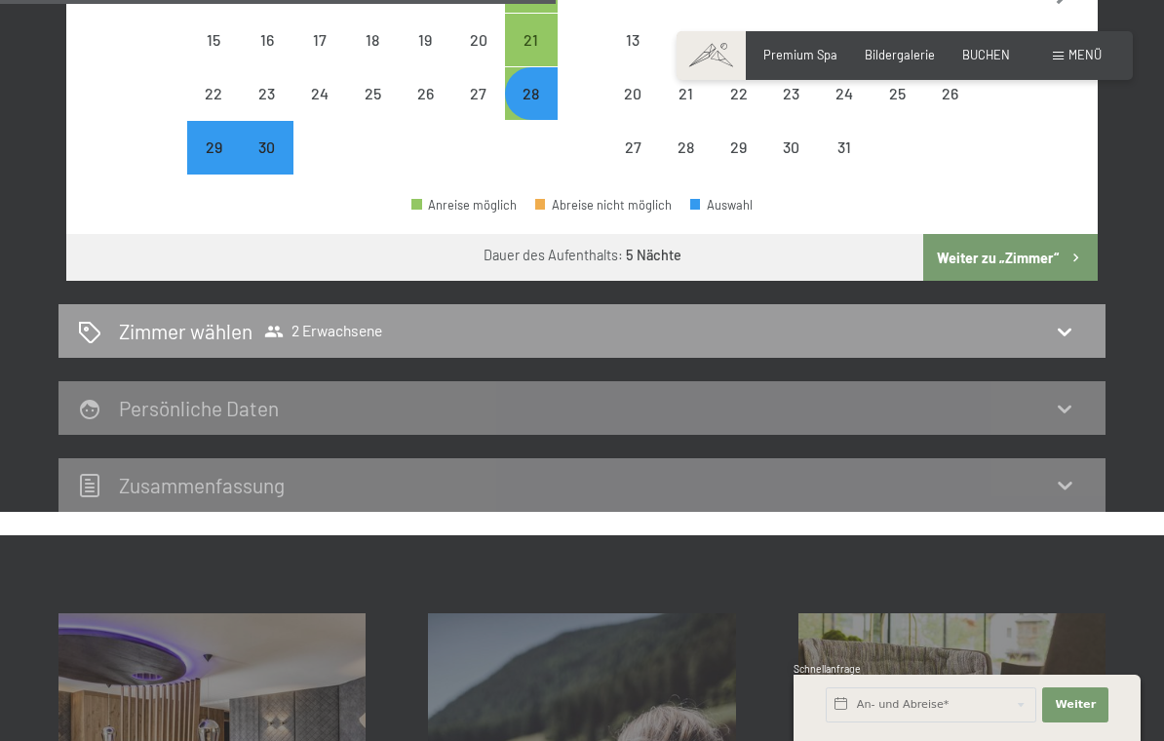
click at [1063, 320] on icon at bounding box center [1064, 331] width 23 height 23
select select "2025-09-01"
select select "2025-10-01"
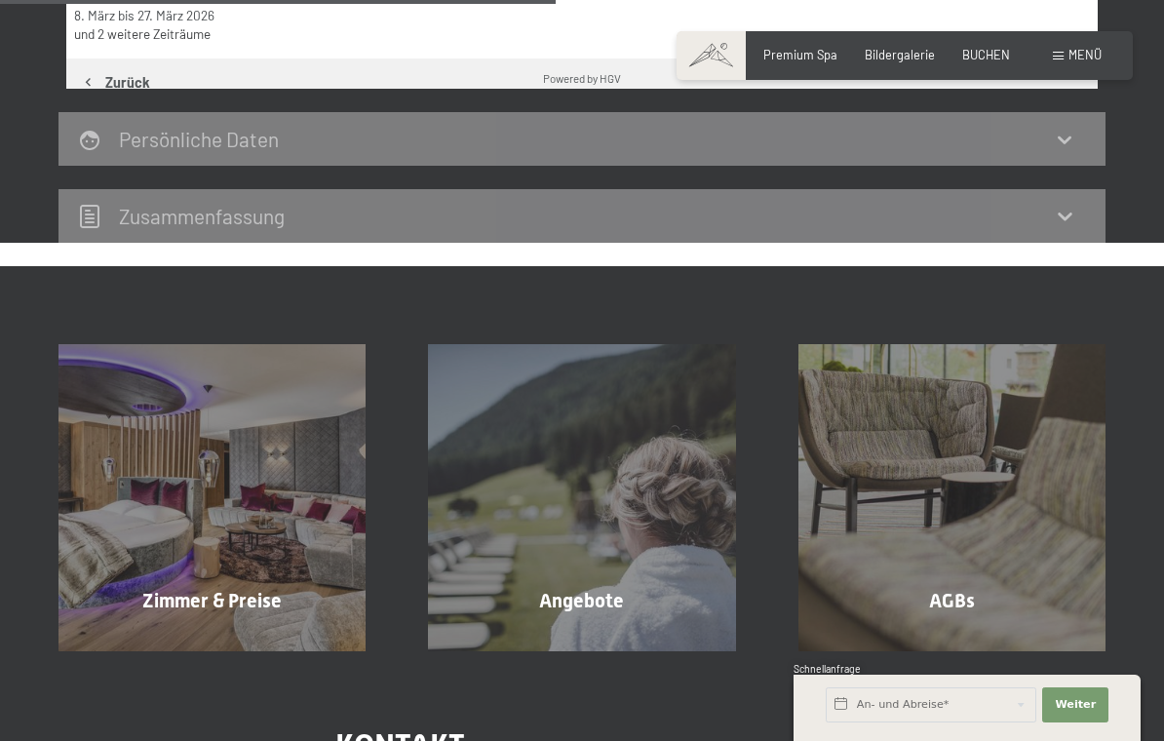
scroll to position [371, 0]
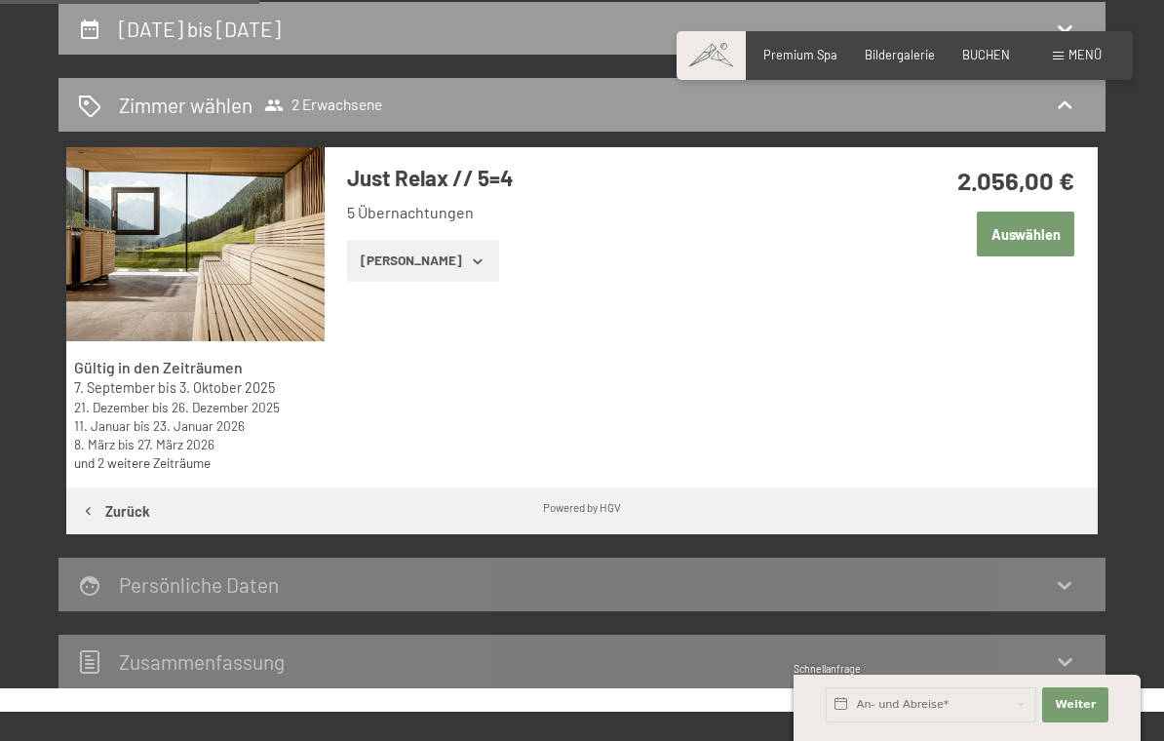
click at [428, 266] on button "Zeige Zimmer" at bounding box center [422, 261] width 151 height 43
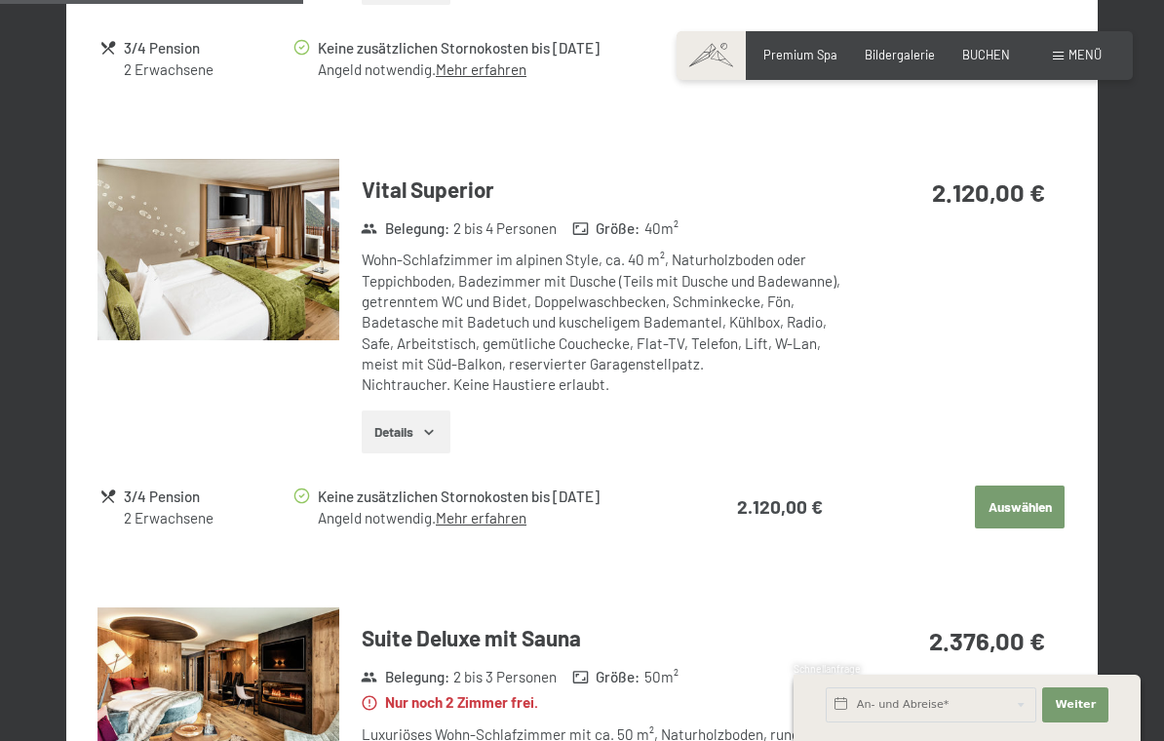
scroll to position [1300, 0]
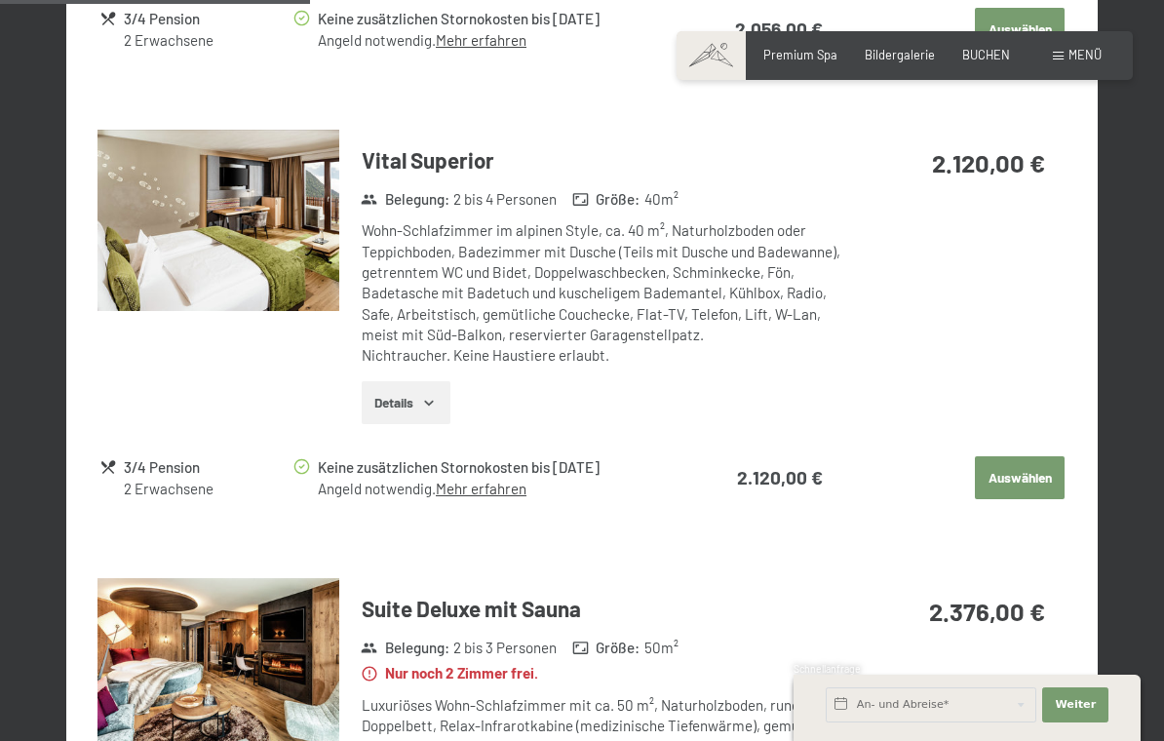
click at [1008, 466] on button "Auswählen" at bounding box center [1020, 477] width 90 height 43
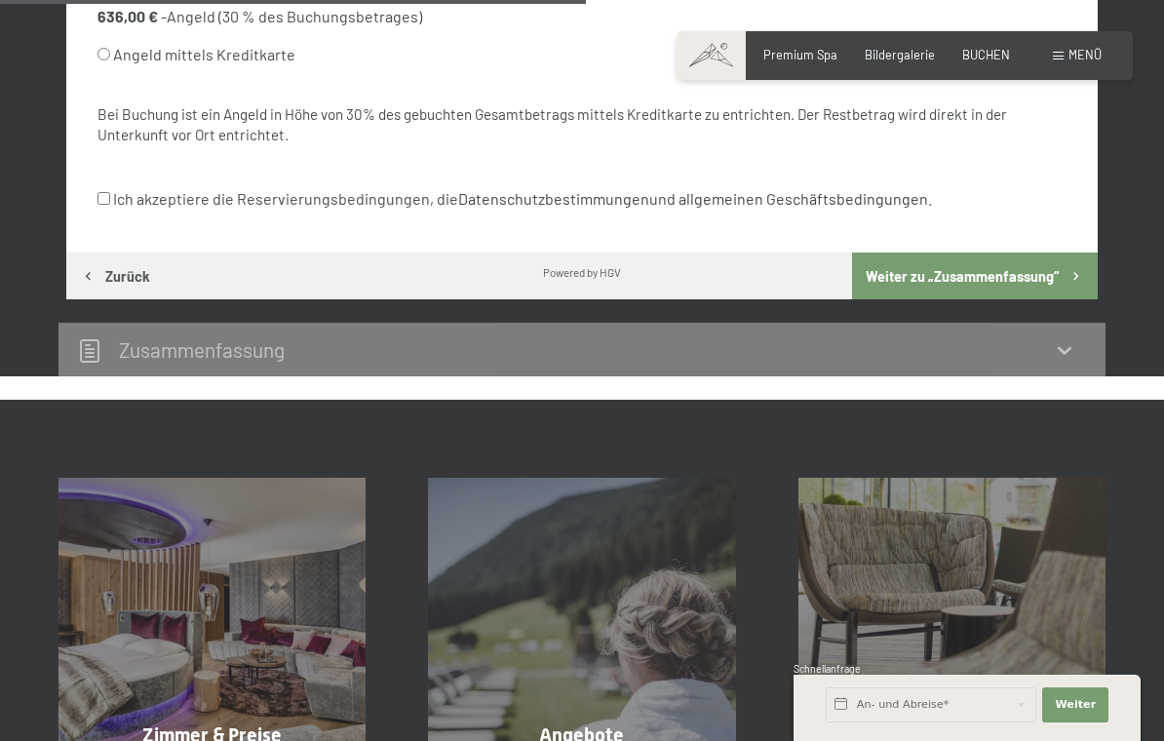
scroll to position [371, 0]
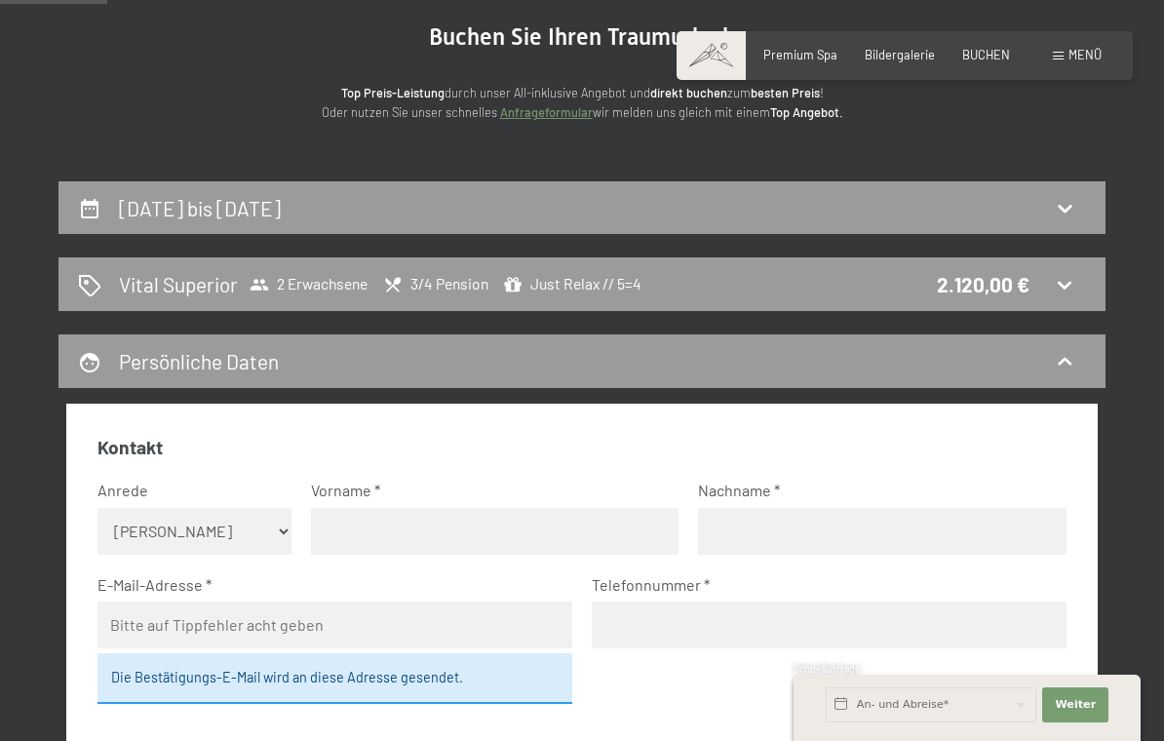
click at [1046, 292] on div "Vital Superior 2 Erwachsene 3/4 Pension Just Relax // 5=4 2.120,00 €" at bounding box center [582, 284] width 1008 height 28
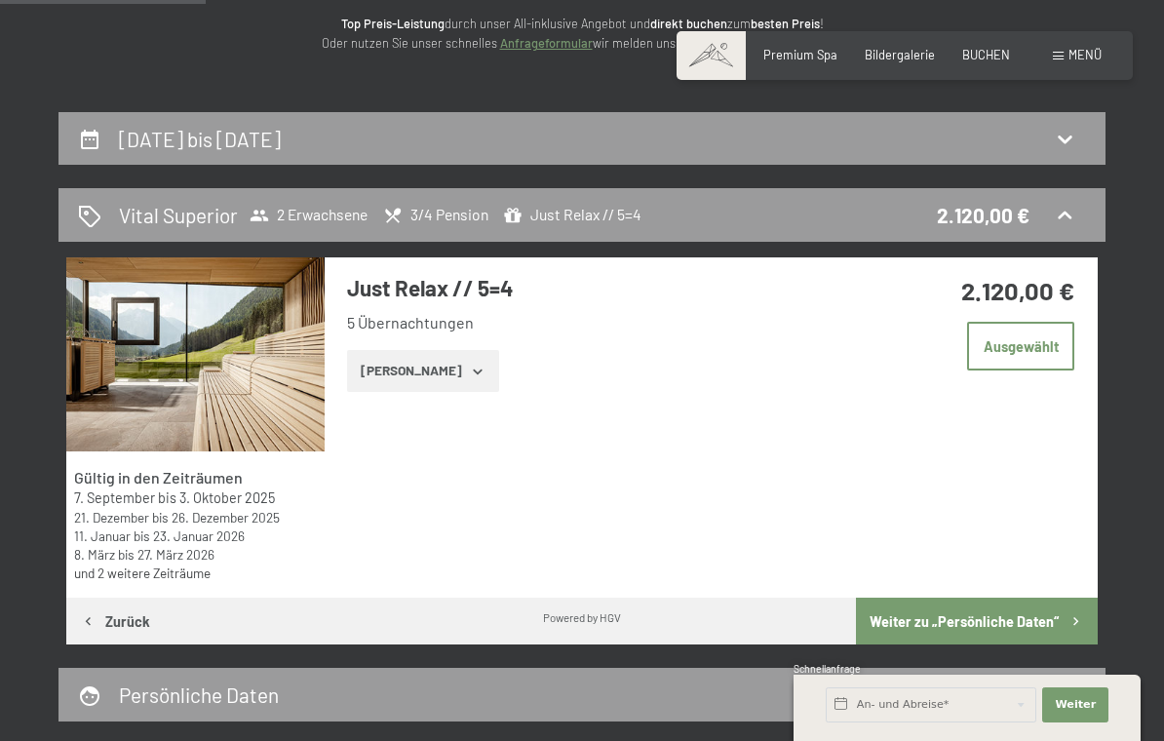
scroll to position [257, 0]
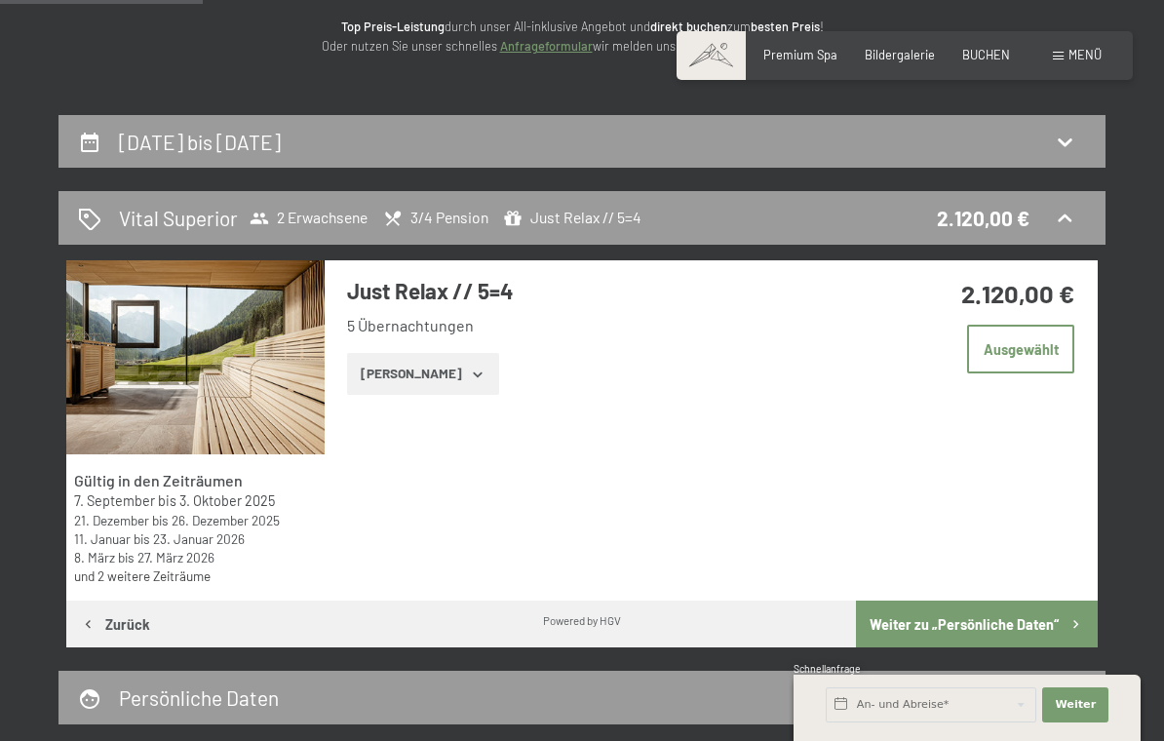
click at [1030, 204] on div "Vital Superior 2 Erwachsene 3/4 Pension Just Relax // 5=4 2.120,00 €" at bounding box center [582, 218] width 1008 height 28
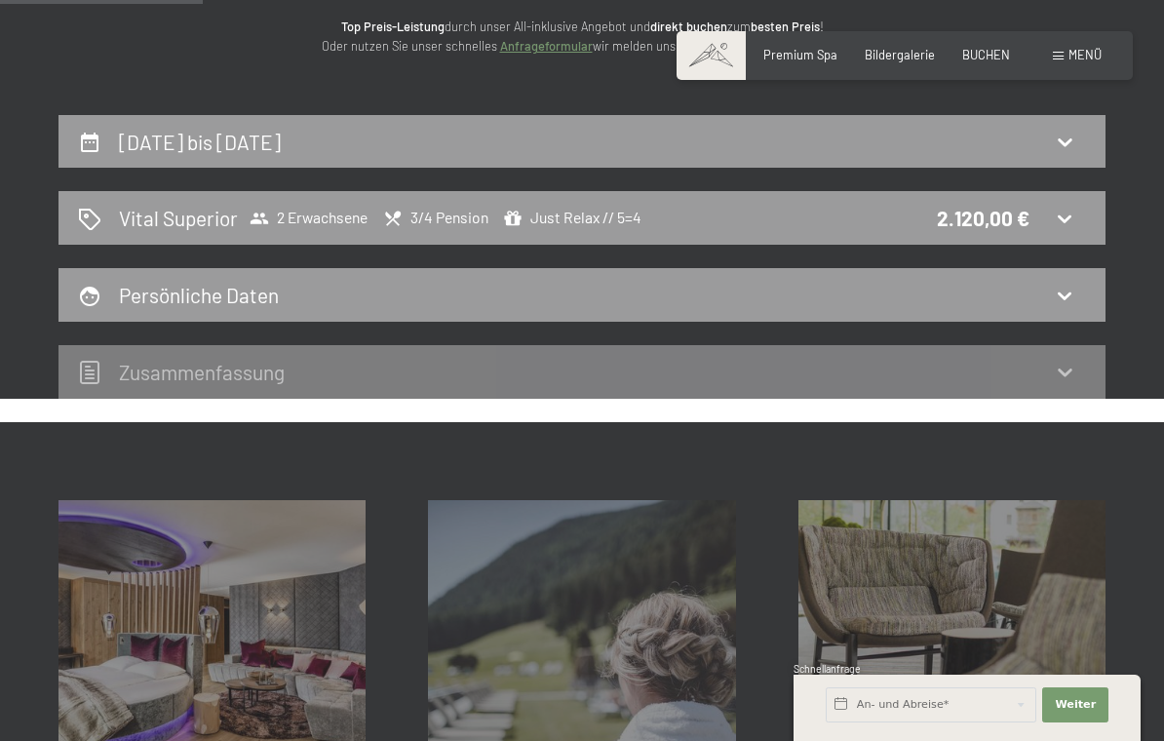
click at [1082, 211] on div "Vital Superior 2 Erwachsene 3/4 Pension Just Relax // 5=4 2.120,00 €" at bounding box center [582, 218] width 1008 height 28
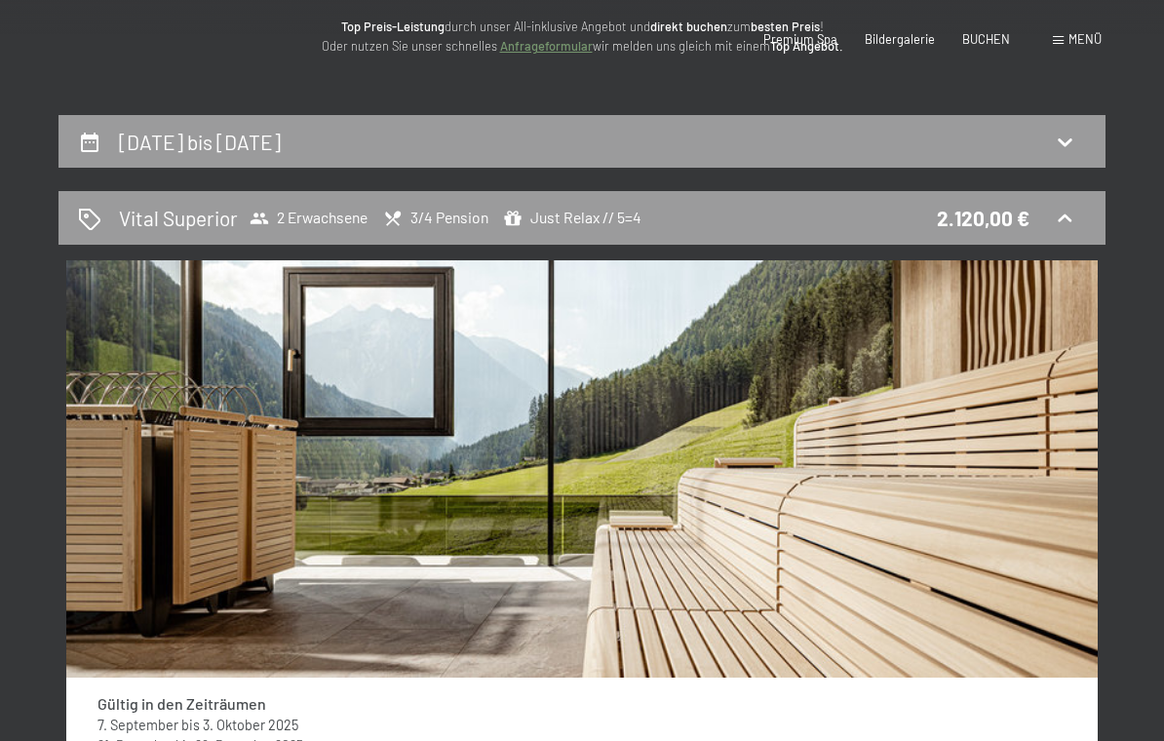
scroll to position [0, 0]
